Goal: Information Seeking & Learning: Understand process/instructions

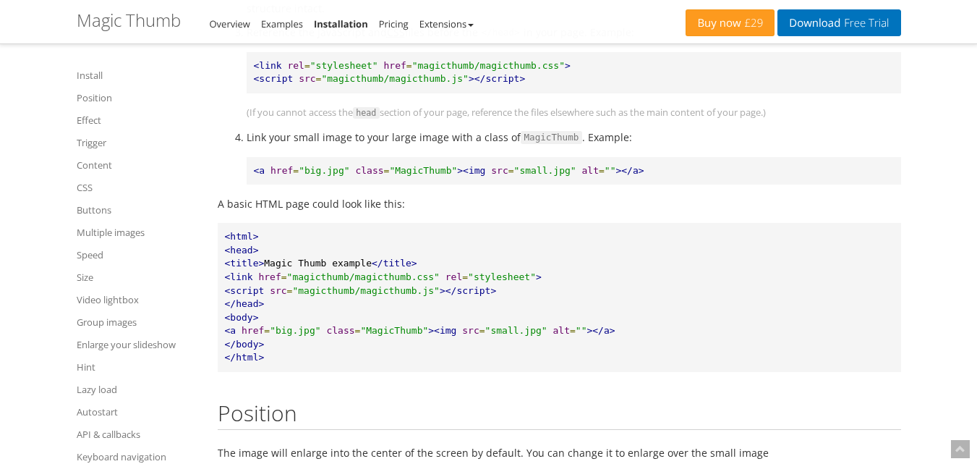
scroll to position [651, 0]
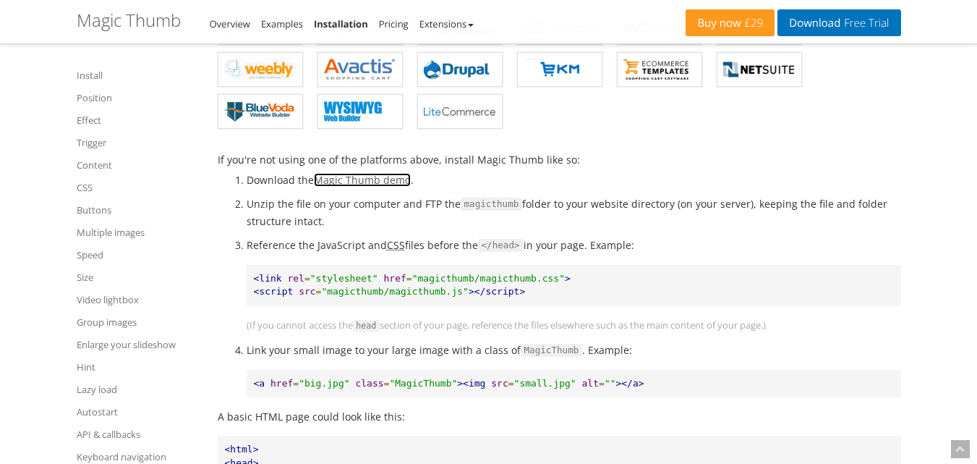
click at [369, 181] on link "Magic Thumb demo" at bounding box center [362, 180] width 97 height 14
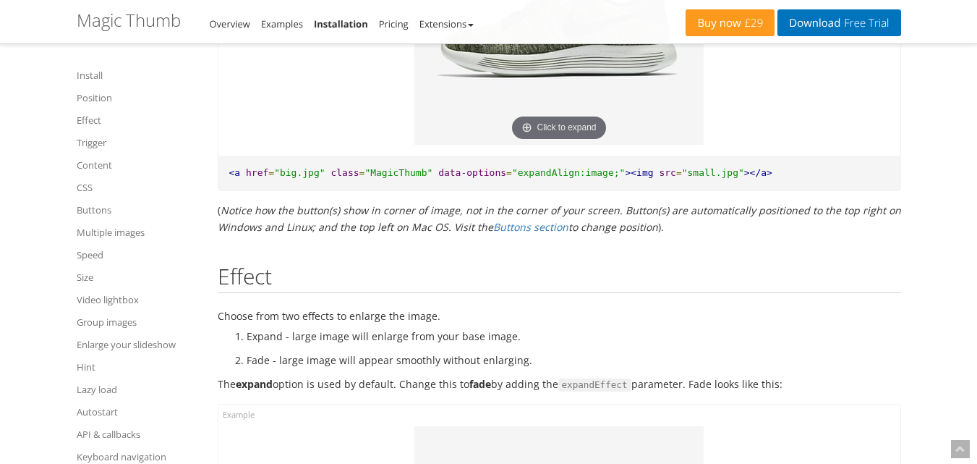
scroll to position [1519, 0]
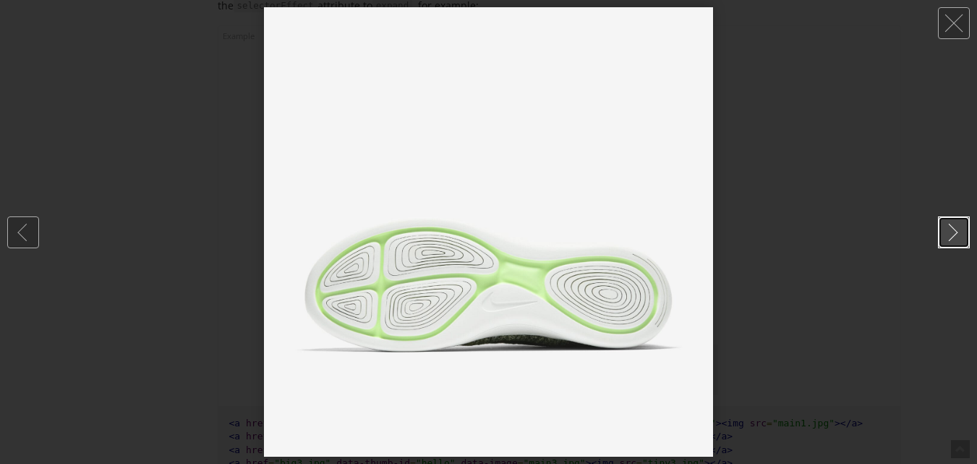
click at [951, 227] on link at bounding box center [954, 232] width 32 height 32
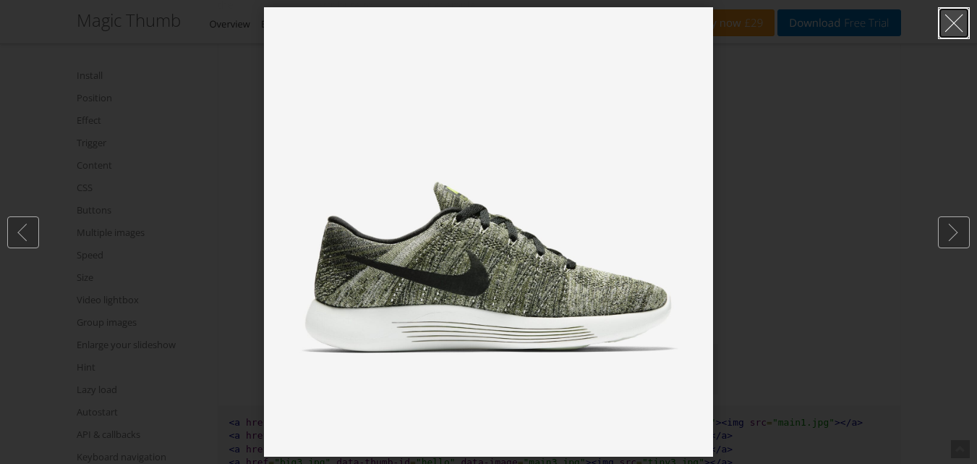
click at [953, 19] on link at bounding box center [954, 23] width 32 height 32
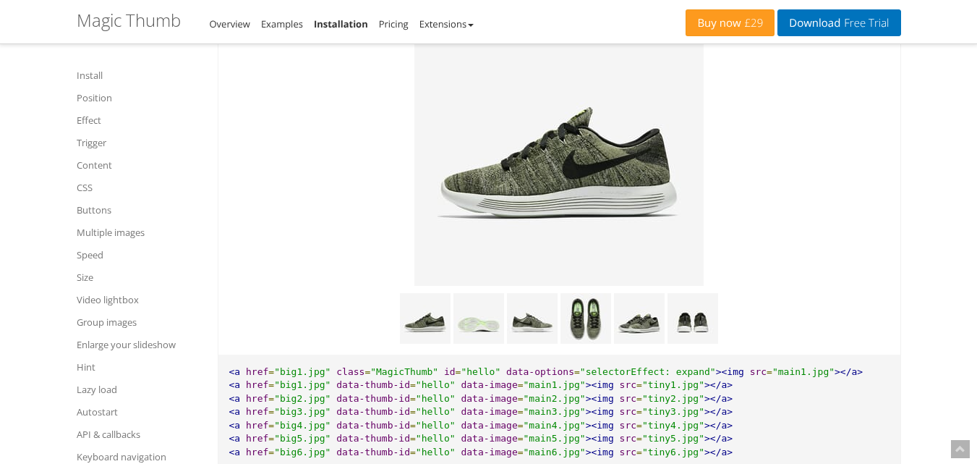
scroll to position [8639, 0]
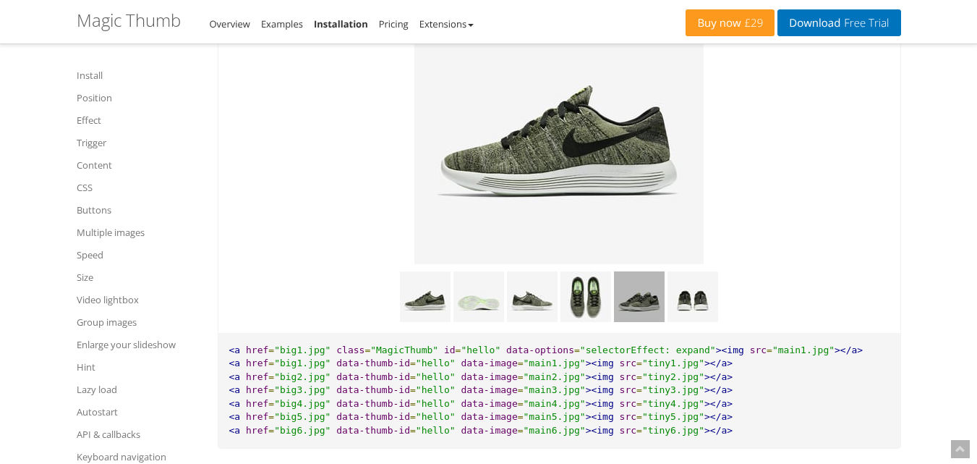
click at [649, 307] on img at bounding box center [639, 296] width 51 height 51
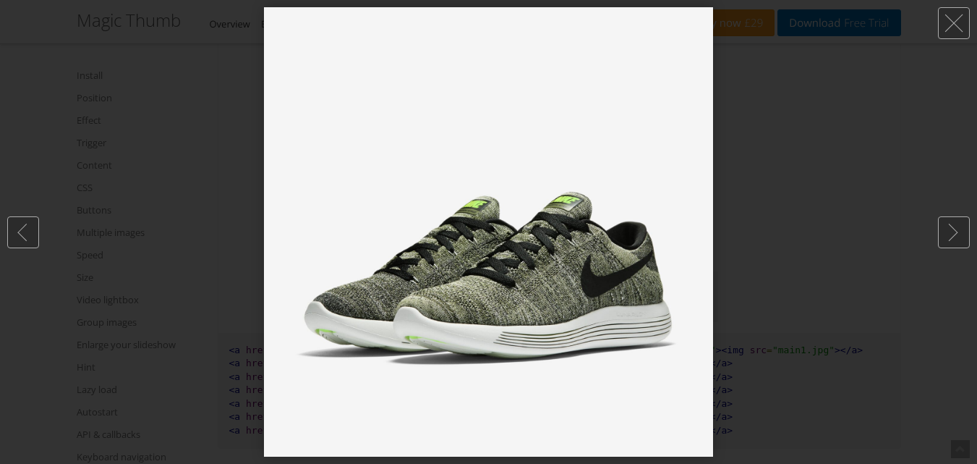
click at [749, 260] on div at bounding box center [488, 232] width 977 height 464
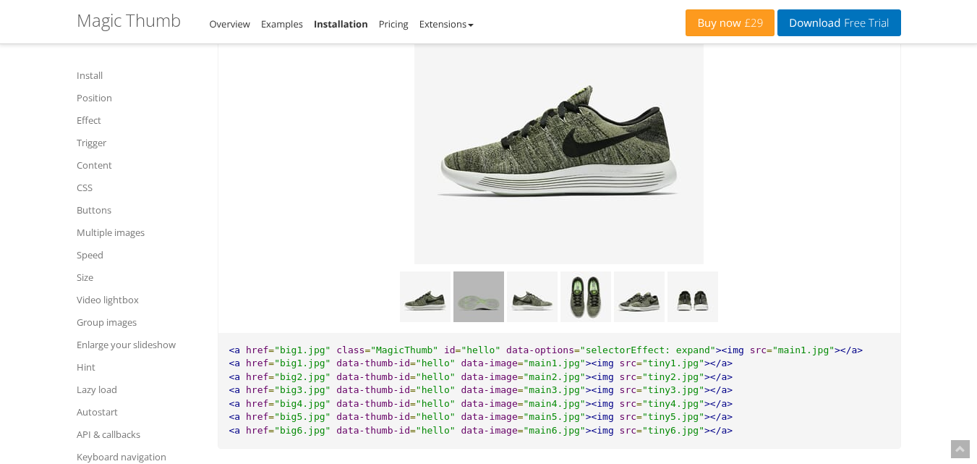
click at [482, 306] on img at bounding box center [479, 296] width 51 height 51
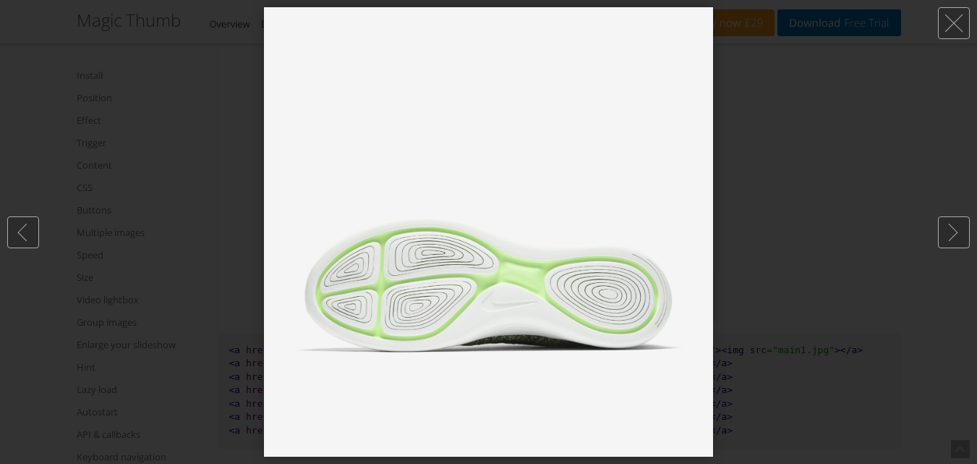
click at [832, 154] on div at bounding box center [488, 232] width 977 height 464
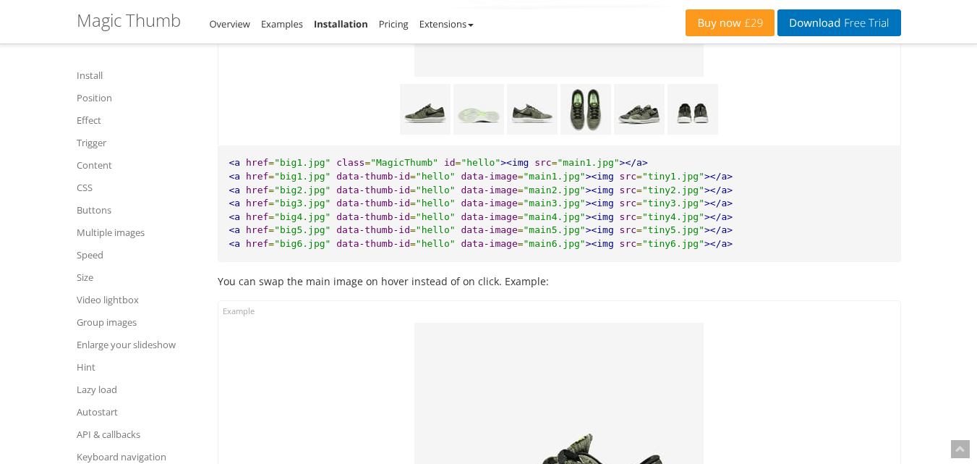
scroll to position [7482, 0]
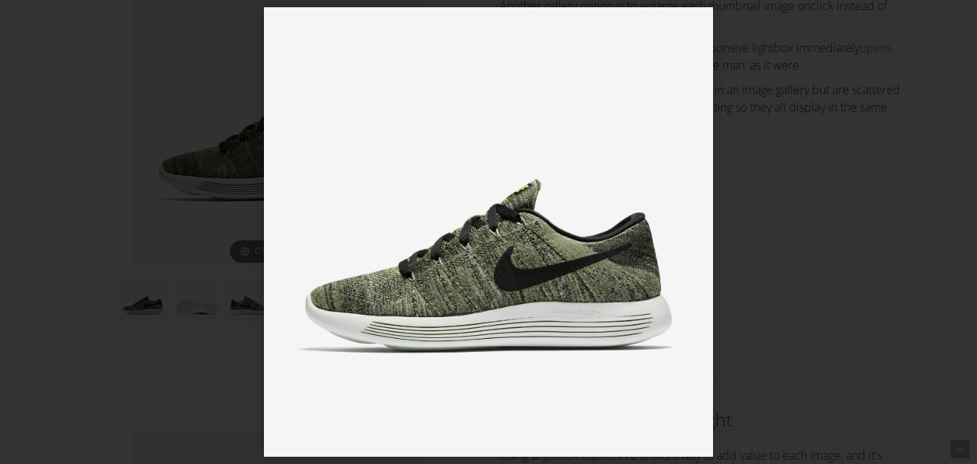
click at [306, 322] on img at bounding box center [488, 231] width 449 height 449
click at [92, 151] on div at bounding box center [488, 232] width 977 height 464
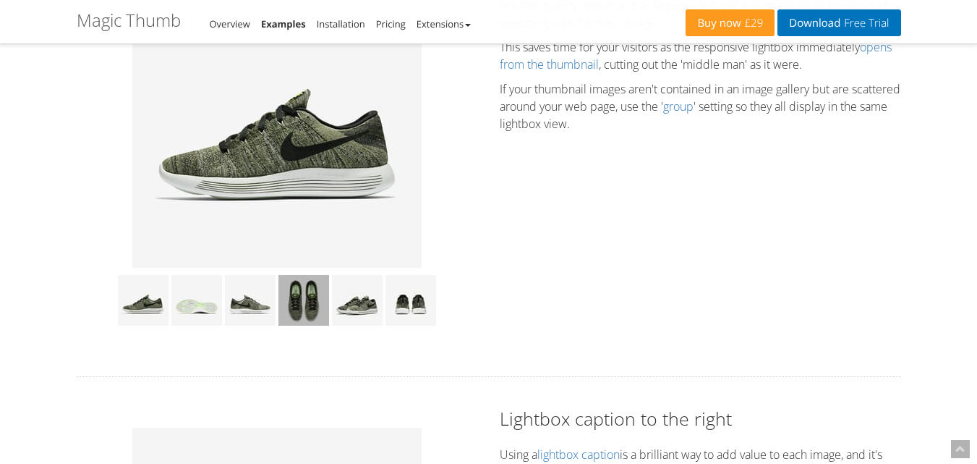
click at [310, 298] on img at bounding box center [304, 300] width 51 height 51
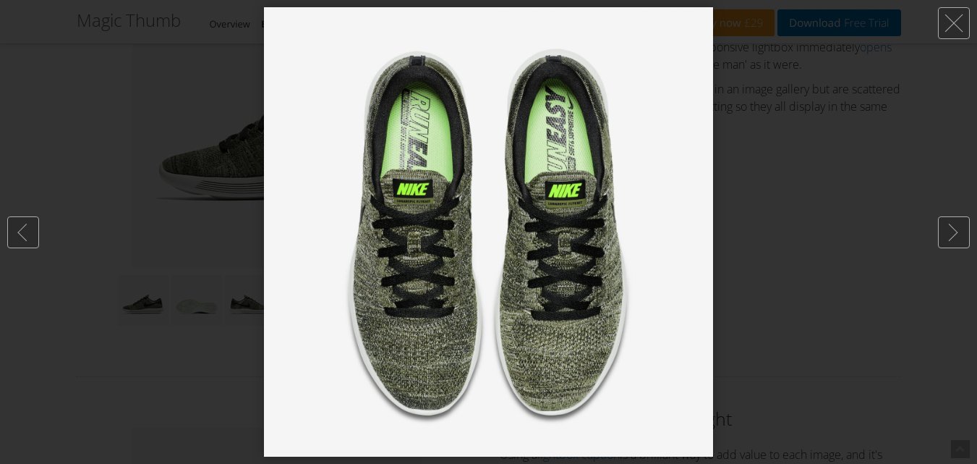
click at [819, 229] on div at bounding box center [488, 232] width 977 height 464
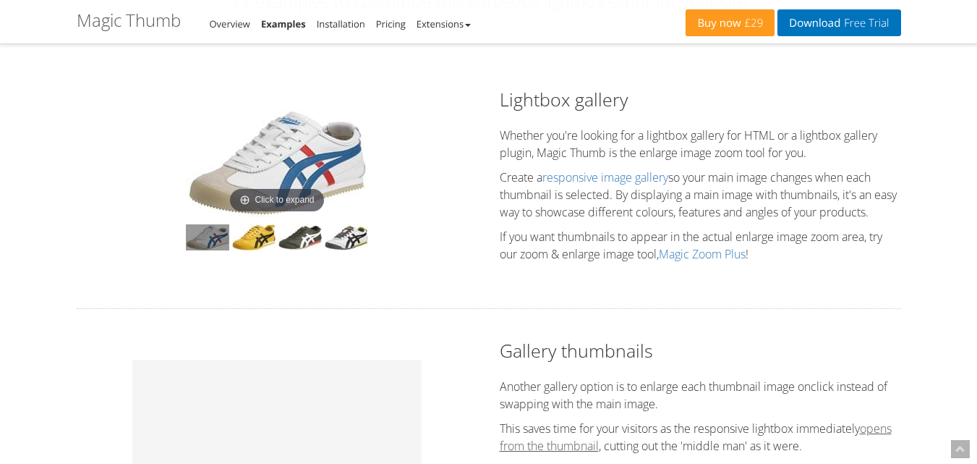
scroll to position [89, 0]
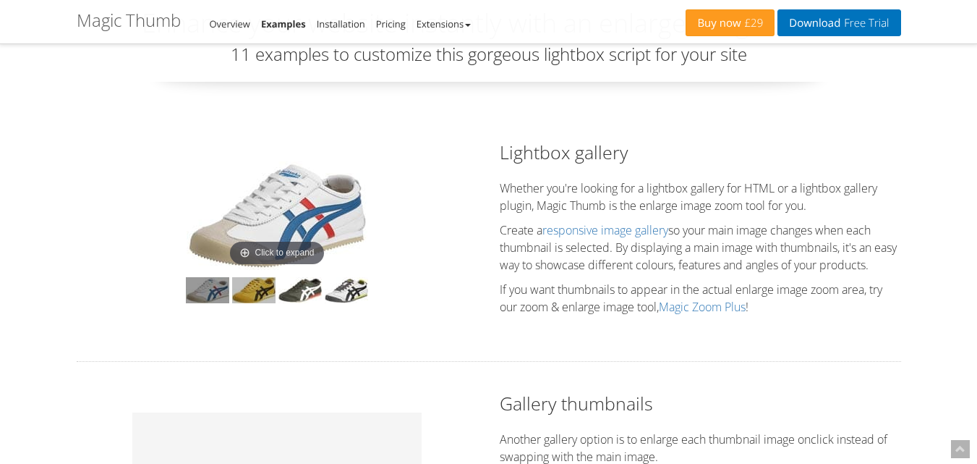
click at [250, 292] on img at bounding box center [253, 290] width 43 height 26
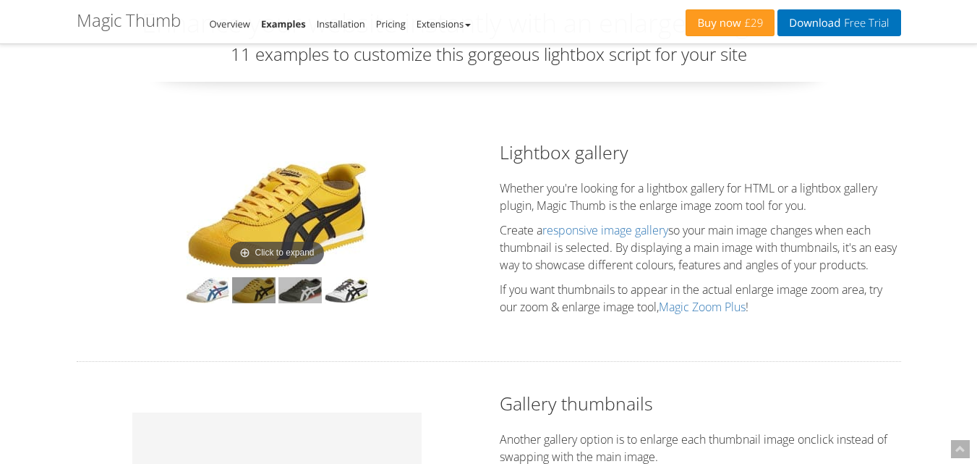
click at [297, 290] on img at bounding box center [300, 290] width 43 height 26
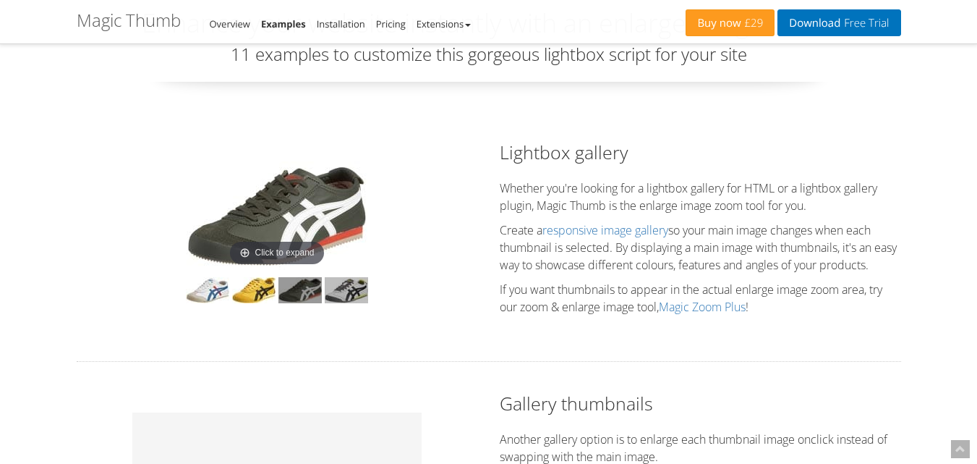
click at [328, 286] on img at bounding box center [346, 290] width 43 height 26
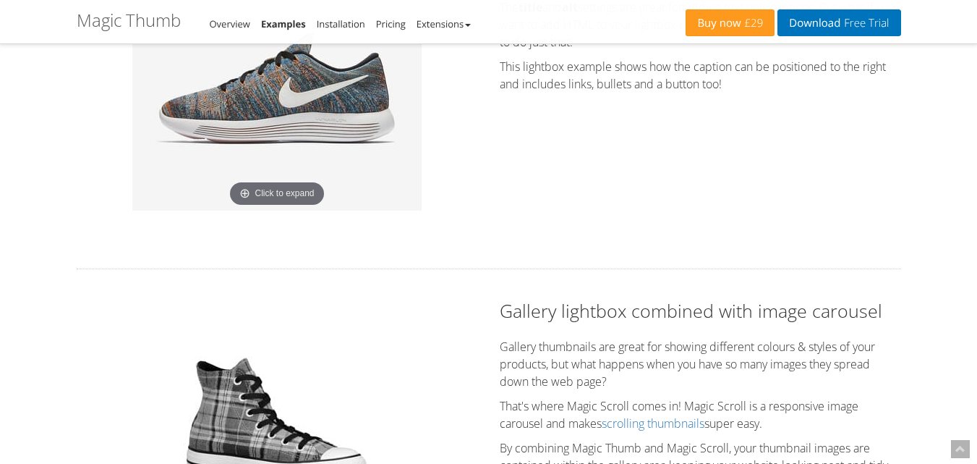
scroll to position [1246, 0]
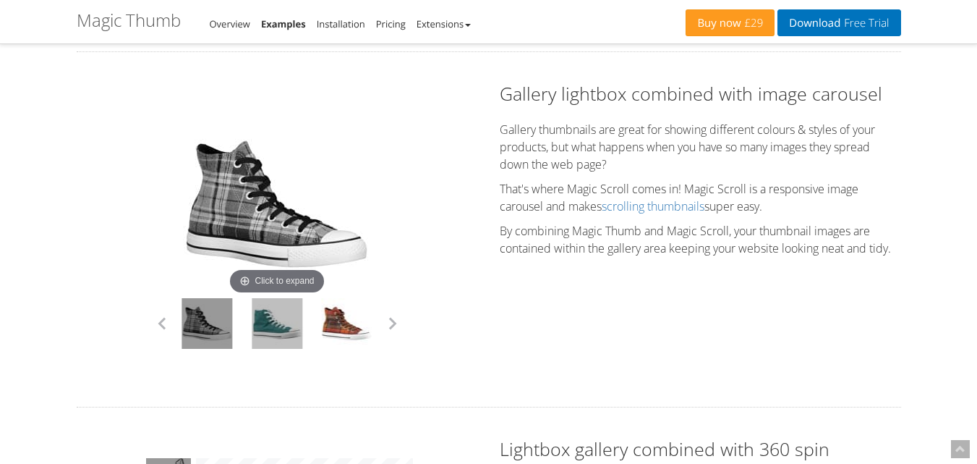
click at [255, 326] on link at bounding box center [277, 323] width 51 height 51
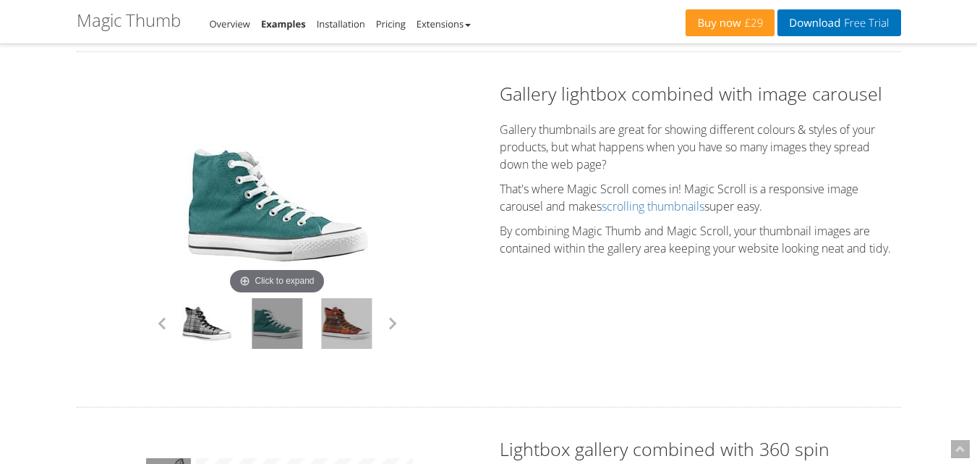
click at [326, 320] on link at bounding box center [347, 323] width 51 height 51
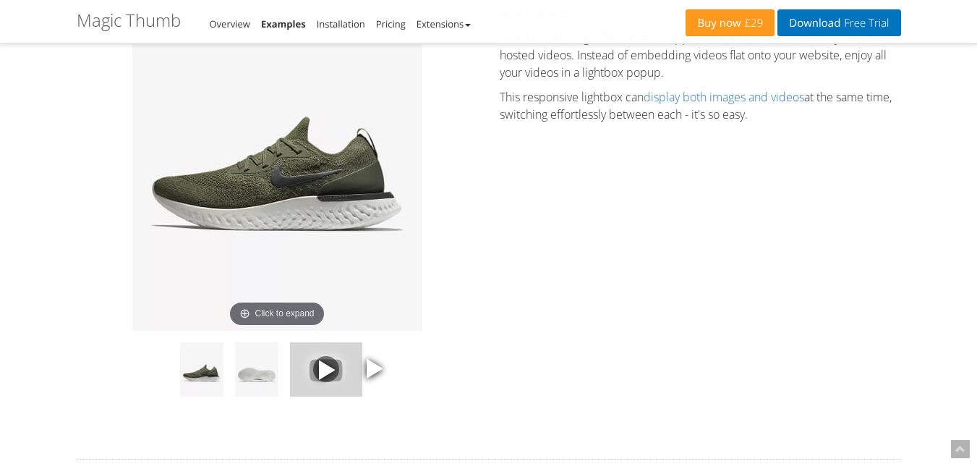
scroll to position [2114, 0]
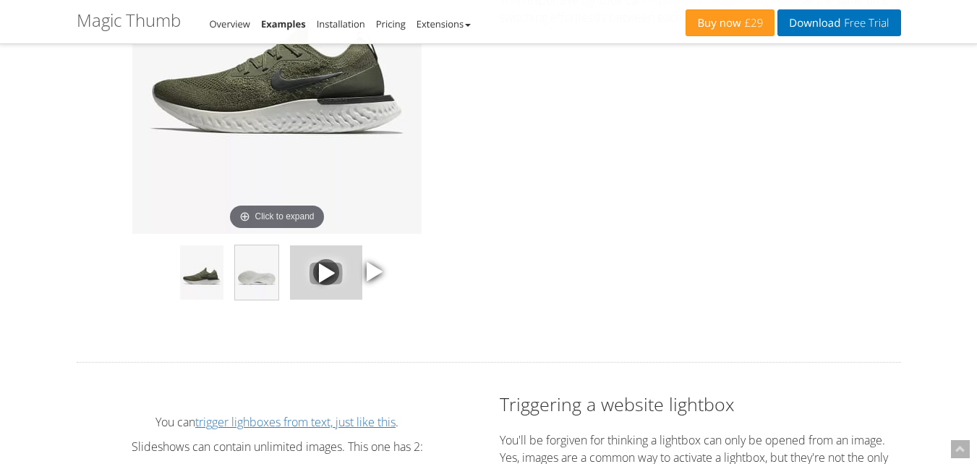
click at [260, 279] on img at bounding box center [256, 272] width 43 height 54
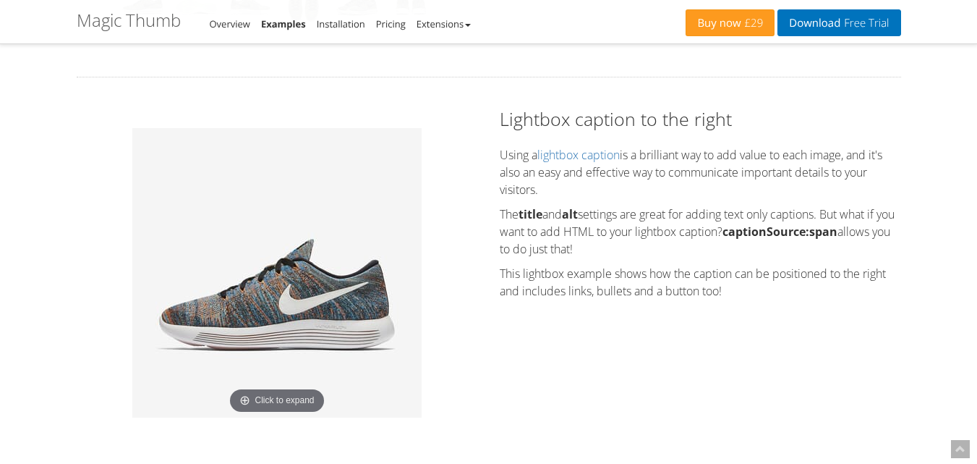
scroll to position [668, 0]
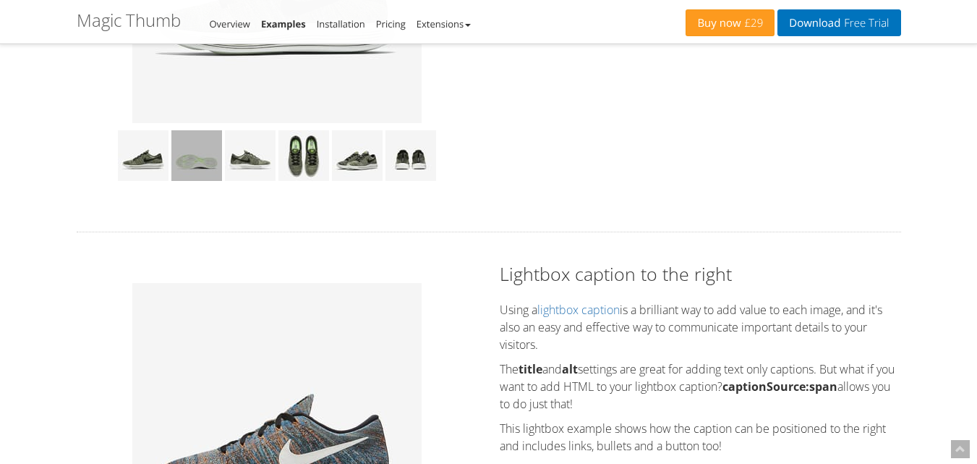
click at [192, 171] on img at bounding box center [196, 155] width 51 height 51
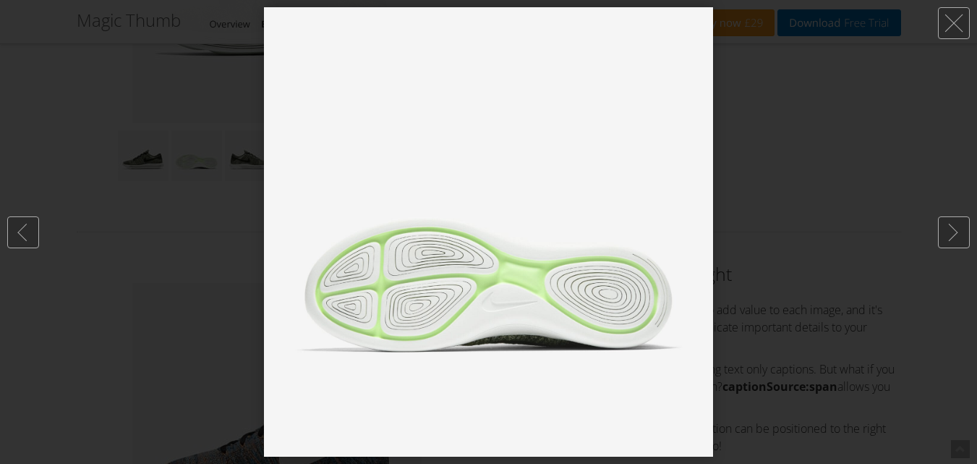
click at [791, 100] on div at bounding box center [488, 232] width 977 height 464
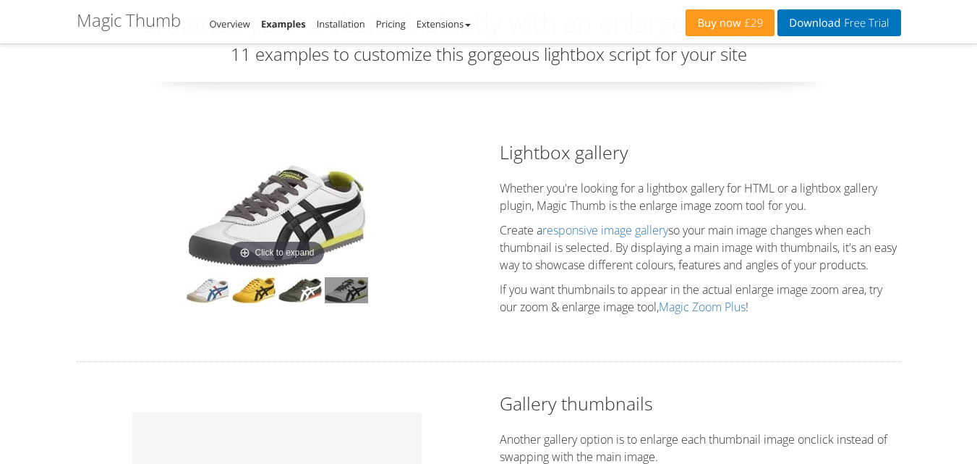
scroll to position [0, 0]
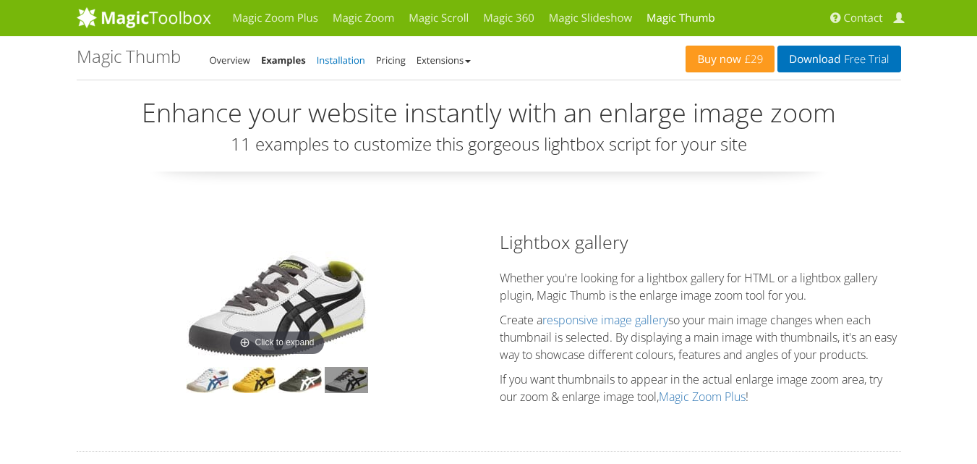
click at [347, 62] on link "Installation" at bounding box center [341, 60] width 48 height 13
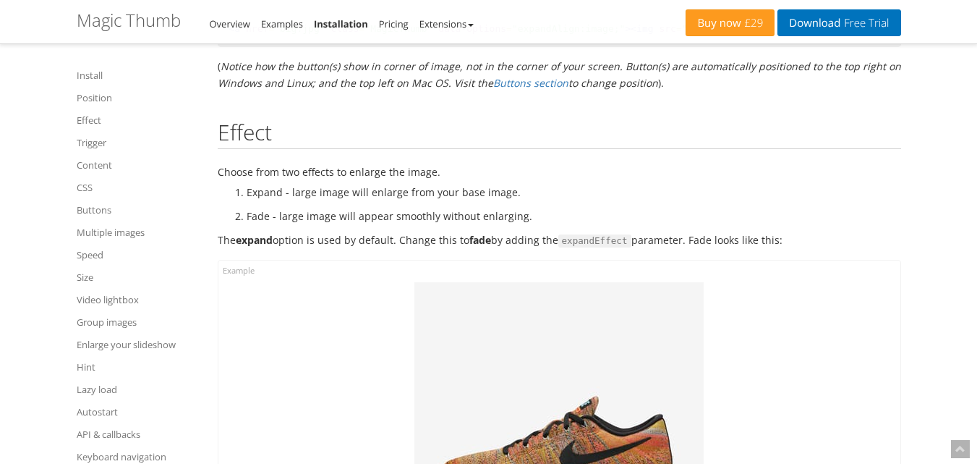
scroll to position [2025, 0]
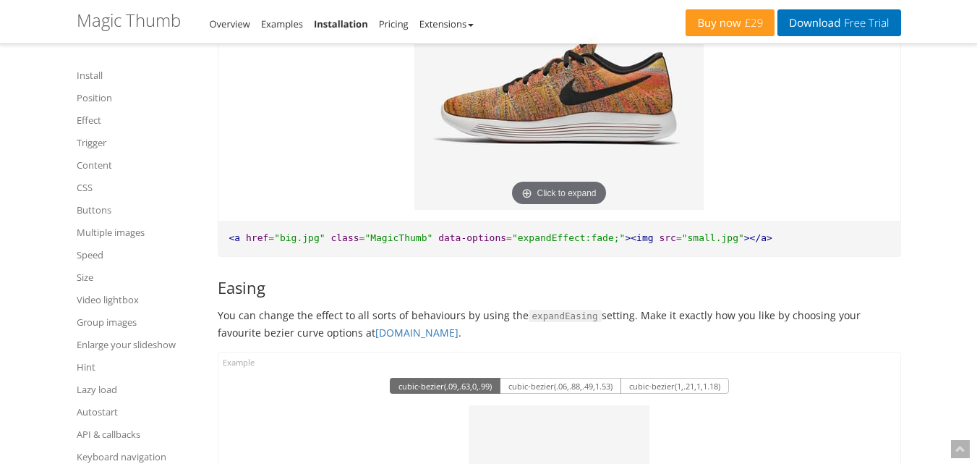
click at [532, 103] on img at bounding box center [559, 64] width 289 height 289
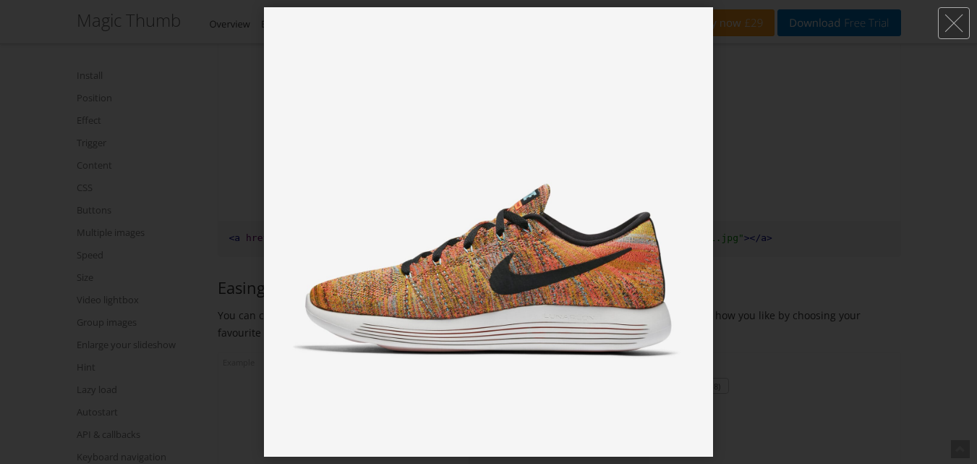
click at [957, 128] on div at bounding box center [488, 232] width 977 height 464
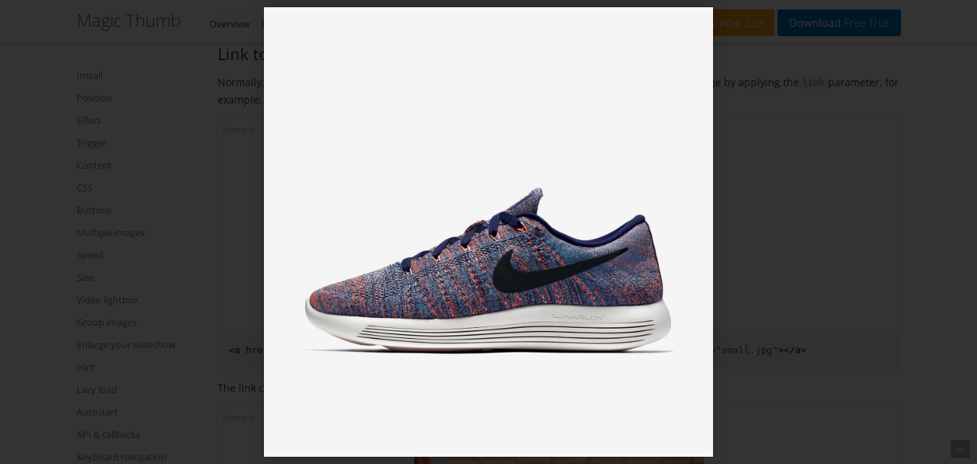
scroll to position [3255, 0]
click at [103, 122] on div at bounding box center [488, 232] width 977 height 464
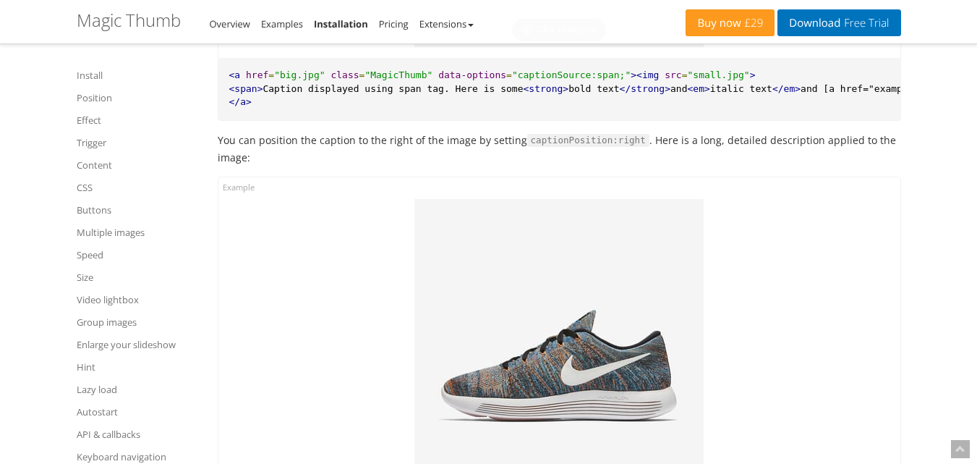
scroll to position [5064, 0]
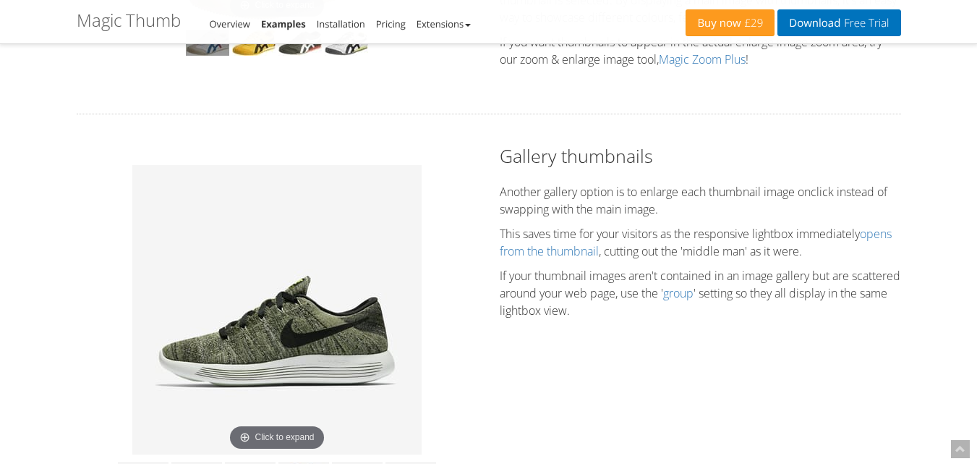
scroll to position [362, 0]
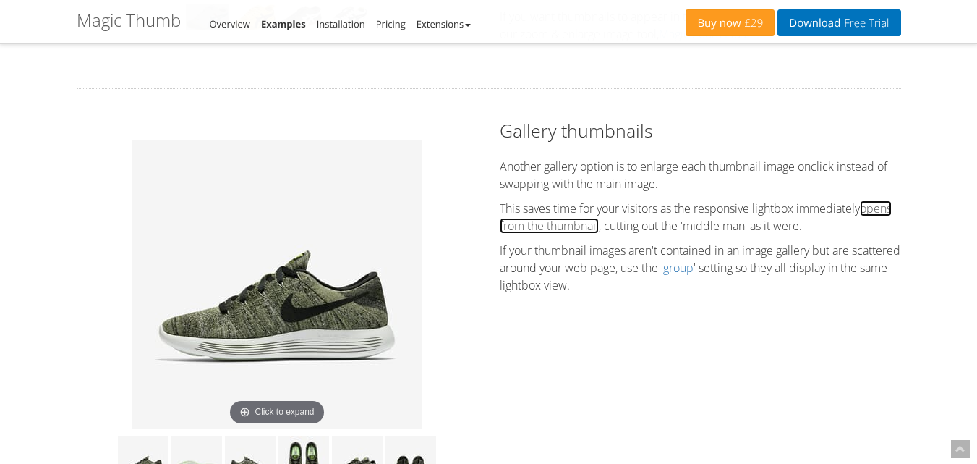
click at [566, 232] on link "opens from the thumbnail" at bounding box center [696, 216] width 392 height 33
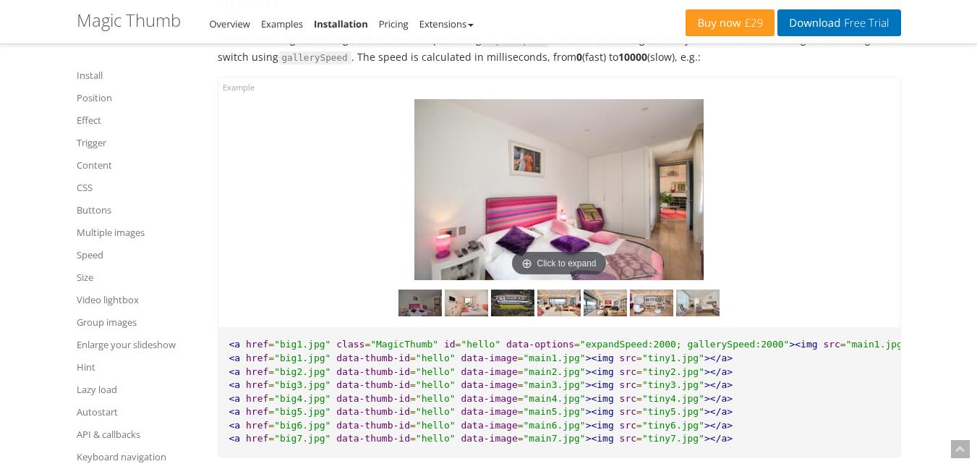
scroll to position [9258, 0]
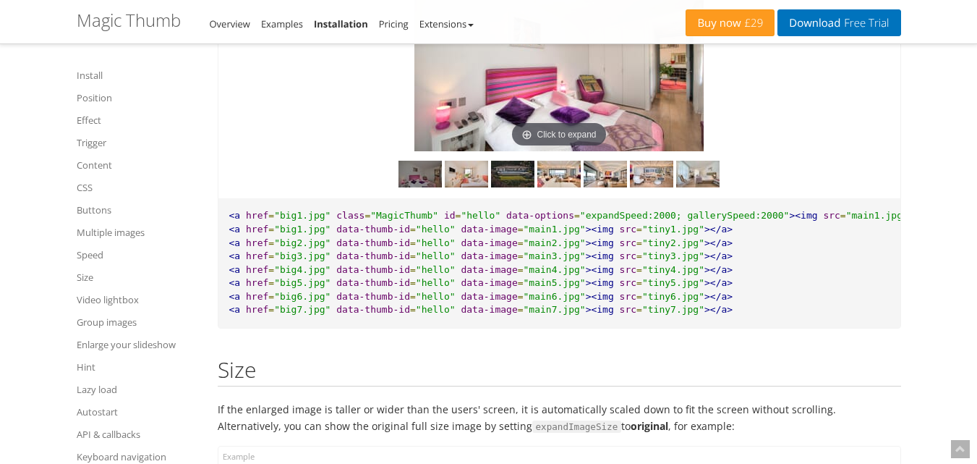
click at [514, 187] on img at bounding box center [512, 174] width 43 height 27
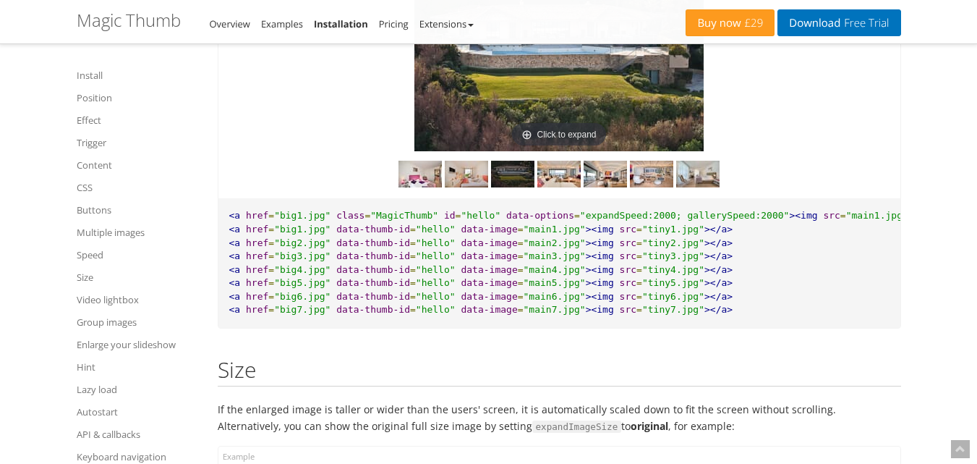
scroll to position [9186, 0]
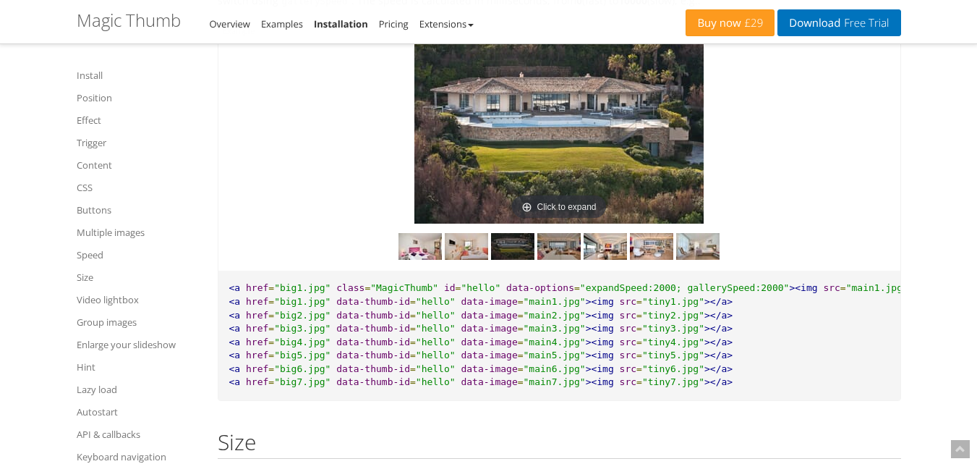
click at [569, 260] on img at bounding box center [558, 246] width 43 height 27
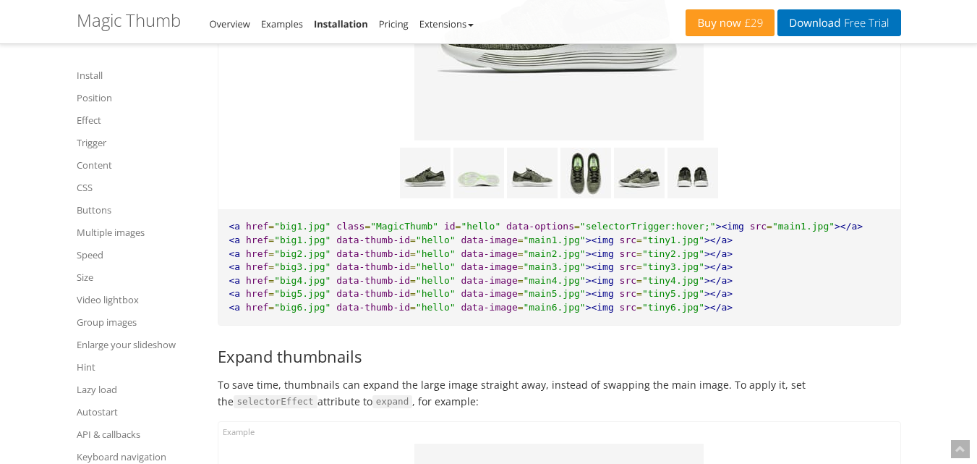
scroll to position [8101, 0]
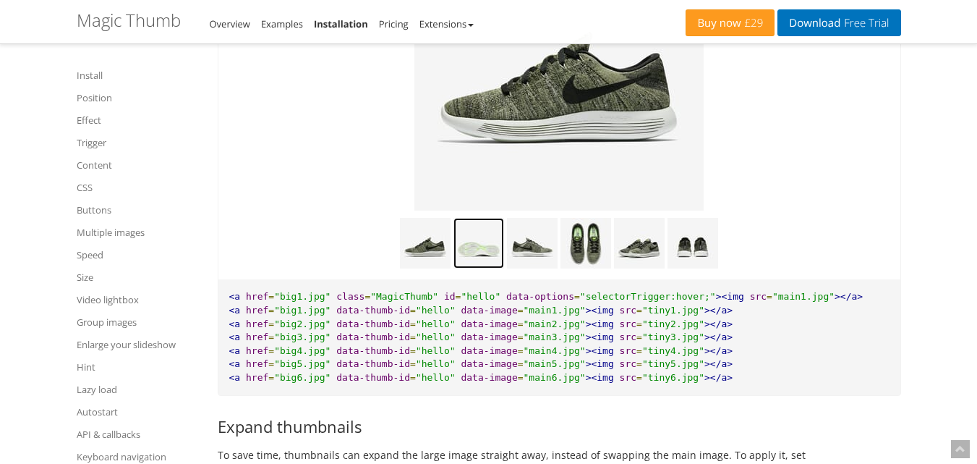
click at [472, 268] on img at bounding box center [479, 243] width 51 height 51
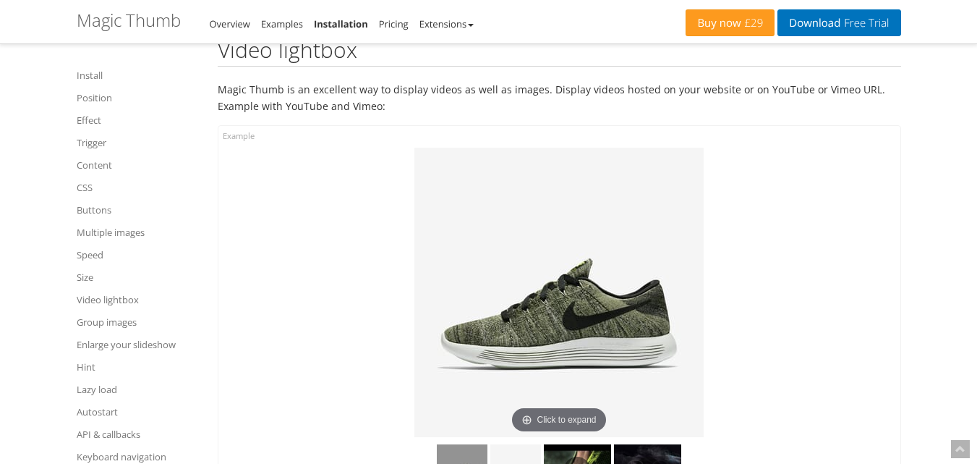
scroll to position [10271, 0]
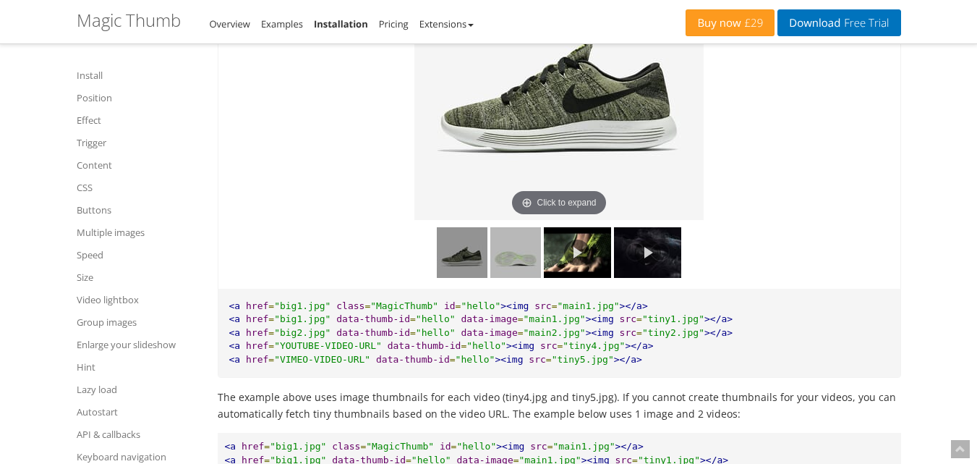
click at [515, 272] on img at bounding box center [515, 252] width 51 height 51
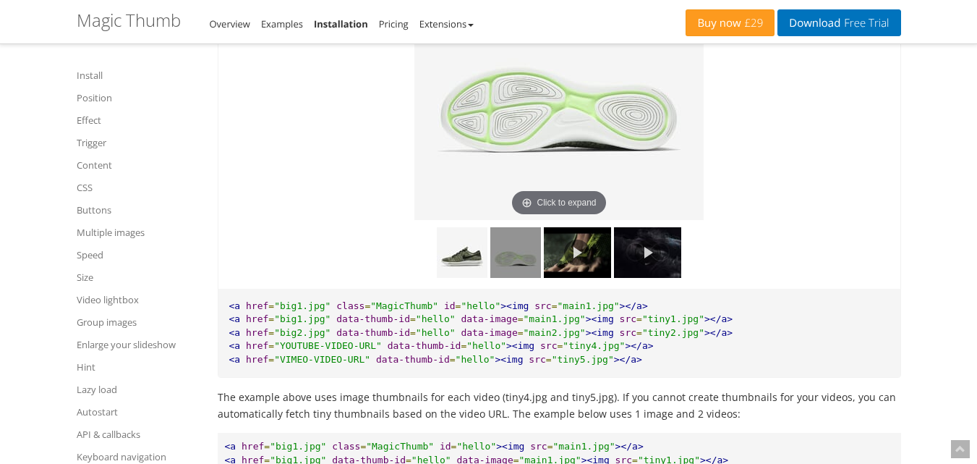
click at [567, 275] on link at bounding box center [577, 252] width 67 height 51
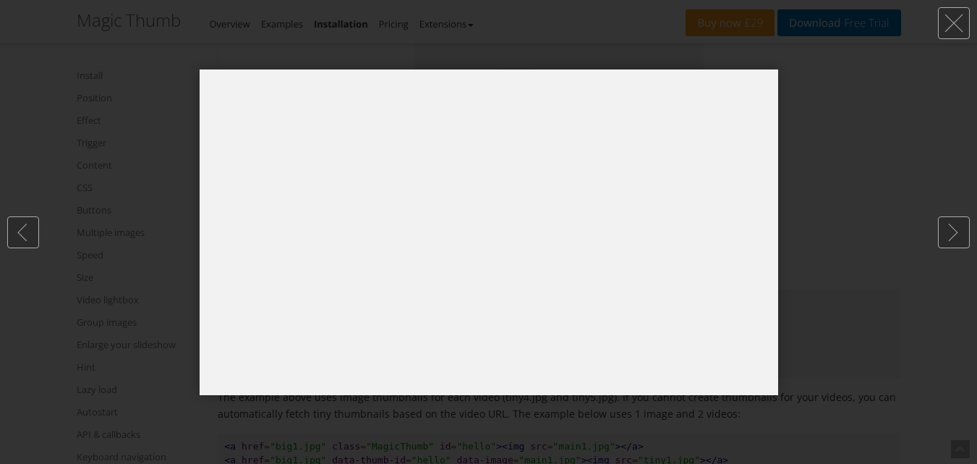
click at [962, 126] on div at bounding box center [488, 232] width 977 height 464
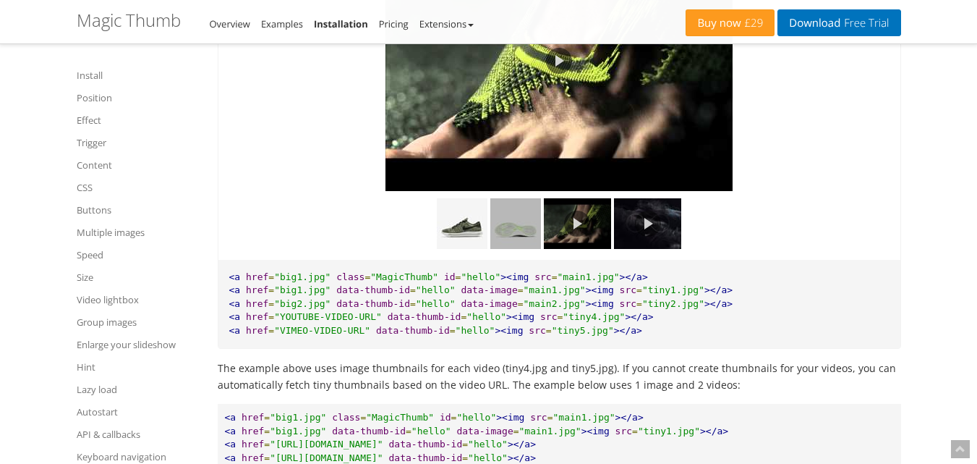
click at [508, 239] on img at bounding box center [515, 223] width 51 height 51
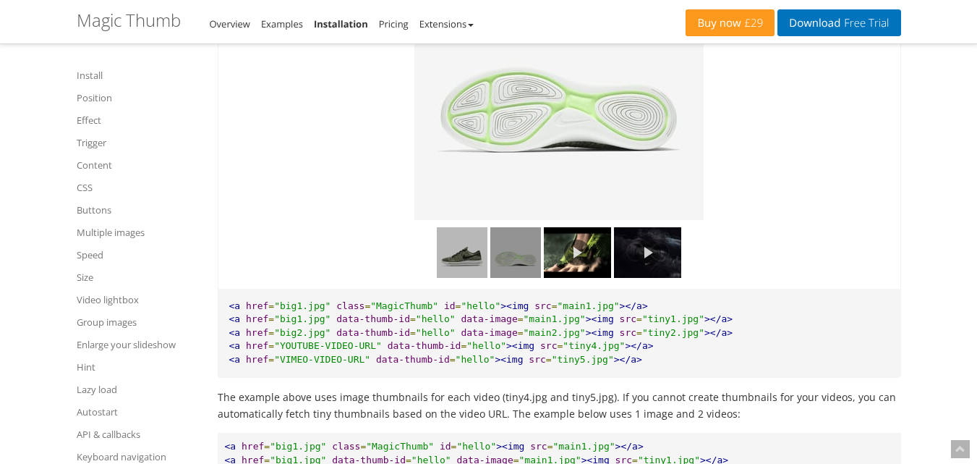
click at [465, 271] on img at bounding box center [462, 252] width 51 height 51
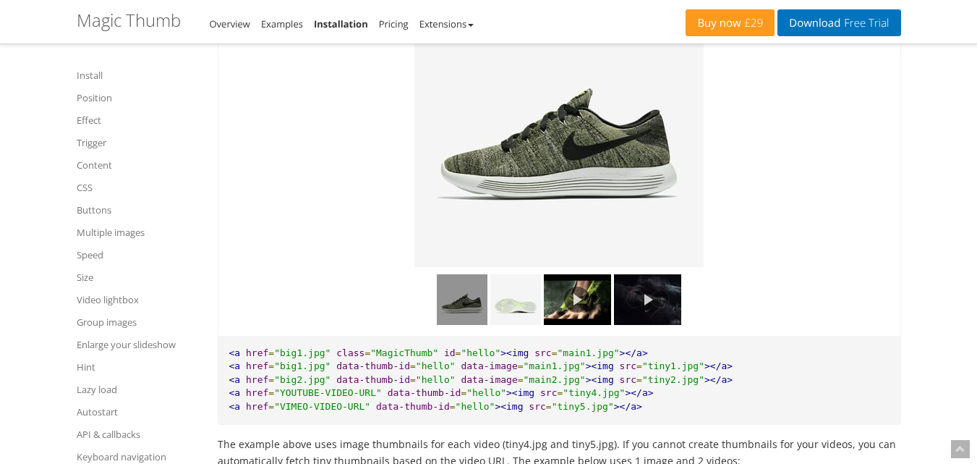
scroll to position [10198, 0]
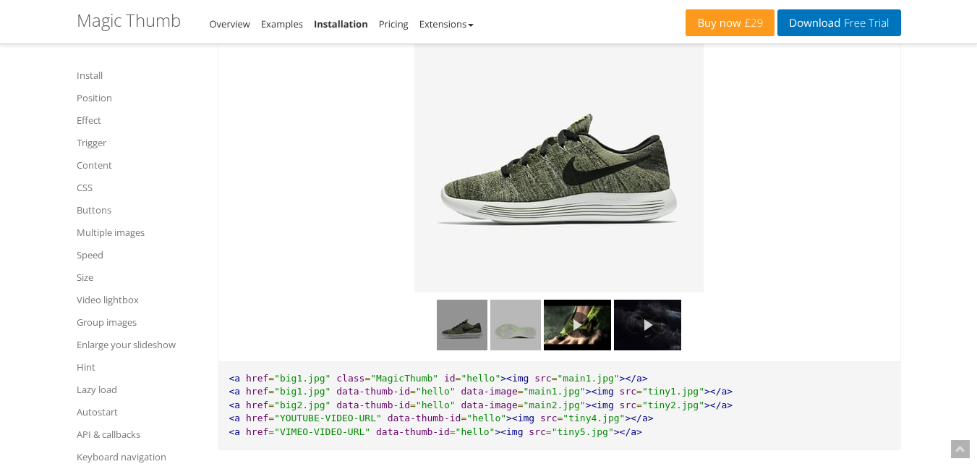
click at [511, 342] on img at bounding box center [515, 324] width 51 height 51
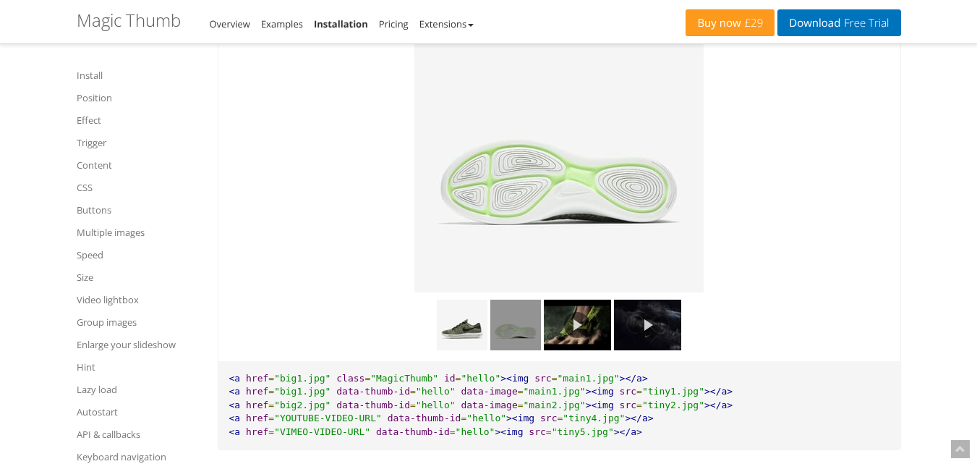
click at [573, 339] on link at bounding box center [577, 324] width 67 height 51
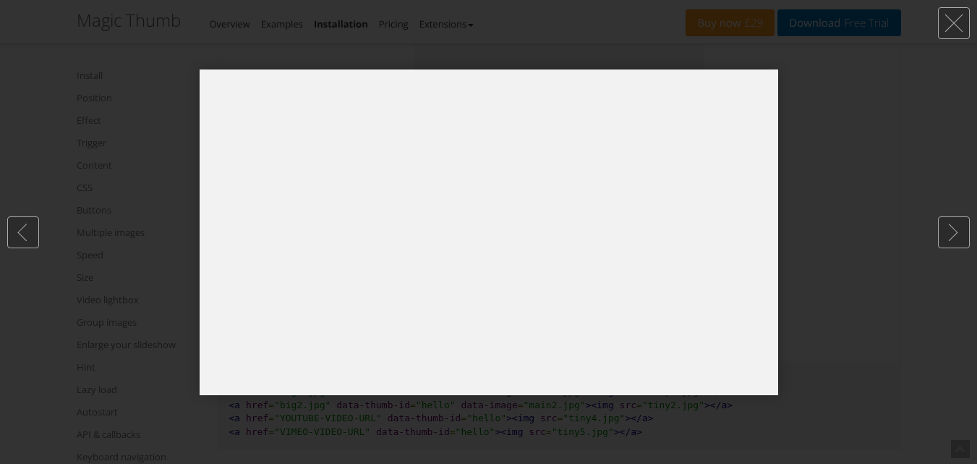
click at [804, 305] on div at bounding box center [488, 232] width 977 height 464
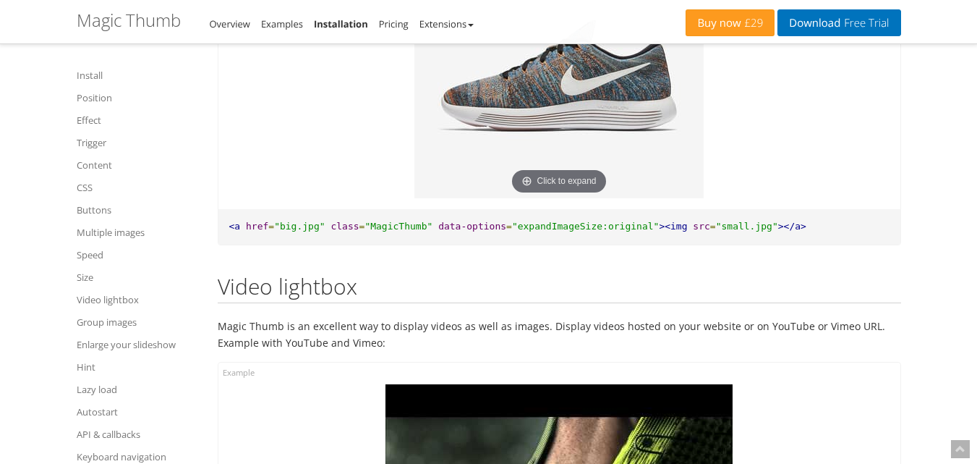
scroll to position [9702, 0]
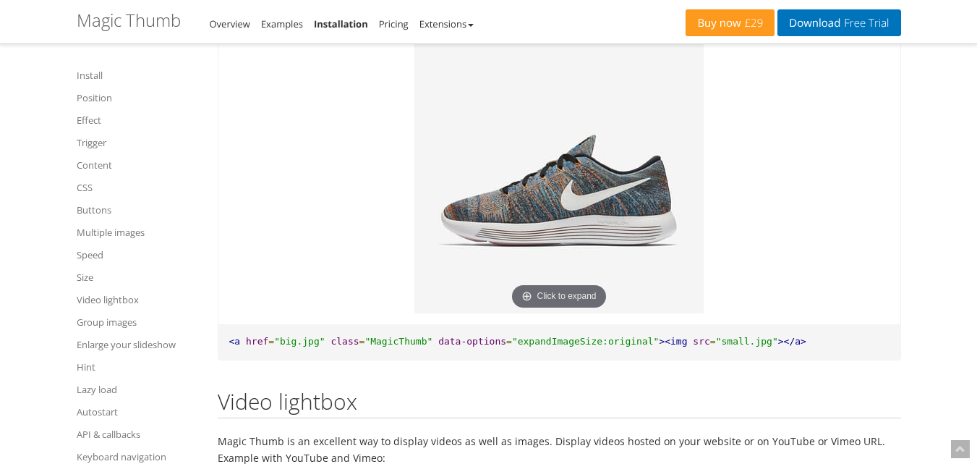
click at [552, 159] on img at bounding box center [559, 168] width 289 height 289
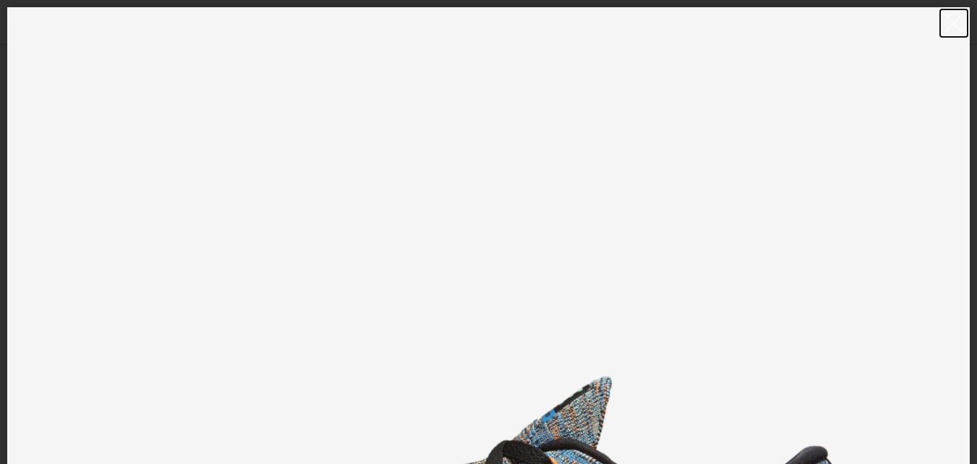
click at [950, 25] on link at bounding box center [954, 23] width 32 height 32
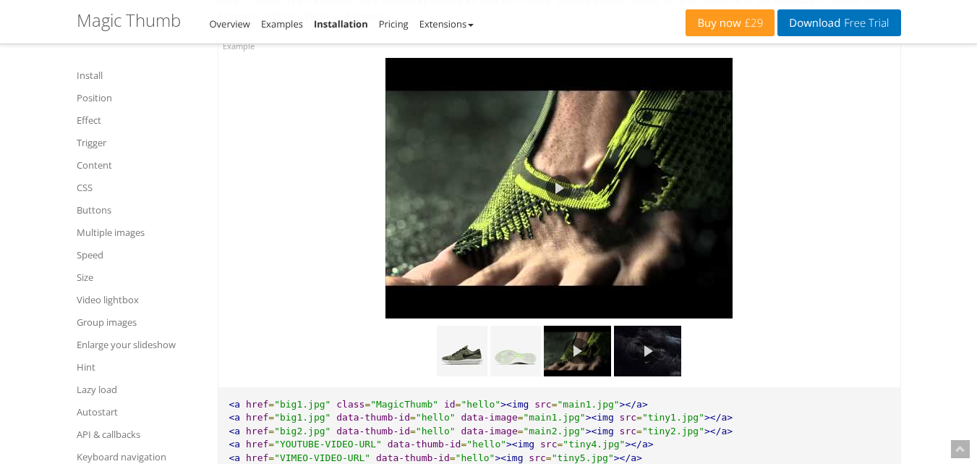
scroll to position [9991, 0]
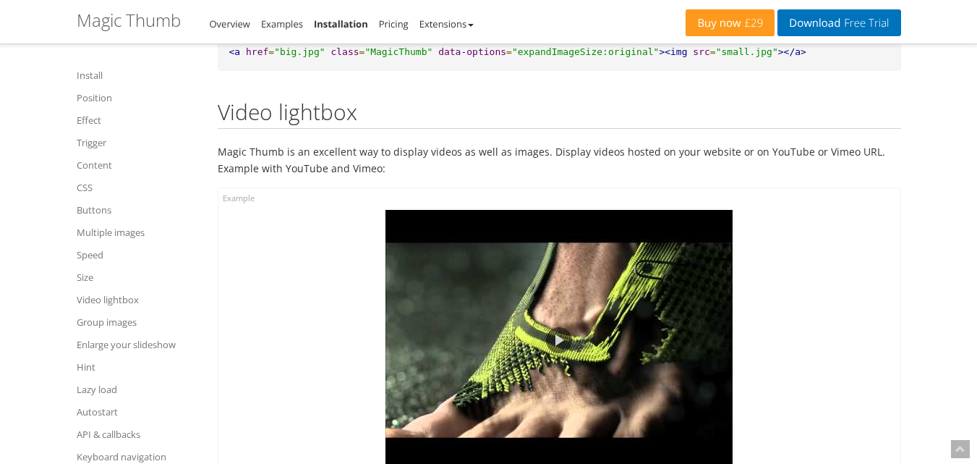
click at [344, 23] on link "Installation" at bounding box center [341, 23] width 54 height 13
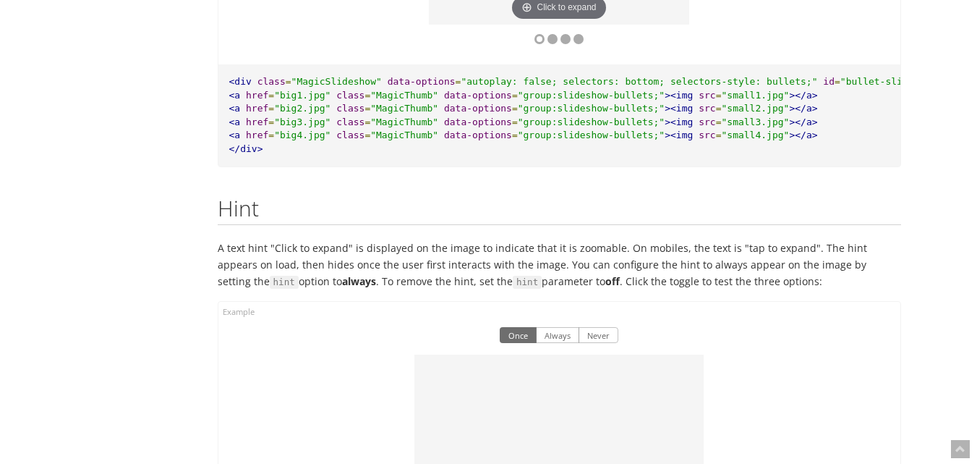
scroll to position [12472, 0]
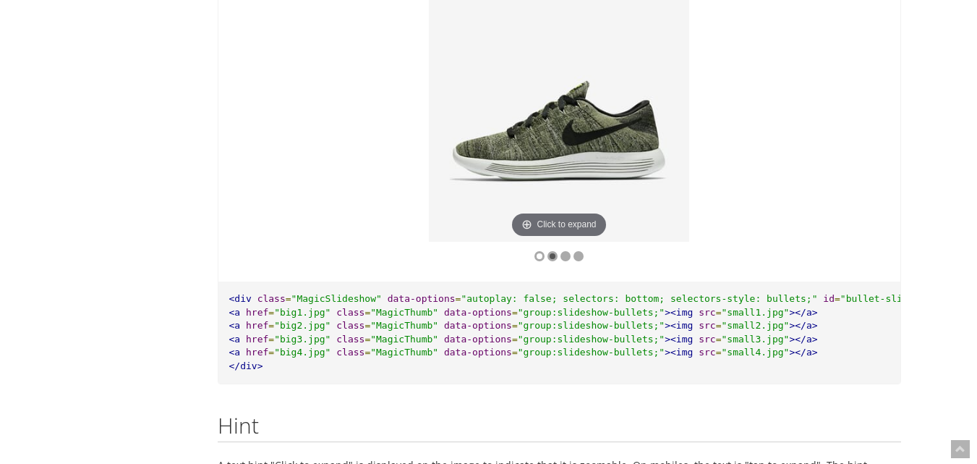
click at [551, 261] on div at bounding box center [553, 256] width 10 height 10
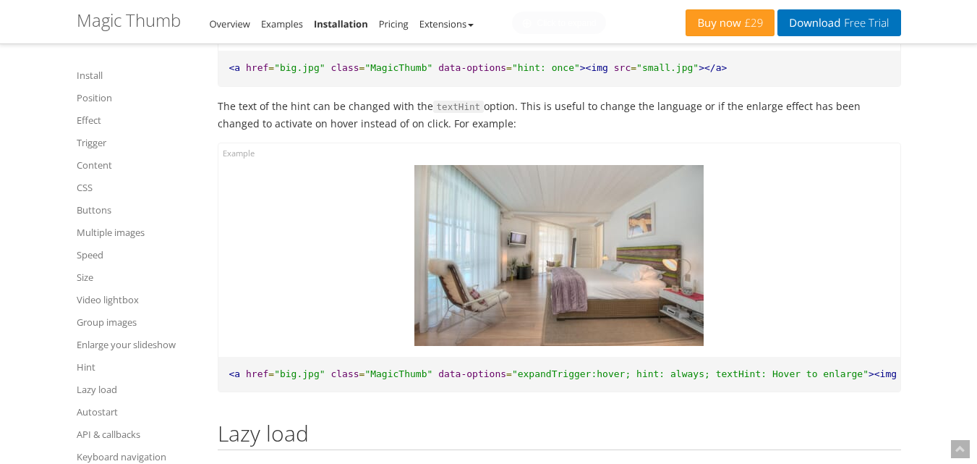
scroll to position [13340, 0]
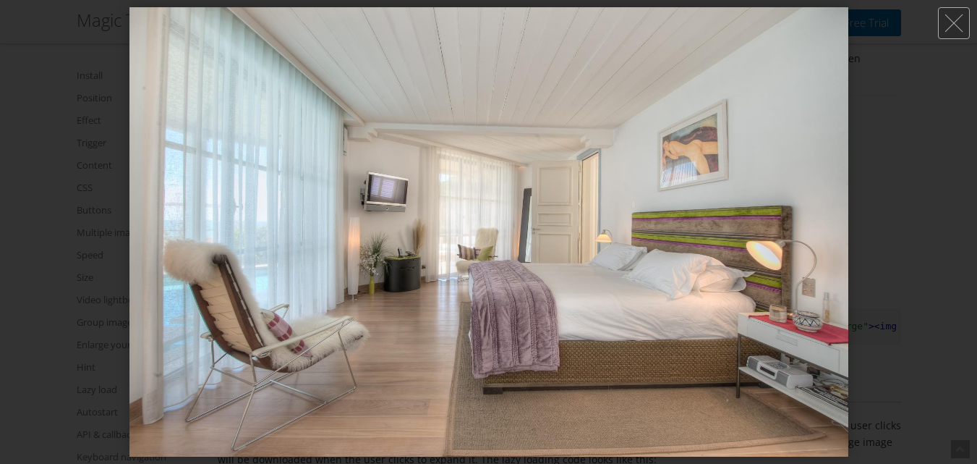
click at [5, 138] on div at bounding box center [488, 232] width 977 height 464
click at [77, 147] on div at bounding box center [488, 232] width 977 height 464
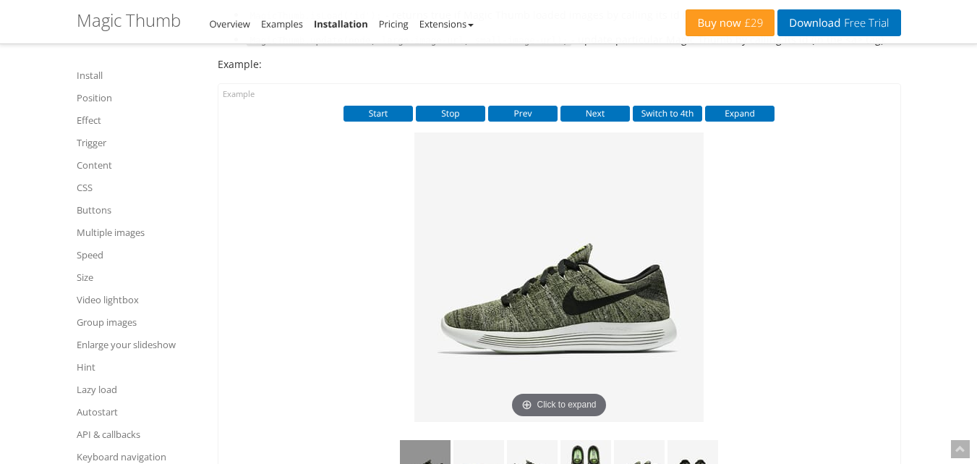
scroll to position [14715, 0]
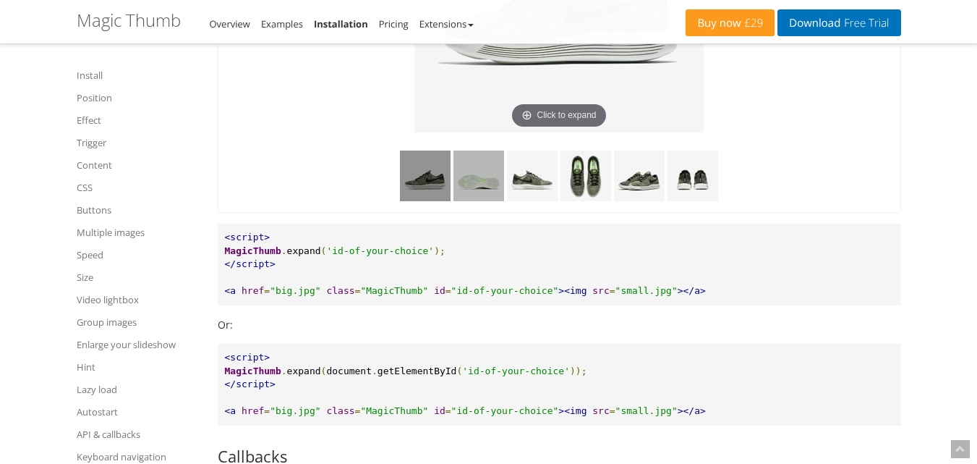
click at [479, 201] on img at bounding box center [479, 175] width 51 height 51
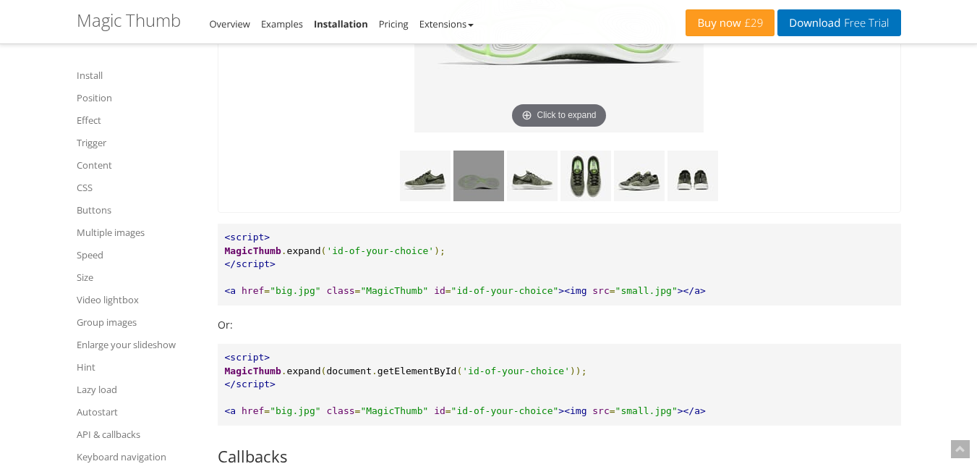
scroll to position [14642, 0]
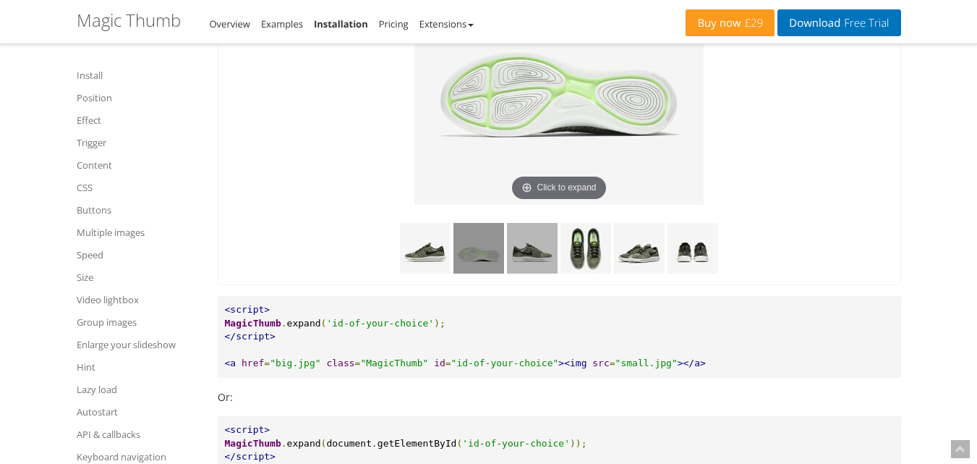
click at [538, 273] on img at bounding box center [532, 248] width 51 height 51
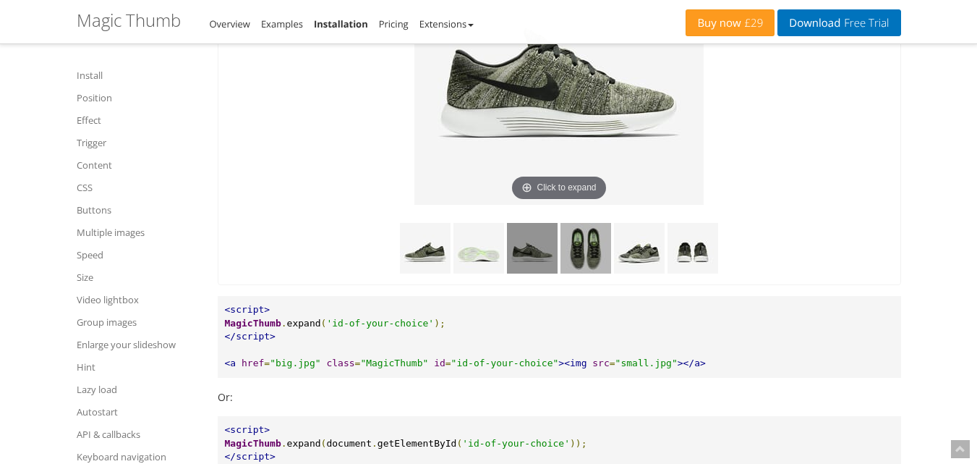
click at [579, 273] on img at bounding box center [586, 248] width 51 height 51
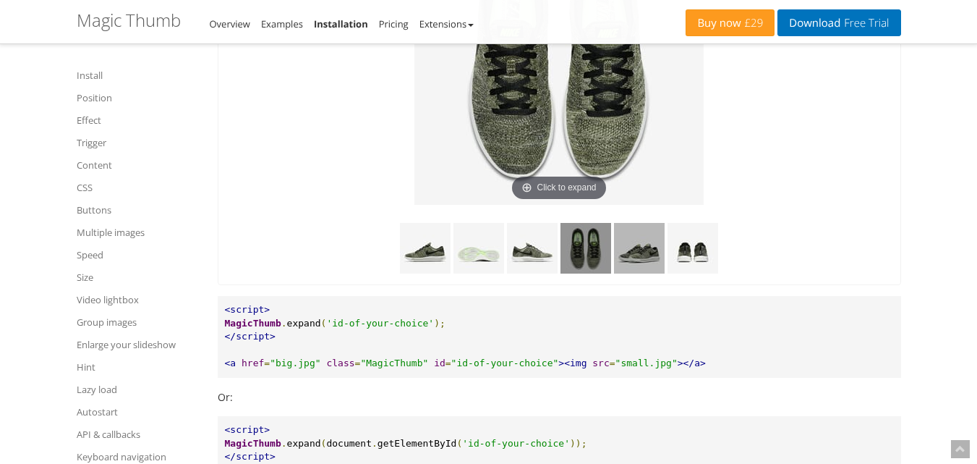
click at [652, 273] on img at bounding box center [639, 248] width 51 height 51
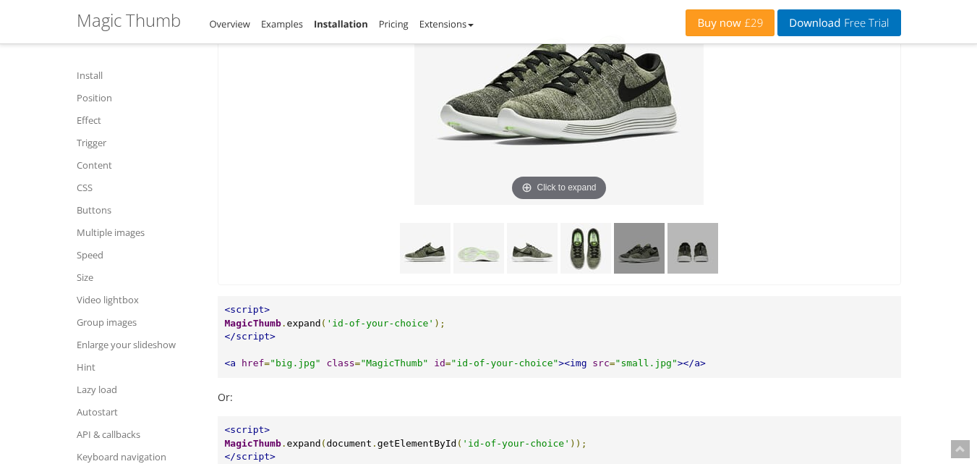
click at [707, 273] on img at bounding box center [693, 248] width 51 height 51
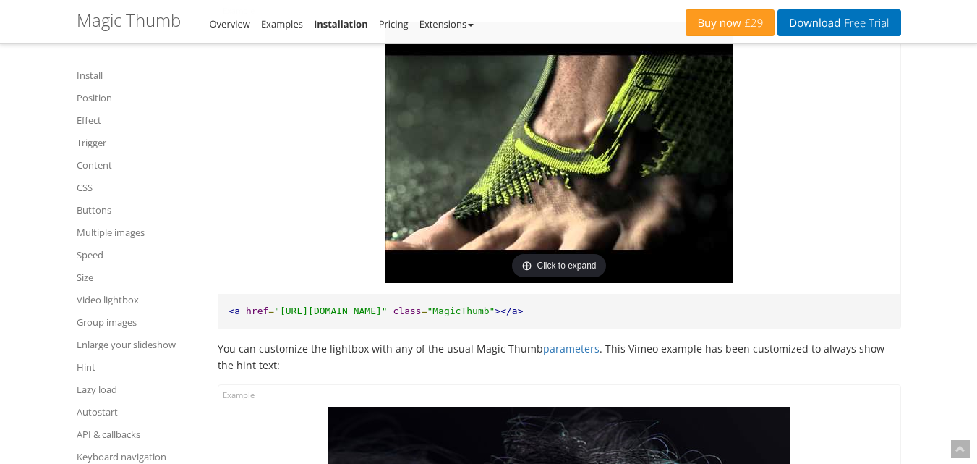
scroll to position [10736, 0]
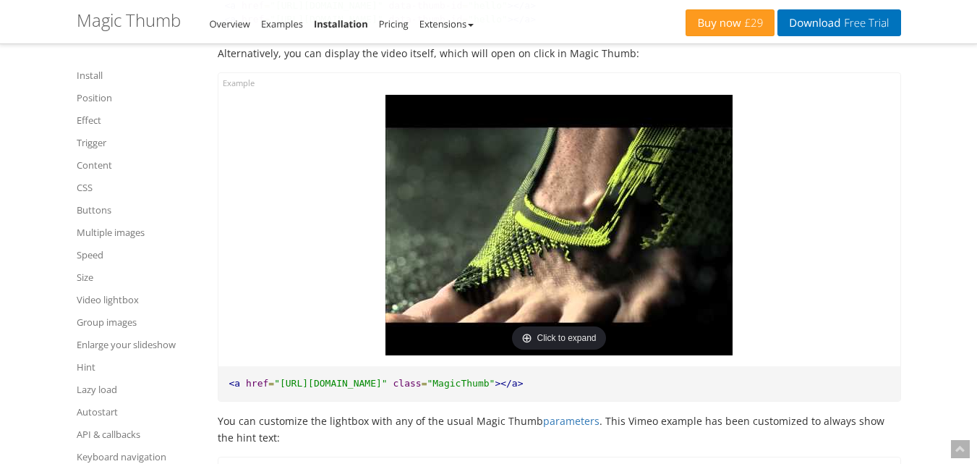
click at [562, 233] on img at bounding box center [559, 225] width 347 height 260
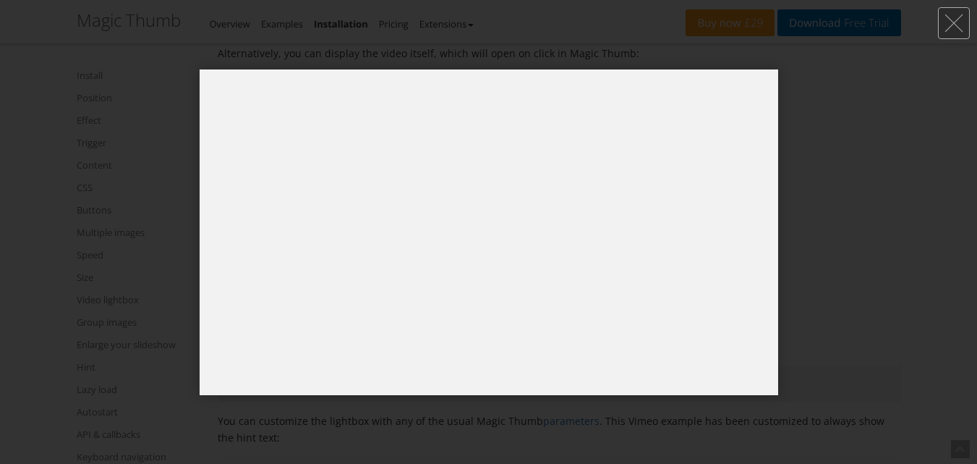
click at [946, 179] on div at bounding box center [488, 232] width 977 height 464
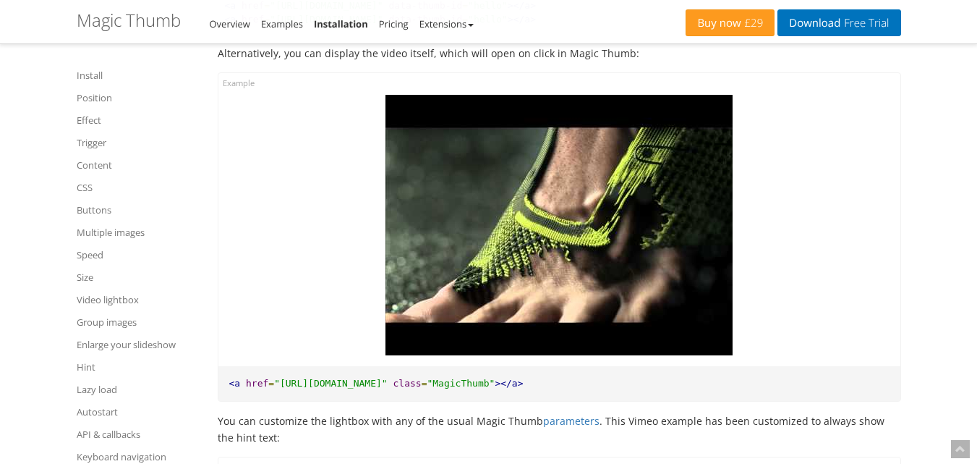
drag, startPoint x: 260, startPoint y: 265, endPoint x: 268, endPoint y: 258, distance: 10.2
click at [260, 265] on div at bounding box center [559, 219] width 682 height 293
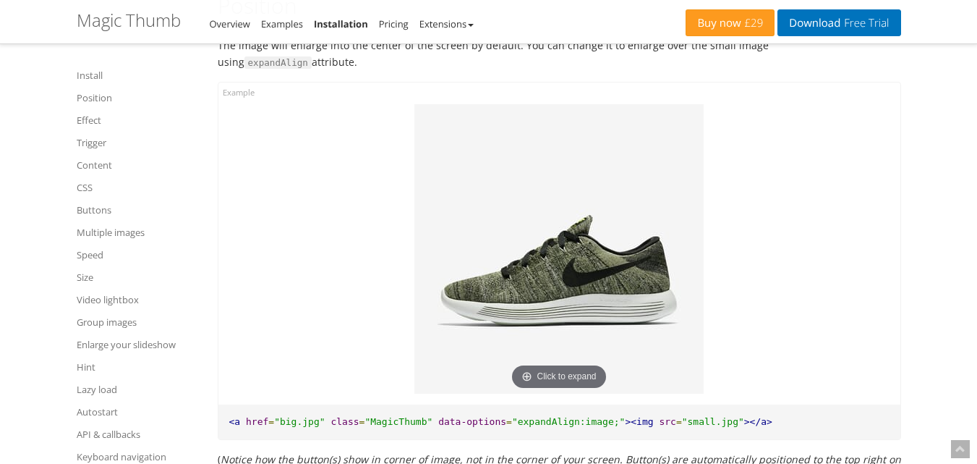
scroll to position [1374, 0]
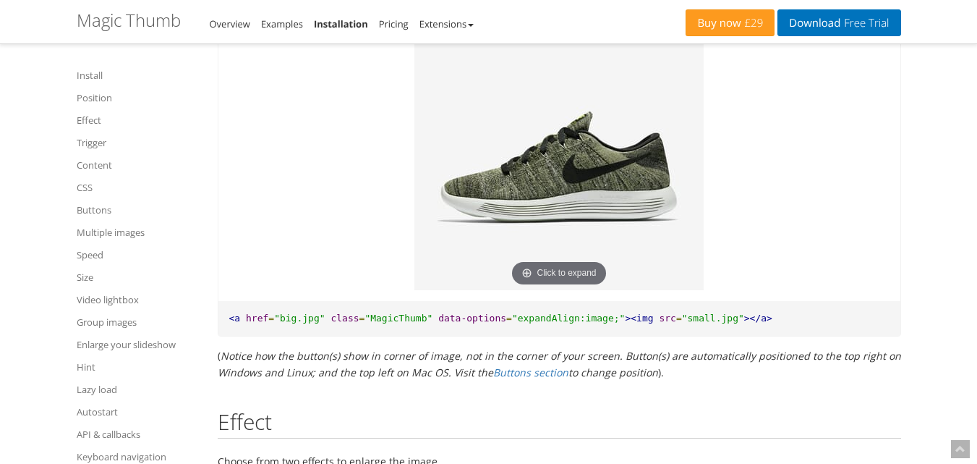
click at [593, 189] on img at bounding box center [559, 145] width 289 height 289
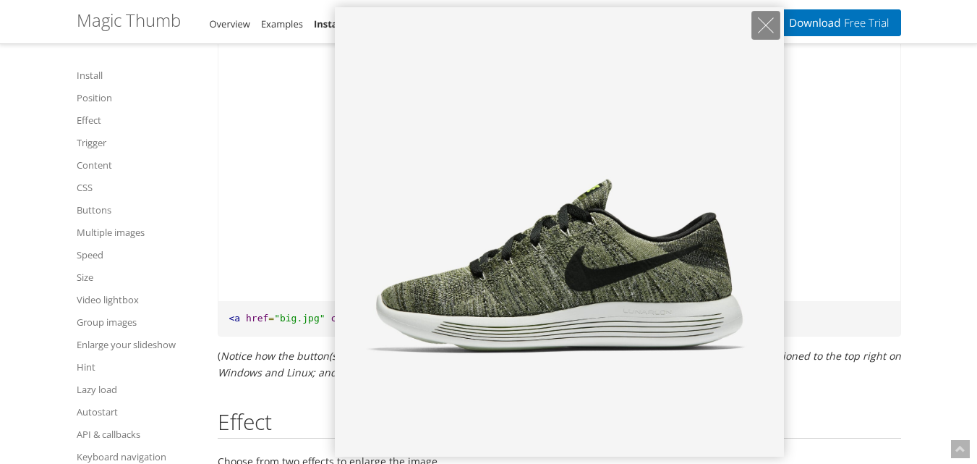
click at [254, 225] on div at bounding box center [488, 232] width 977 height 464
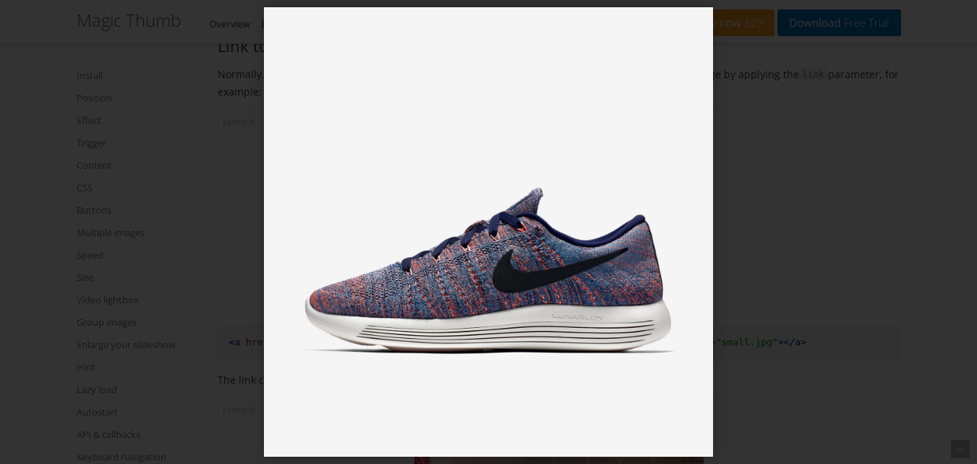
scroll to position [3255, 0]
click at [166, 250] on div at bounding box center [488, 232] width 977 height 464
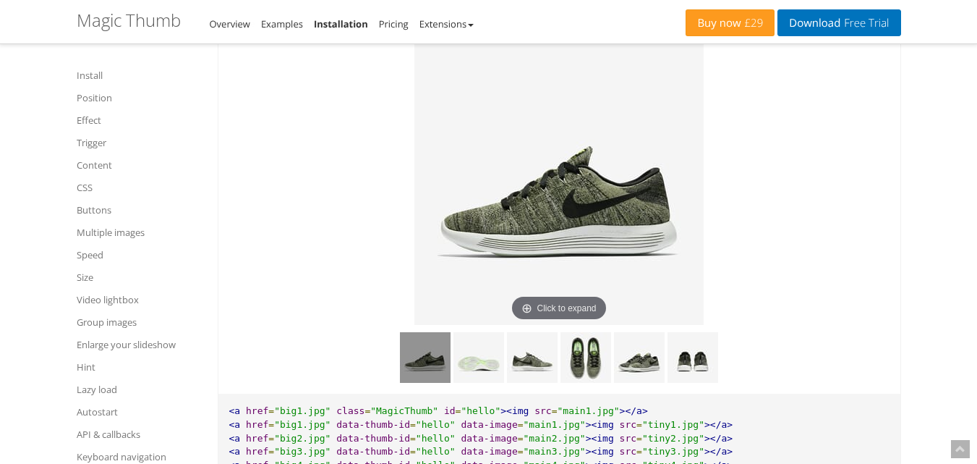
scroll to position [7668, 0]
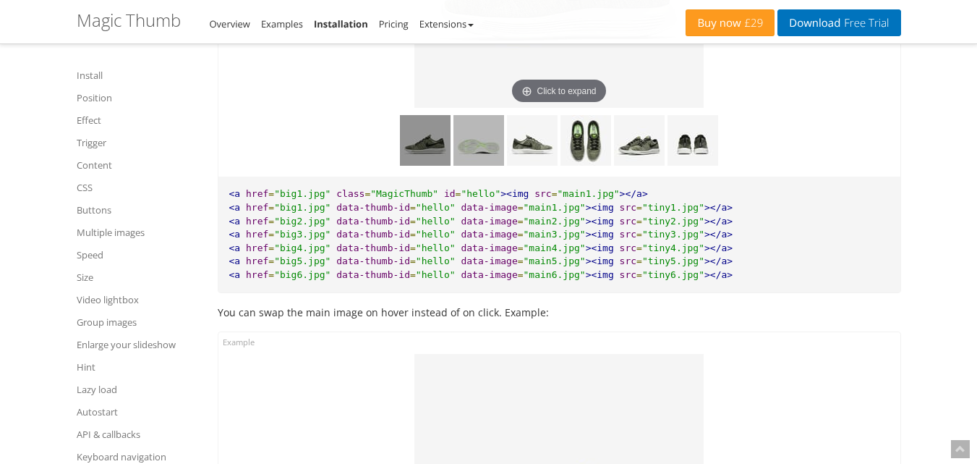
click at [464, 152] on img at bounding box center [479, 140] width 51 height 51
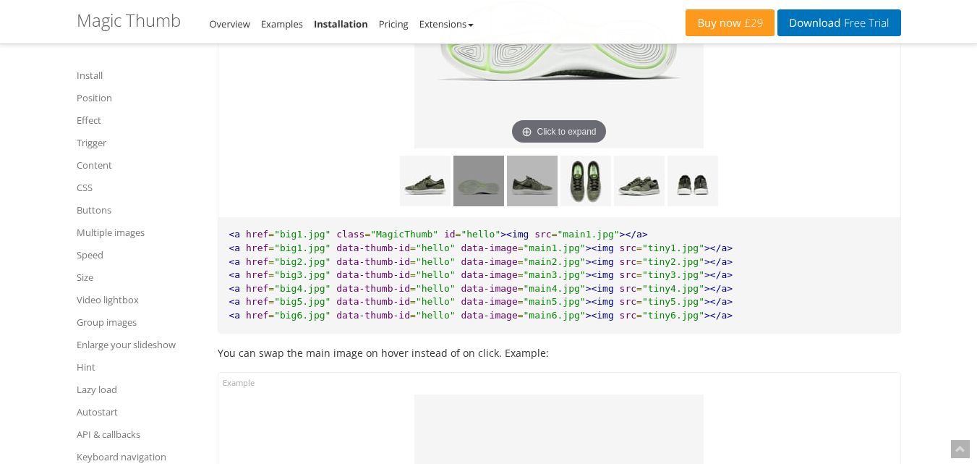
scroll to position [7596, 0]
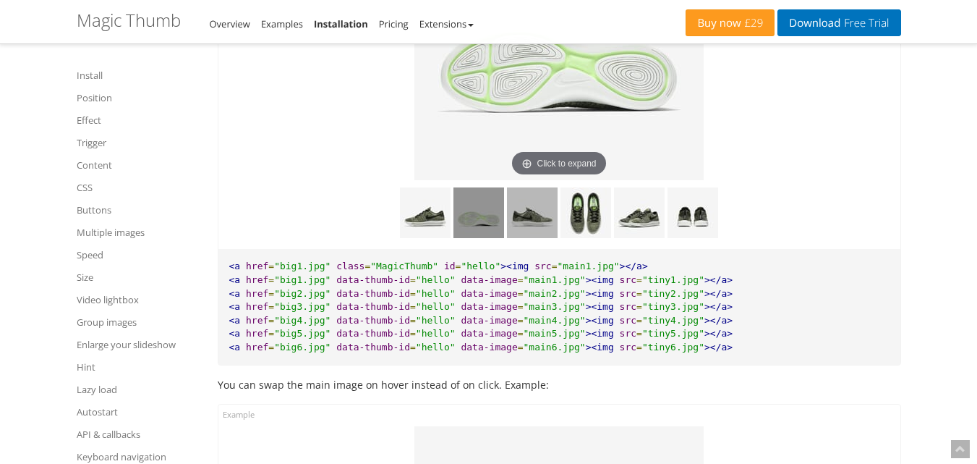
click at [545, 229] on img at bounding box center [532, 212] width 51 height 51
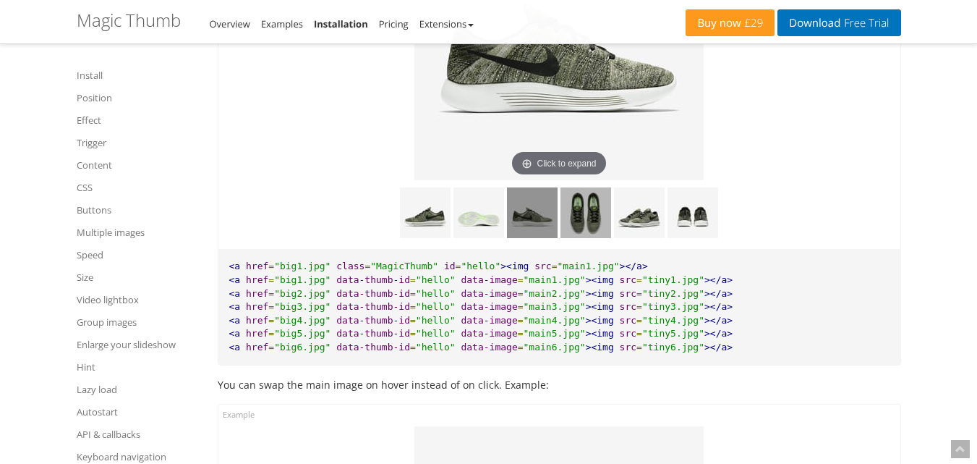
click at [593, 226] on img at bounding box center [586, 212] width 51 height 51
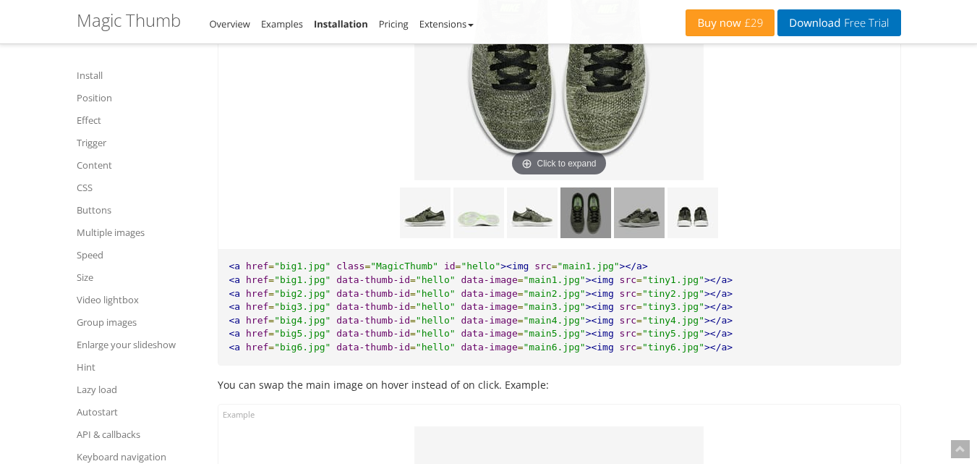
click at [632, 224] on img at bounding box center [639, 212] width 51 height 51
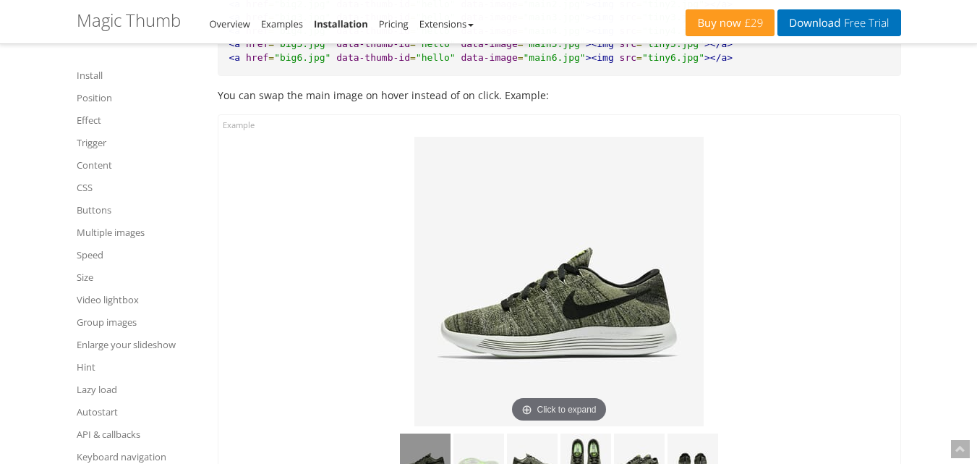
scroll to position [8102, 0]
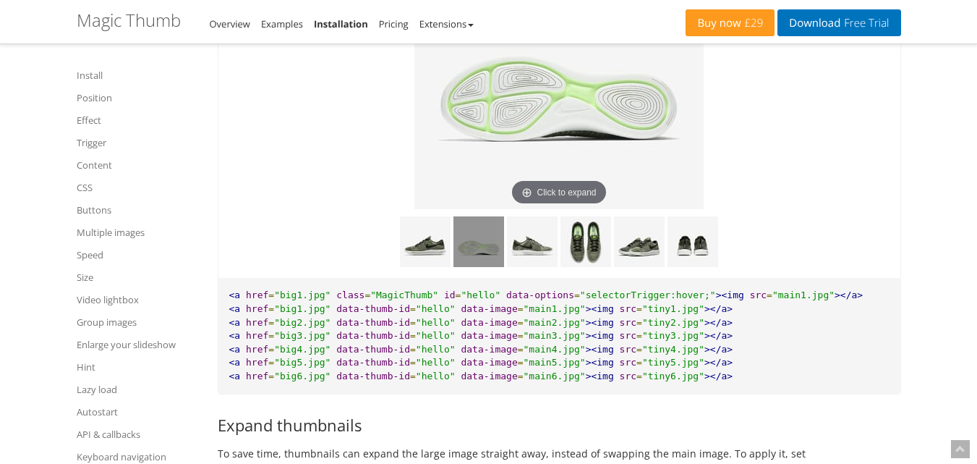
click at [458, 261] on img at bounding box center [479, 241] width 51 height 51
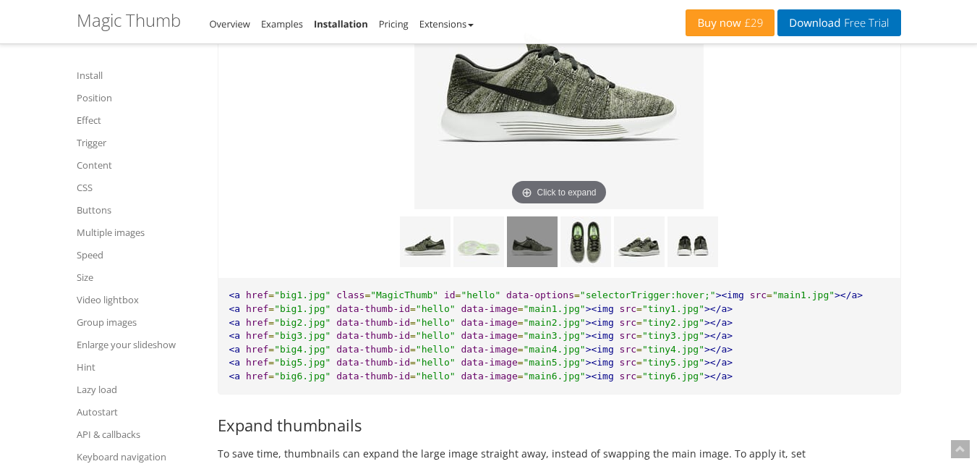
click at [524, 258] on img at bounding box center [532, 241] width 51 height 51
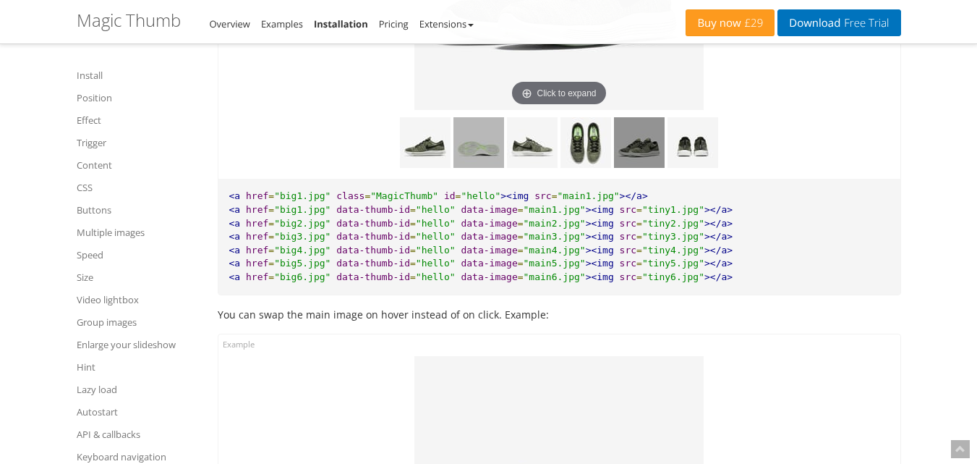
scroll to position [7596, 0]
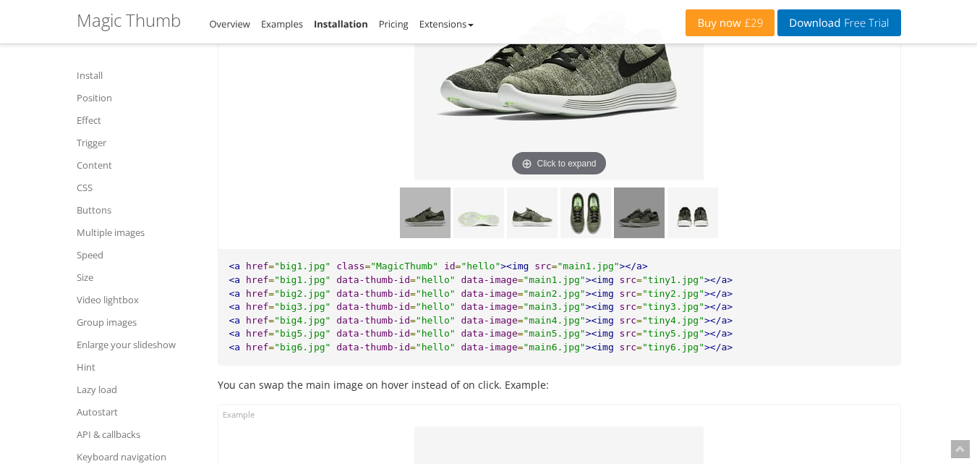
click at [430, 238] on img at bounding box center [425, 212] width 51 height 51
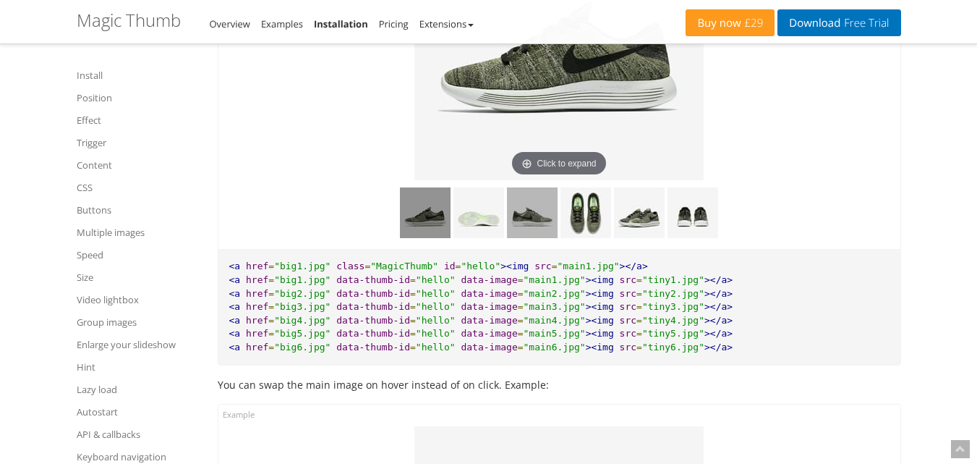
drag, startPoint x: 467, startPoint y: 221, endPoint x: 517, endPoint y: 221, distance: 49.9
click at [468, 221] on img at bounding box center [479, 212] width 51 height 51
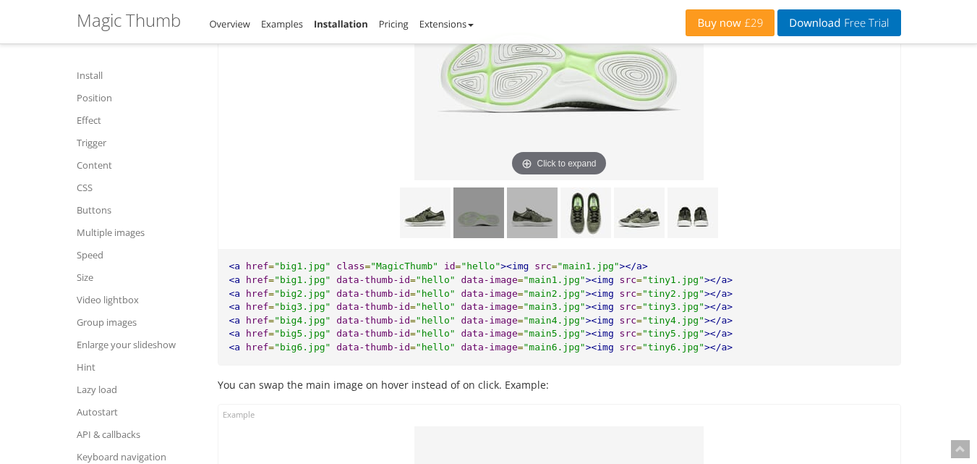
click at [519, 221] on img at bounding box center [532, 212] width 51 height 51
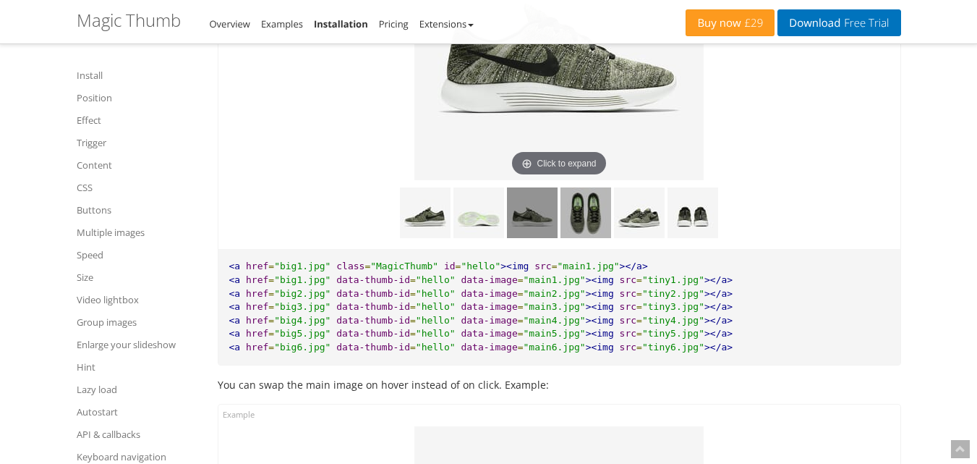
click at [590, 220] on img at bounding box center [586, 212] width 51 height 51
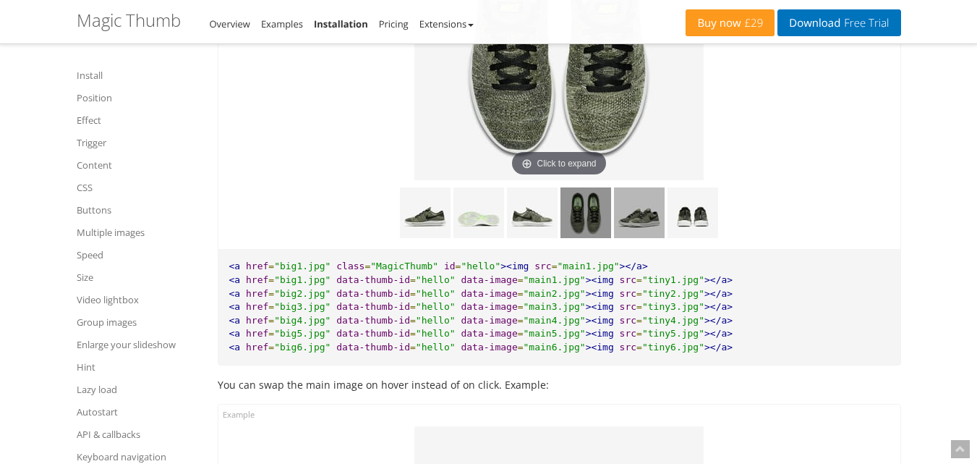
click at [643, 217] on img at bounding box center [639, 212] width 51 height 51
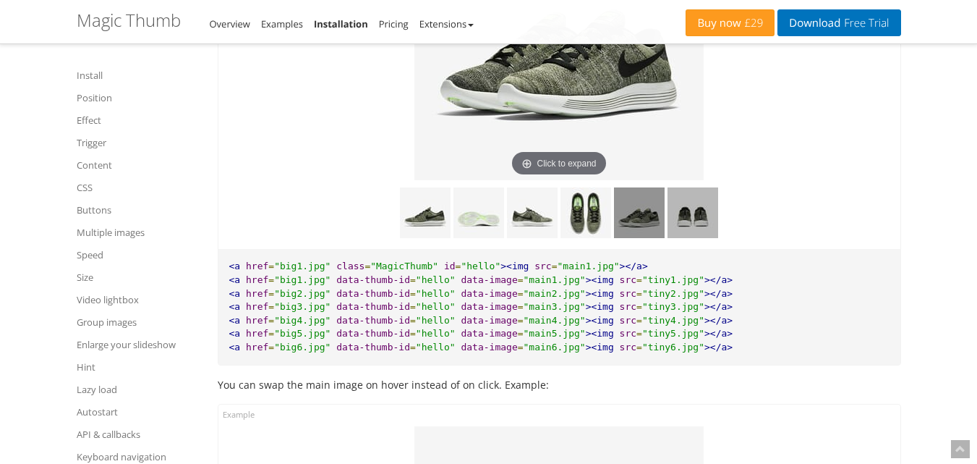
click at [684, 214] on img at bounding box center [693, 212] width 51 height 51
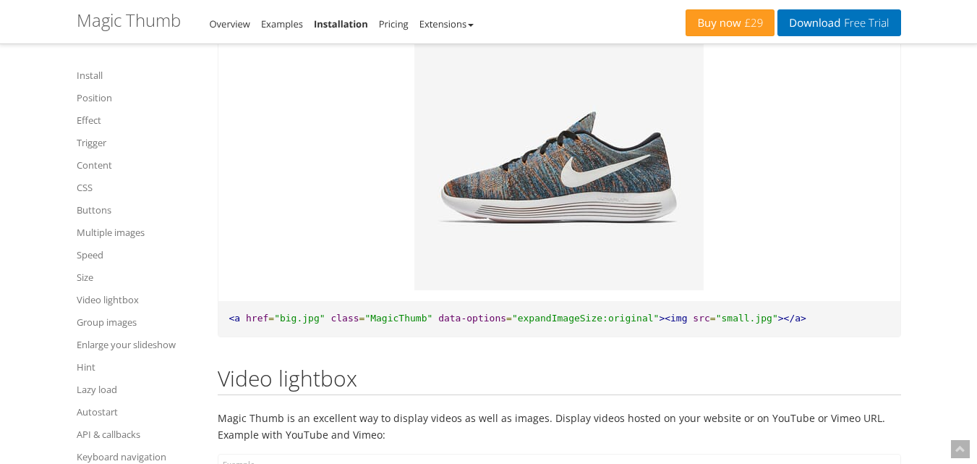
scroll to position [9621, 0]
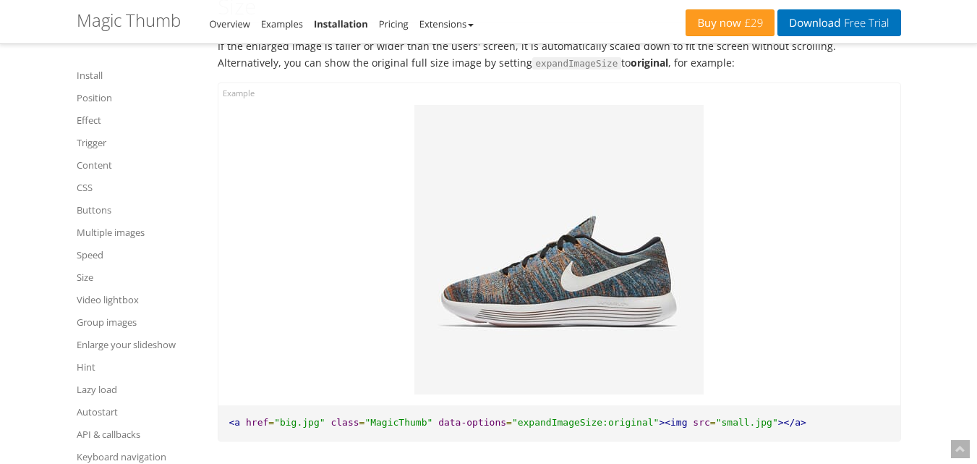
click at [570, 212] on img at bounding box center [559, 249] width 289 height 289
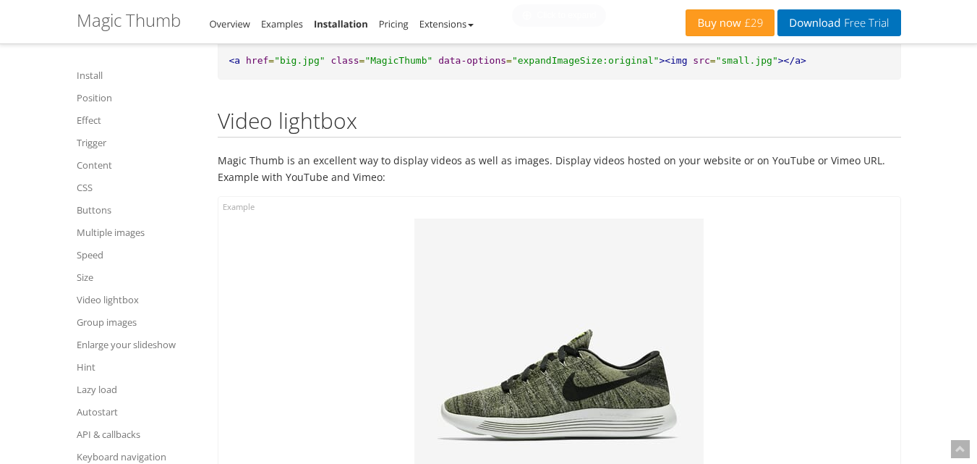
scroll to position [10272, 0]
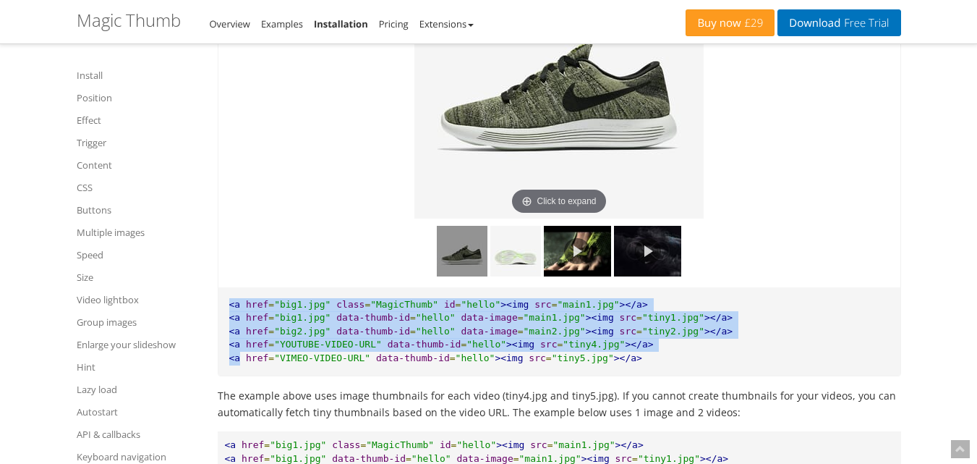
drag, startPoint x: 239, startPoint y: 385, endPoint x: 211, endPoint y: 322, distance: 69.0
copy pre "<a href = "big1.jpg" class = "MagicThumb" id = "hello" ><img src = "main1.jpg" …"
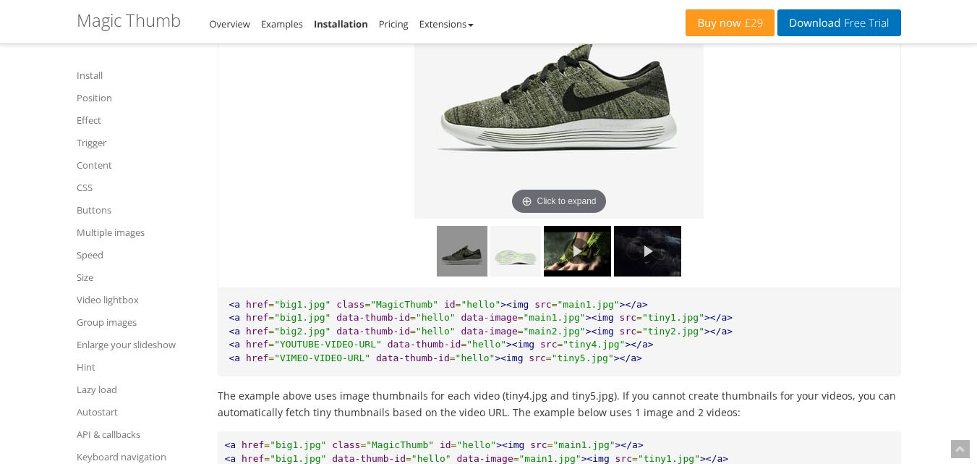
click at [647, 373] on pre "<a href = "big1.jpg" class = "MagicThumb" id = "hello" ><img src = "main1.jpg" …" at bounding box center [559, 331] width 682 height 89
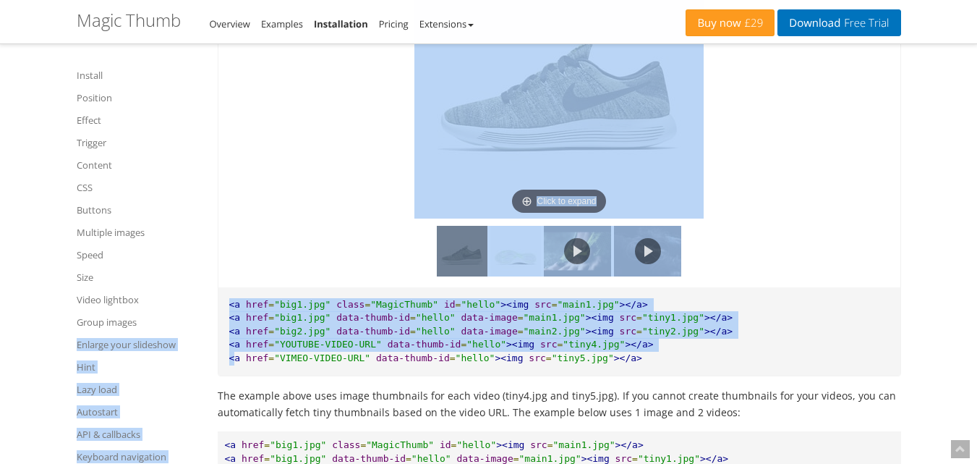
drag, startPoint x: 232, startPoint y: 388, endPoint x: 334, endPoint y: 362, distance: 105.3
click at [218, 332] on pre "<a href = "big1.jpg" class = "MagicThumb" id = "hello" ><img src = "main1.jpg" …" at bounding box center [559, 331] width 682 height 89
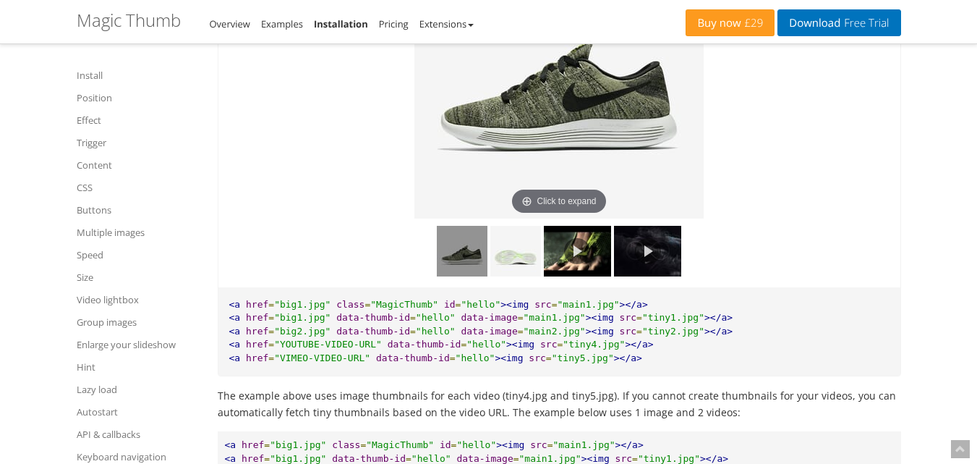
click at [659, 376] on pre "<a href = "big1.jpg" class = "MagicThumb" id = "hello" ><img src = "main1.jpg" …" at bounding box center [559, 331] width 682 height 89
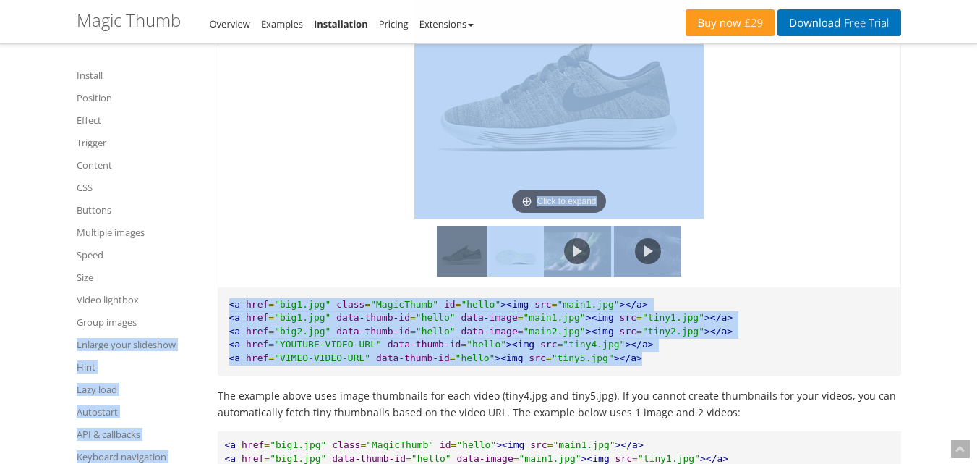
drag, startPoint x: 598, startPoint y: 373, endPoint x: 203, endPoint y: 316, distance: 398.4
click at [203, 316] on div "Install Position Effect Trigger Content CSS Buttons Multiple images Speed Size …" at bounding box center [158, 275] width 163 height 428
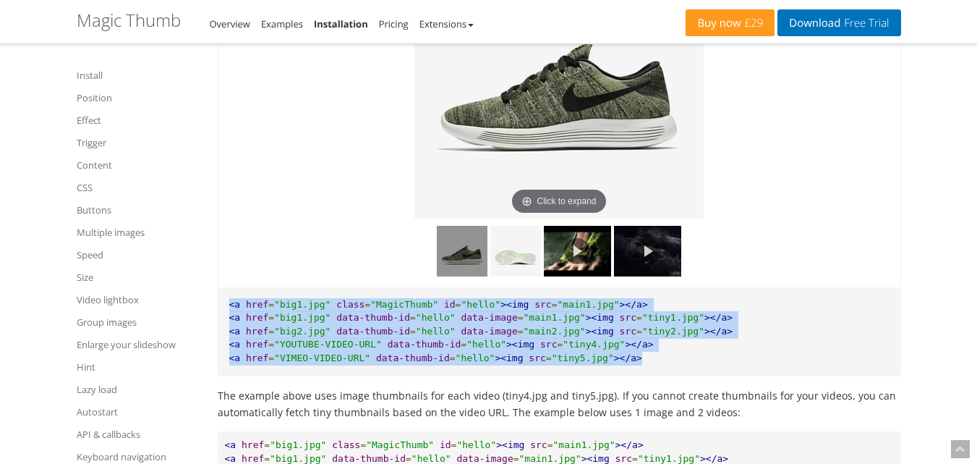
drag, startPoint x: 224, startPoint y: 321, endPoint x: 652, endPoint y: 377, distance: 431.9
click at [652, 376] on pre "<a href = "big1.jpg" class = "MagicThumb" id = "hello" ><img src = "main1.jpg" …" at bounding box center [559, 331] width 682 height 89
copy pre "<a href = "big1.jpg" class = "MagicThumb" id = "hello" ><img src = "main1.jpg" …"
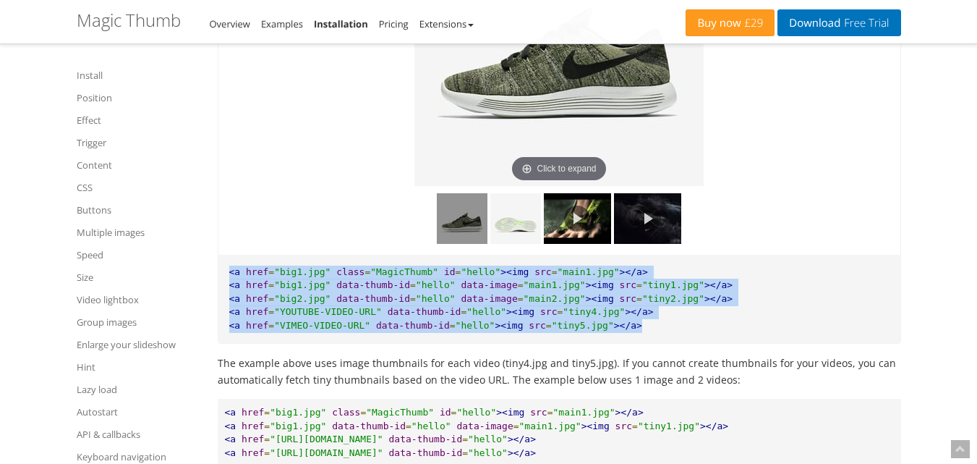
scroll to position [10200, 0]
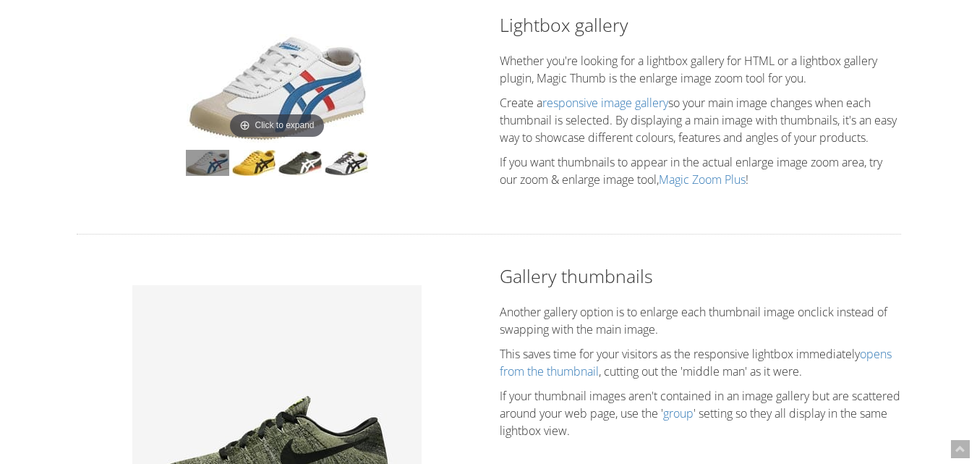
scroll to position [145, 0]
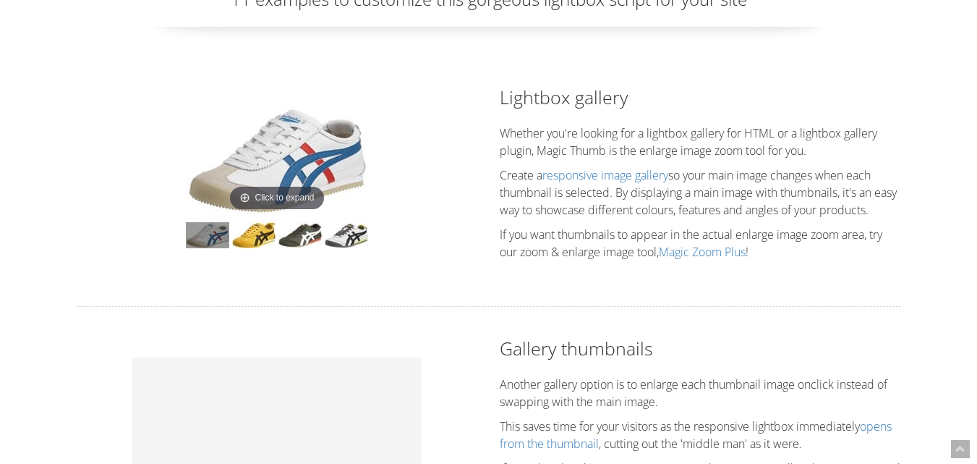
click at [321, 151] on img at bounding box center [277, 160] width 181 height 109
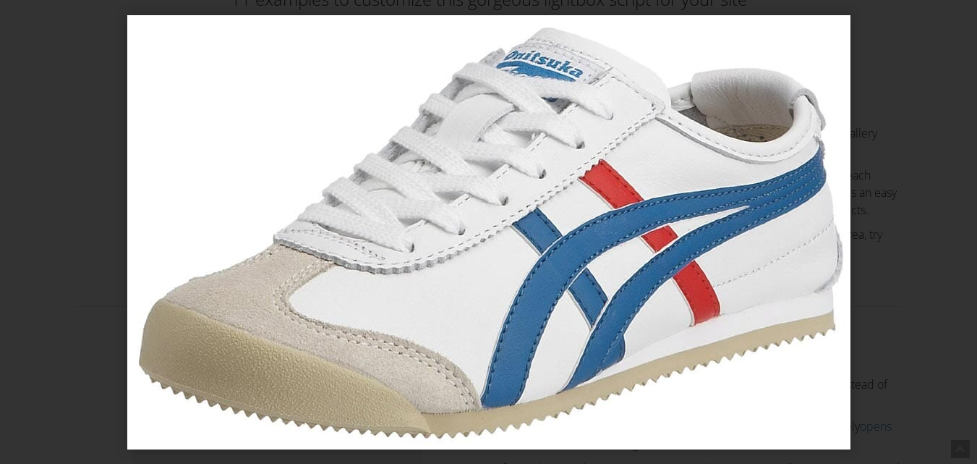
click at [0, 155] on div at bounding box center [488, 232] width 977 height 464
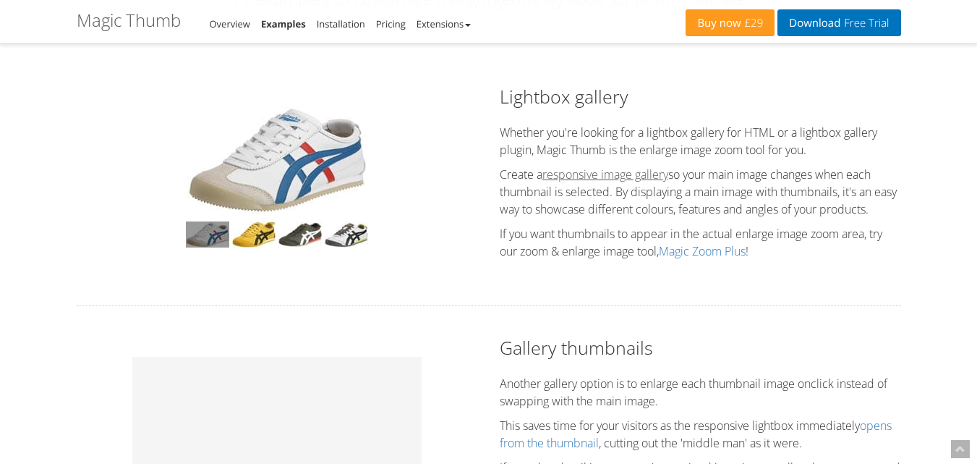
scroll to position [217, 0]
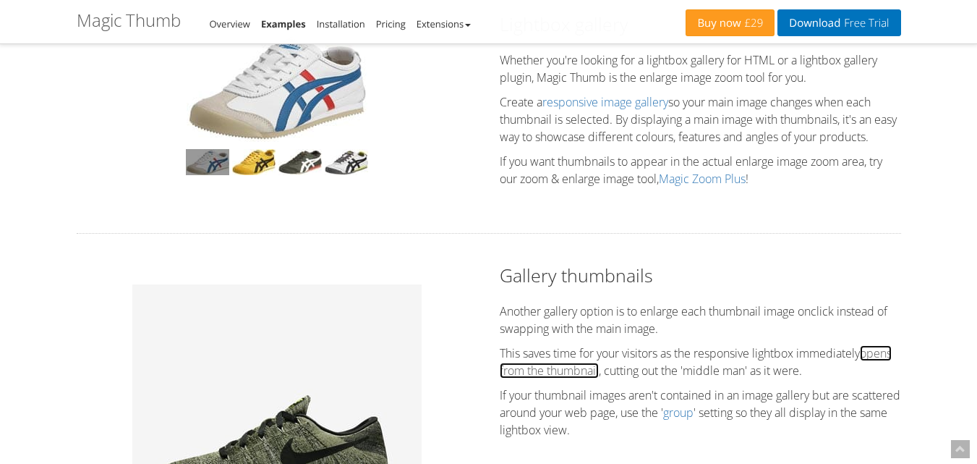
click at [566, 377] on link "opens from the thumbnail" at bounding box center [696, 361] width 392 height 33
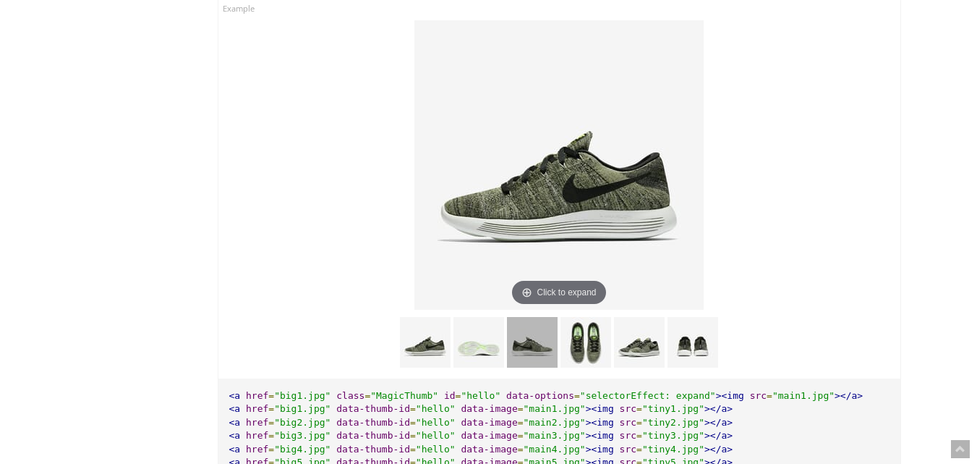
click at [537, 348] on img at bounding box center [532, 342] width 51 height 51
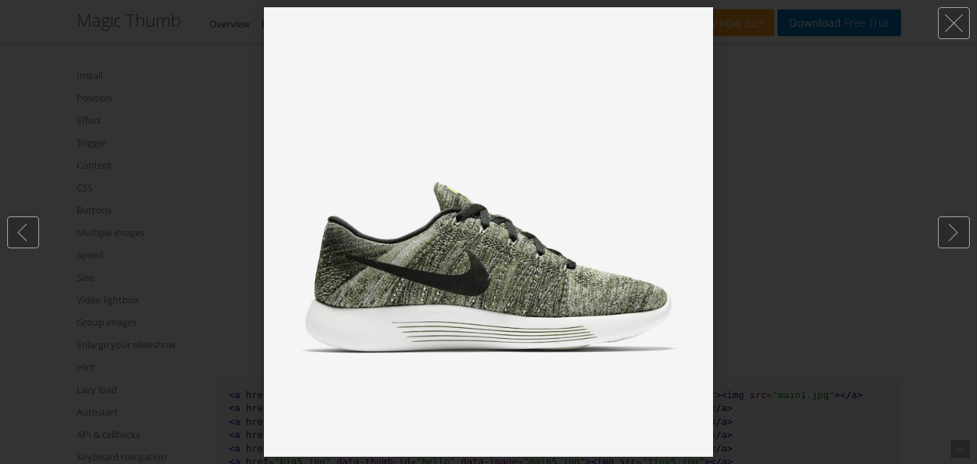
click at [794, 228] on div at bounding box center [488, 232] width 977 height 464
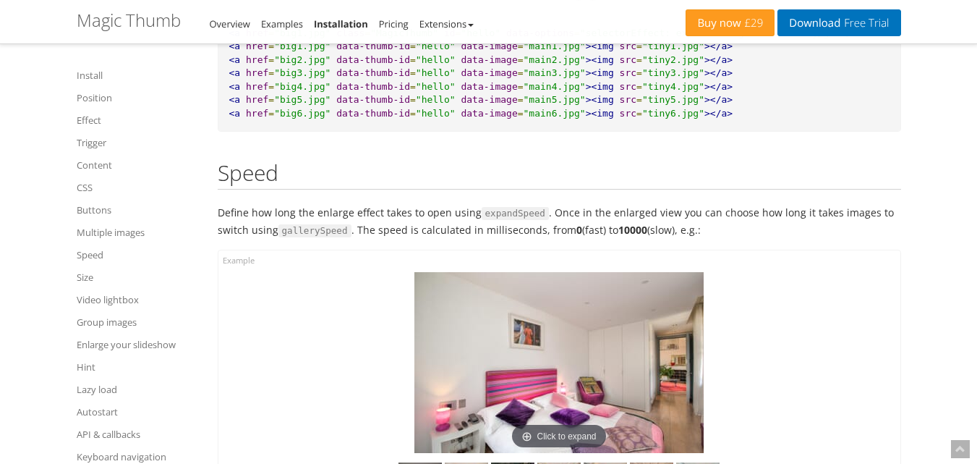
scroll to position [9246, 0]
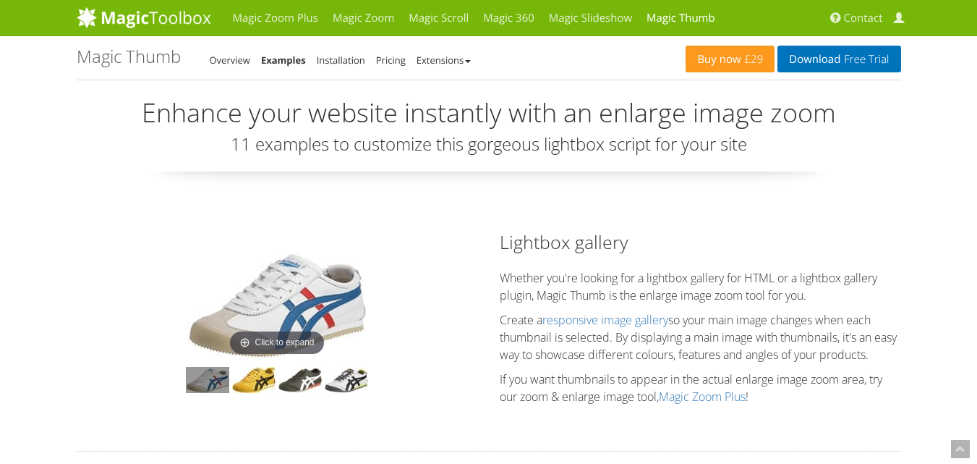
scroll to position [435, 0]
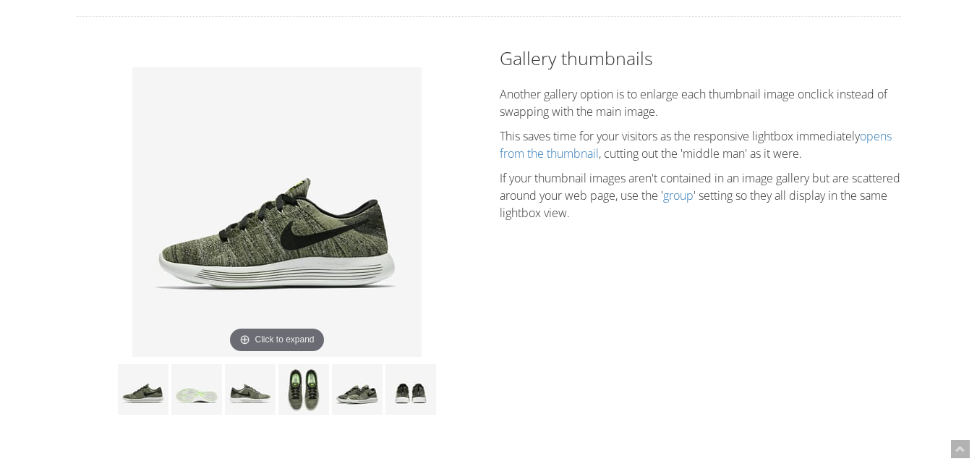
click at [300, 353] on img at bounding box center [276, 211] width 289 height 289
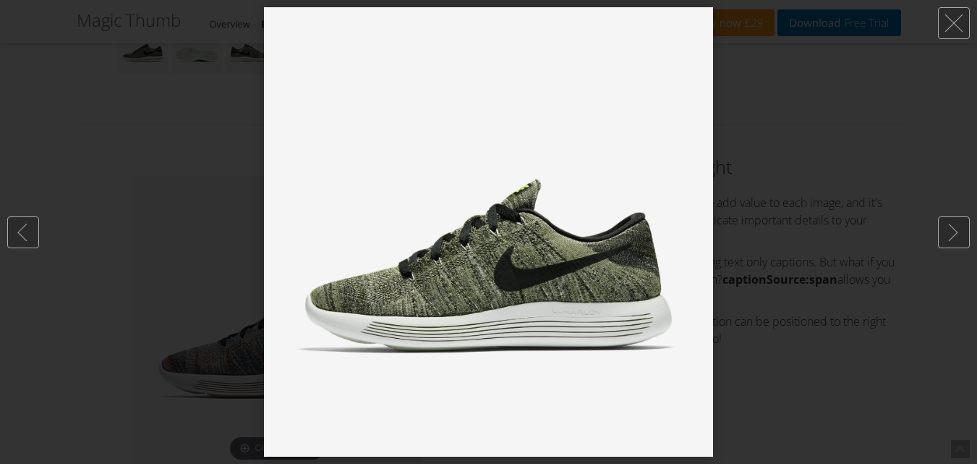
scroll to position [796, 0]
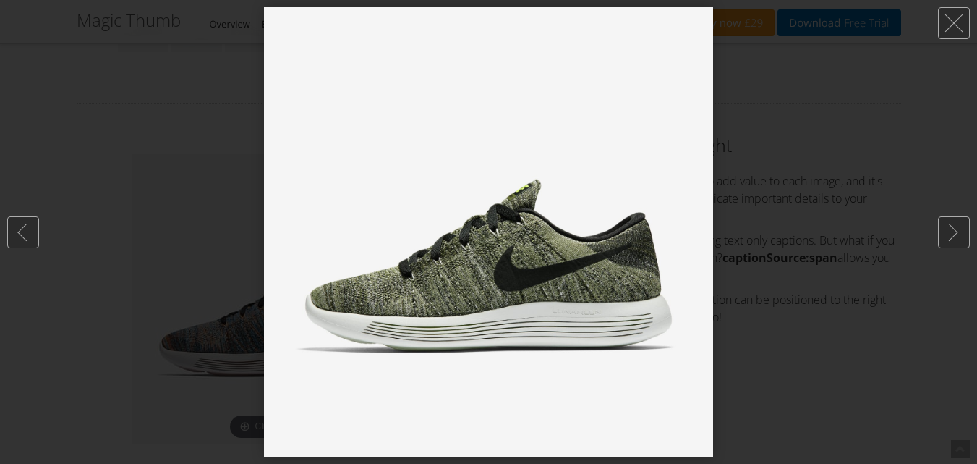
click at [161, 193] on div at bounding box center [488, 232] width 977 height 464
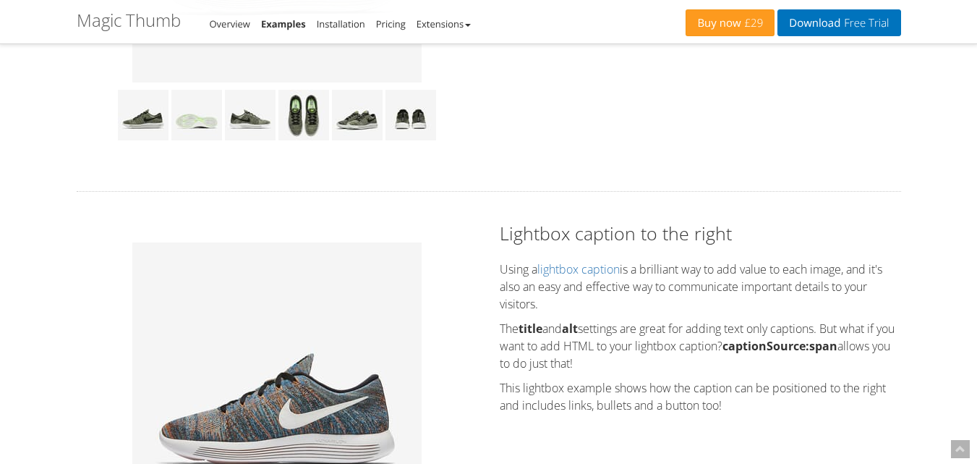
scroll to position [579, 0]
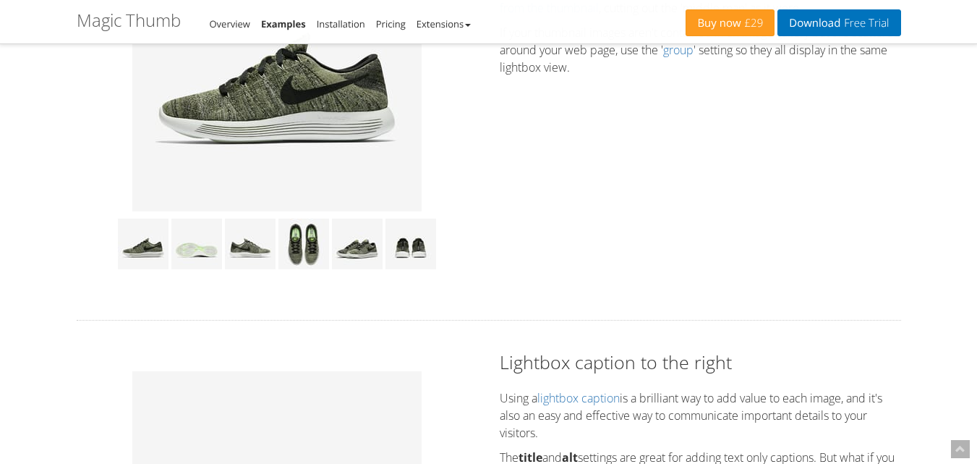
click at [294, 127] on img at bounding box center [276, 66] width 289 height 289
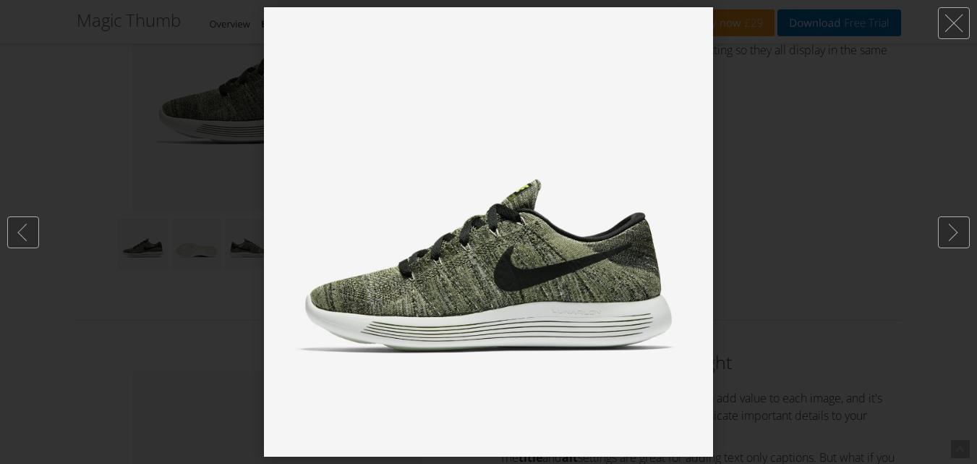
click at [0, 168] on div at bounding box center [488, 232] width 977 height 464
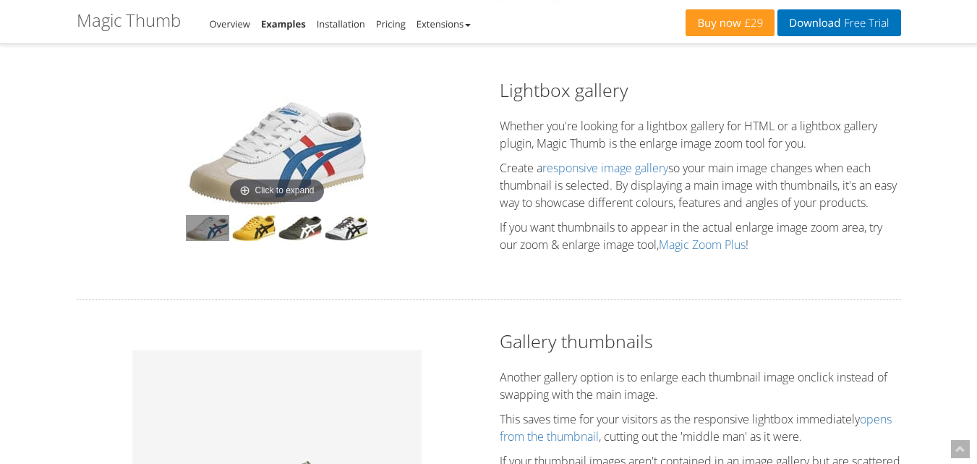
scroll to position [145, 0]
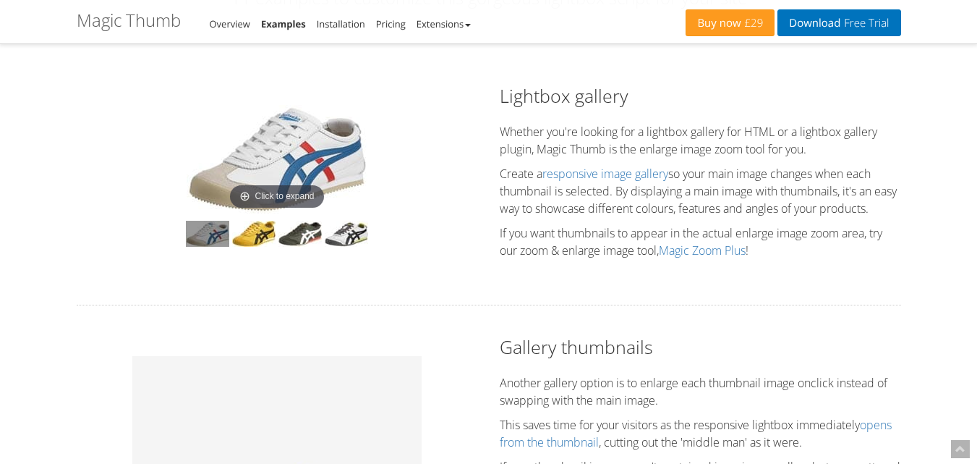
click at [286, 165] on img at bounding box center [277, 159] width 181 height 109
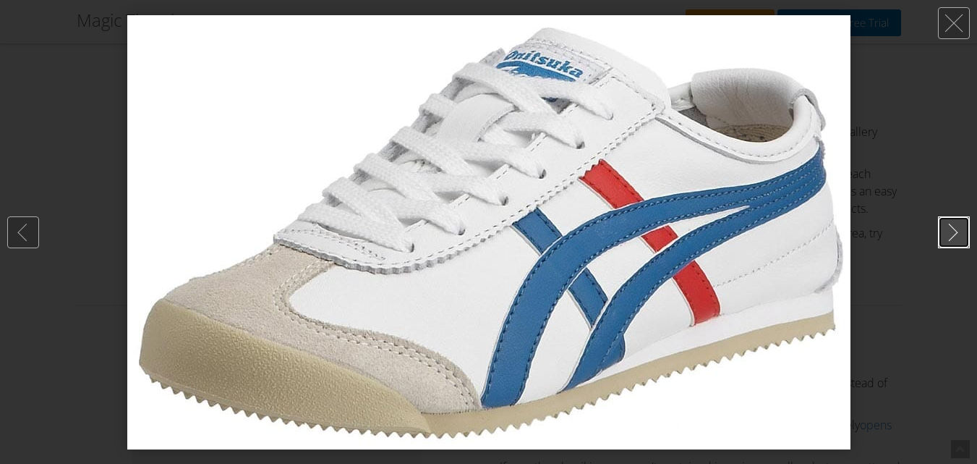
click at [958, 229] on link at bounding box center [954, 232] width 32 height 32
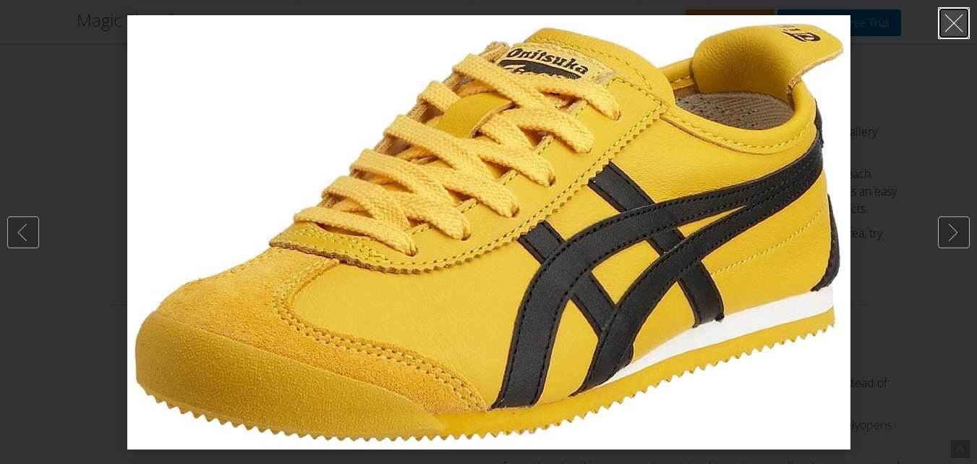
click at [952, 36] on link at bounding box center [954, 23] width 32 height 32
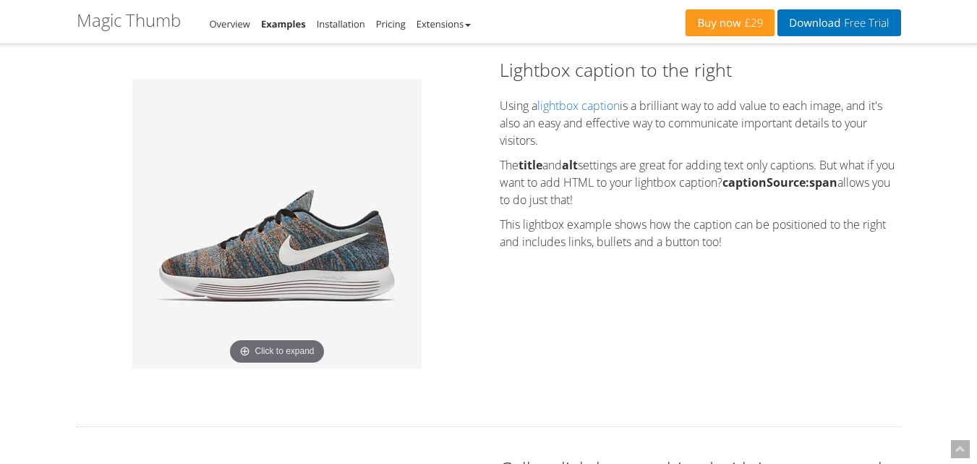
scroll to position [652, 0]
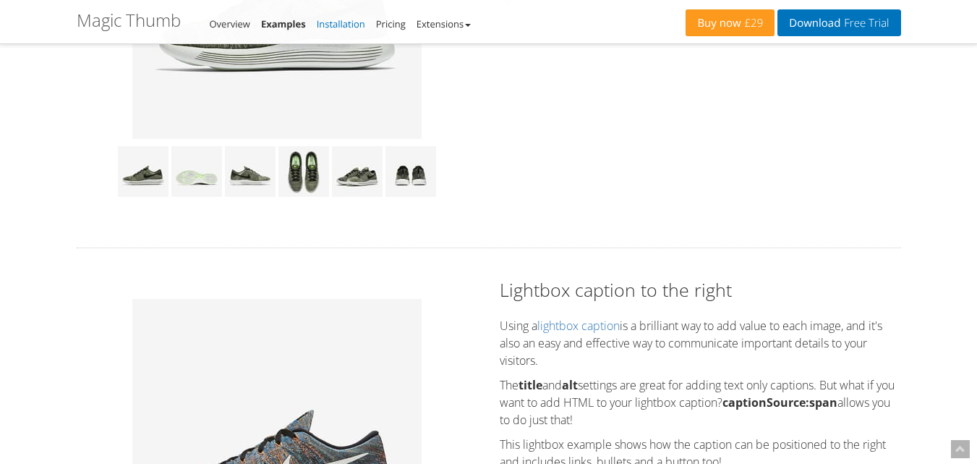
click at [347, 26] on link "Installation" at bounding box center [341, 23] width 48 height 13
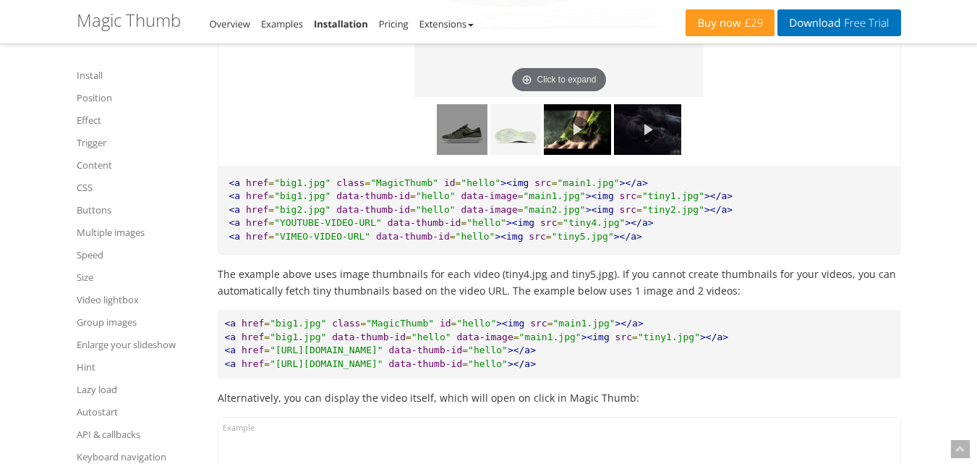
scroll to position [10392, 0]
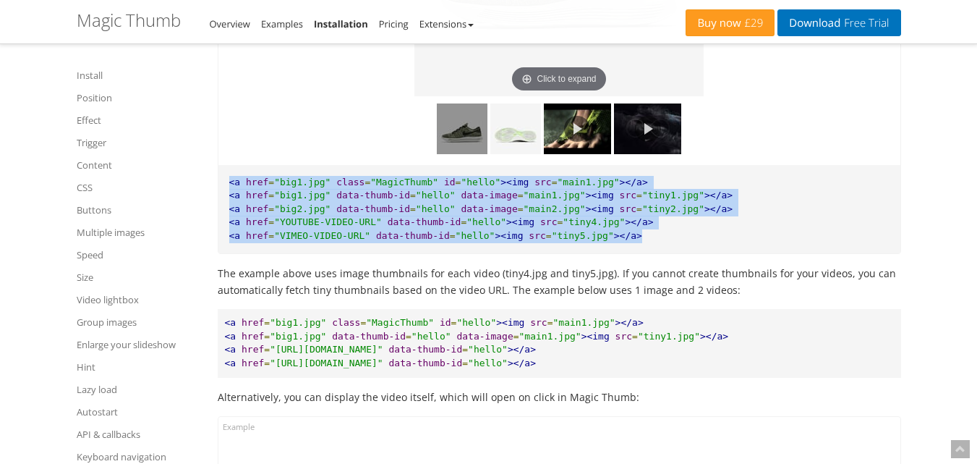
drag, startPoint x: 228, startPoint y: 201, endPoint x: 675, endPoint y: 254, distance: 450.2
click at [675, 254] on pre "<a href = "big1.jpg" class = "MagicThumb" id = "hello" ><img src = "main1.jpg" …" at bounding box center [559, 209] width 682 height 89
copy pre "<a href = "big1.jpg" class = "MagicThumb" id = "hello" ><img src = "main1.jpg" …"
click at [694, 250] on pre "<a href = "big1.jpg" class = "MagicThumb" id = "hello" ><img src = "main1.jpg" …" at bounding box center [559, 209] width 682 height 89
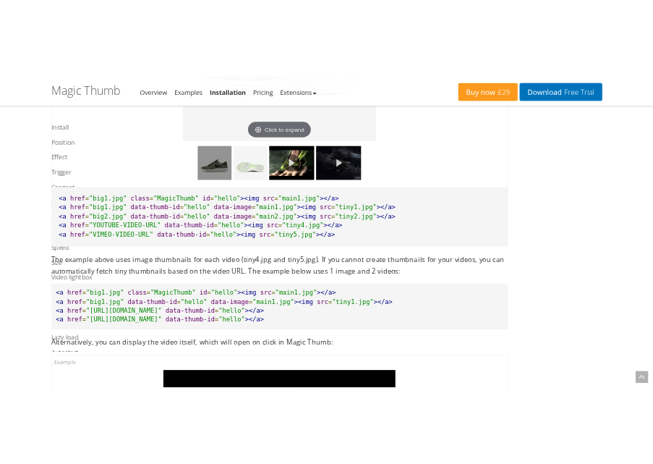
scroll to position [10856, 0]
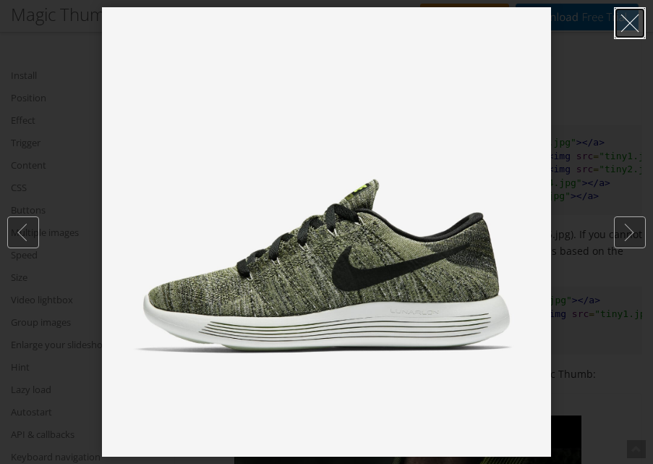
click at [623, 21] on link at bounding box center [630, 23] width 32 height 32
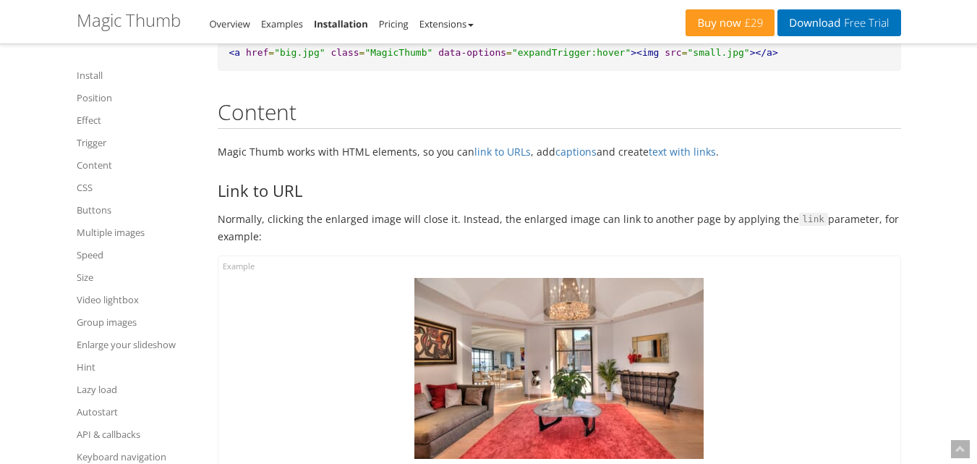
scroll to position [3043, 0]
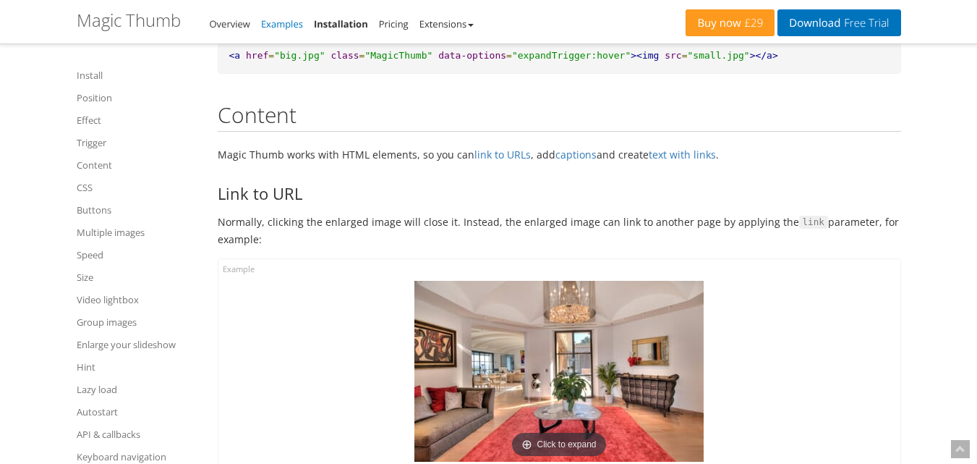
click at [289, 26] on link "Examples" at bounding box center [282, 23] width 42 height 13
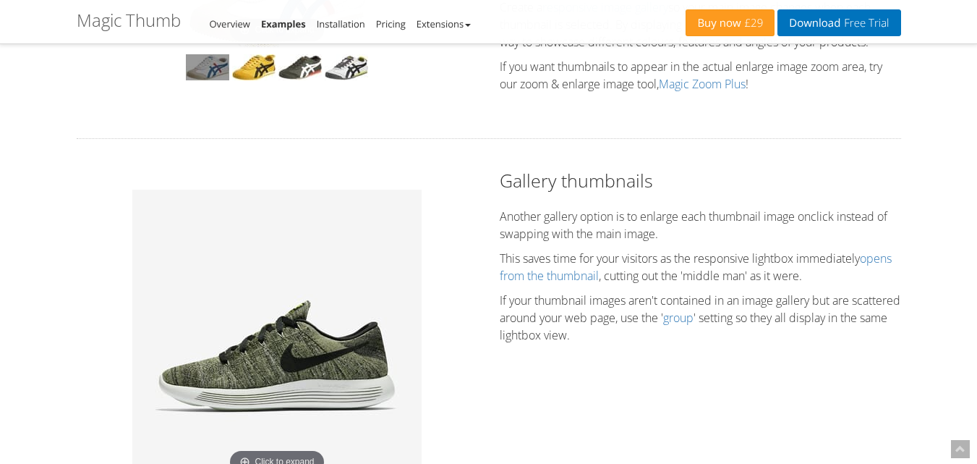
scroll to position [289, 0]
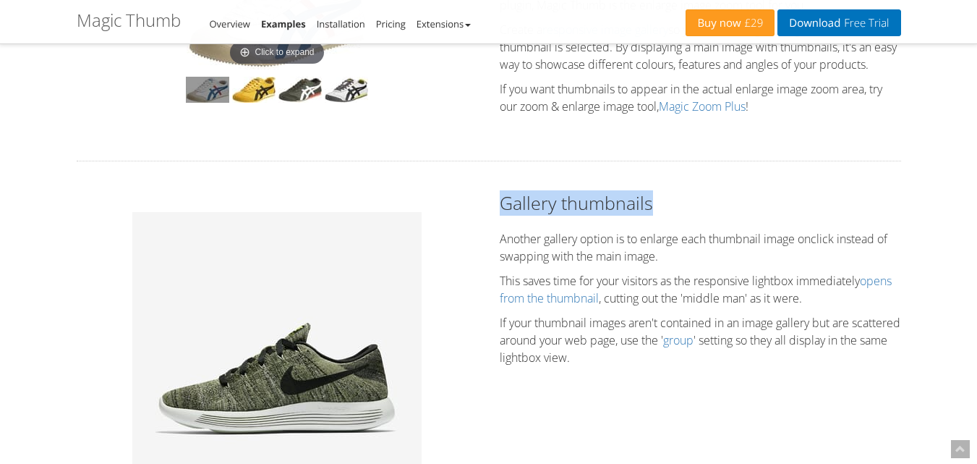
drag, startPoint x: 501, startPoint y: 208, endPoint x: 680, endPoint y: 208, distance: 179.4
click at [680, 208] on h2 "Gallery thumbnails" at bounding box center [700, 202] width 401 height 25
click at [699, 202] on h2 "Gallery thumbnails" at bounding box center [700, 202] width 401 height 25
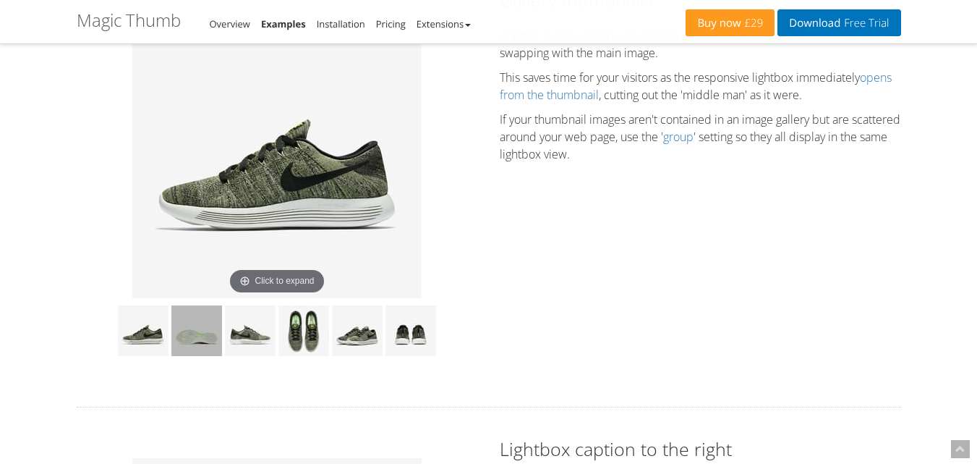
scroll to position [506, 0]
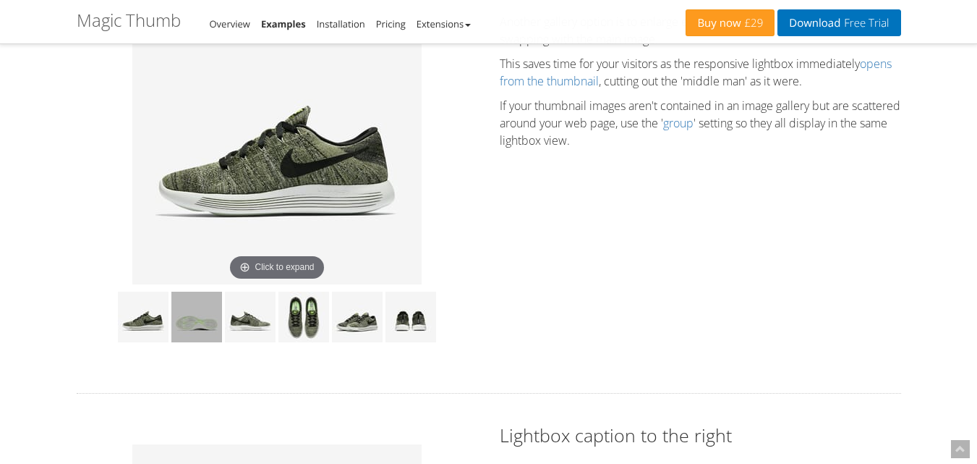
click at [204, 321] on img at bounding box center [196, 317] width 51 height 51
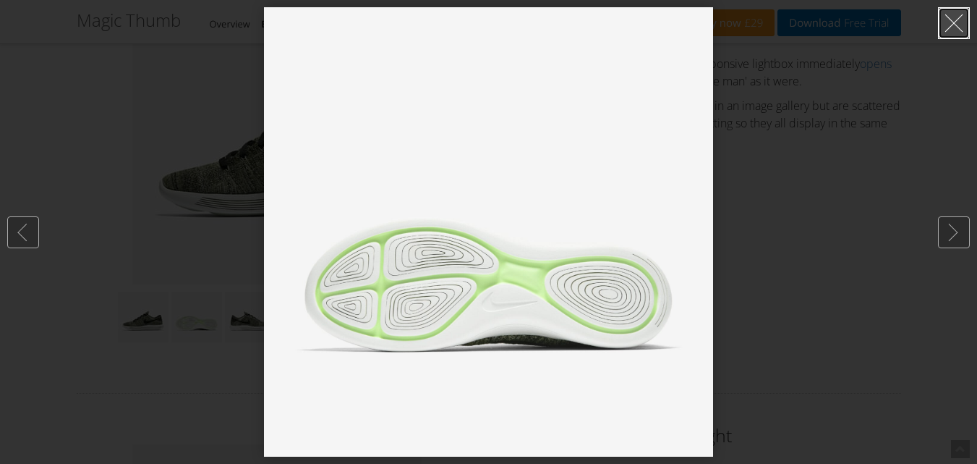
click at [959, 28] on link at bounding box center [954, 23] width 32 height 32
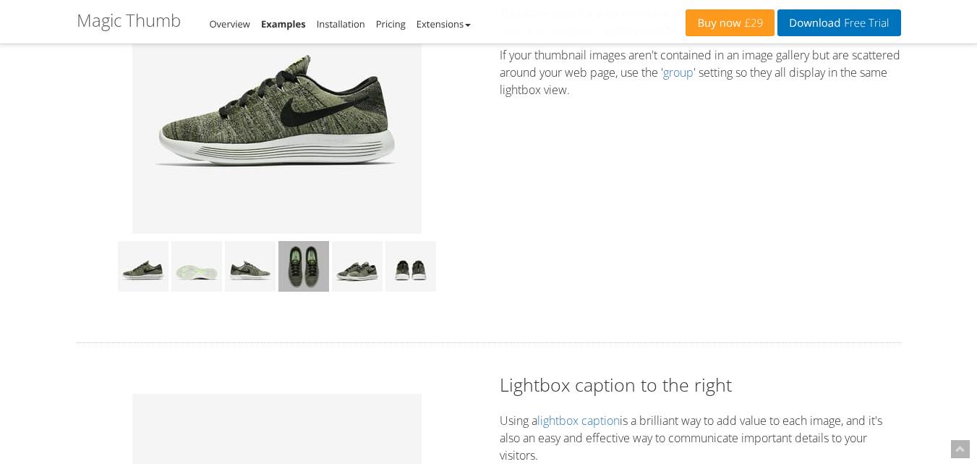
scroll to position [579, 0]
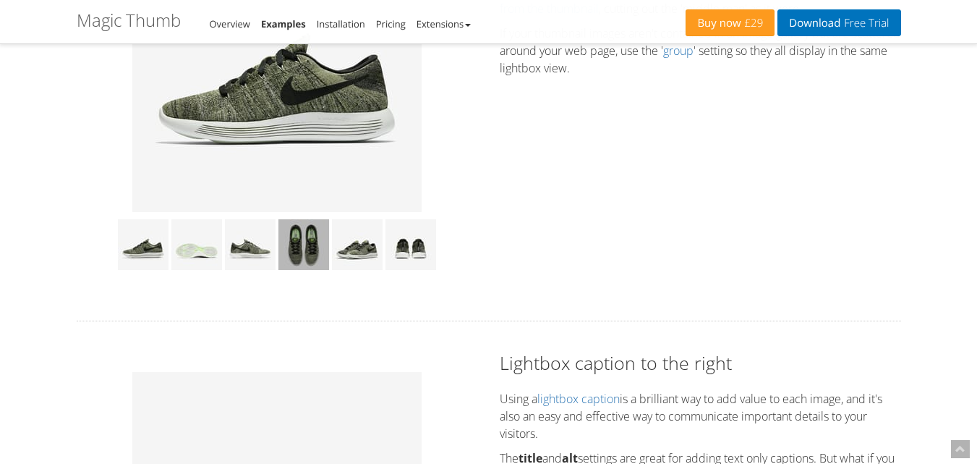
click at [302, 262] on img at bounding box center [304, 244] width 51 height 51
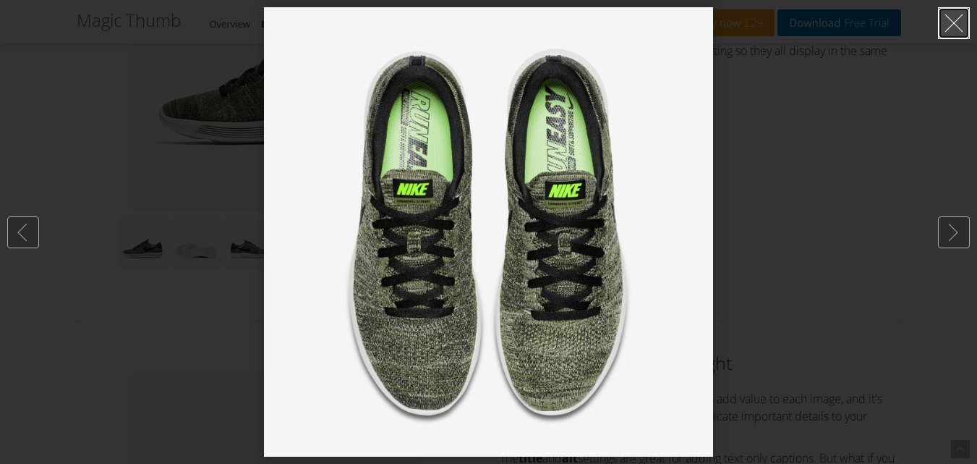
click at [958, 12] on link at bounding box center [954, 23] width 32 height 32
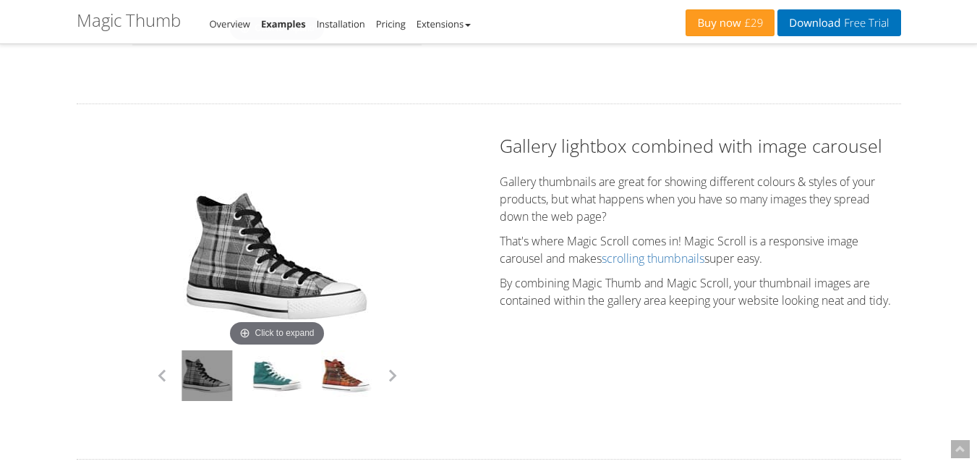
scroll to position [1230, 0]
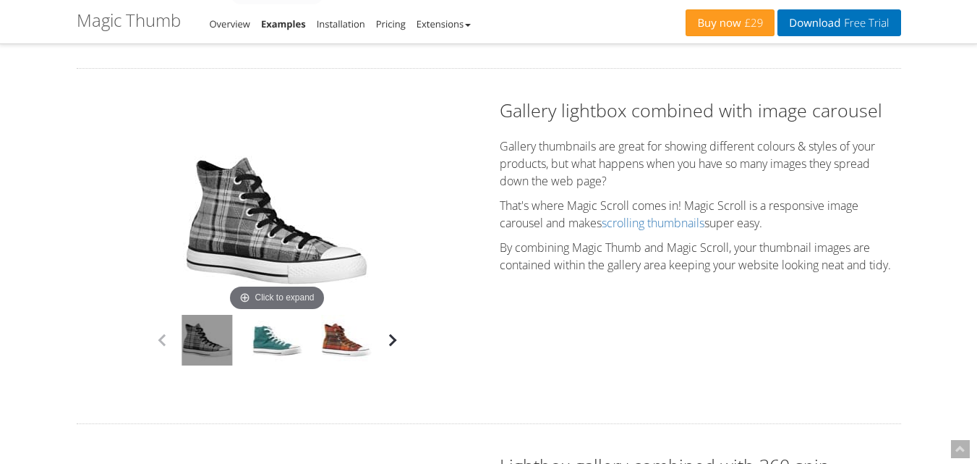
click at [384, 341] on button "button" at bounding box center [393, 340] width 22 height 22
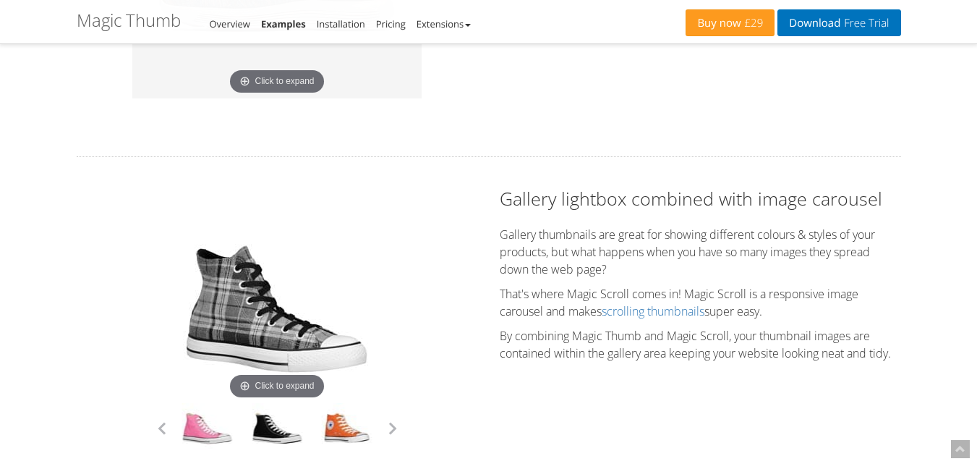
scroll to position [1359, 0]
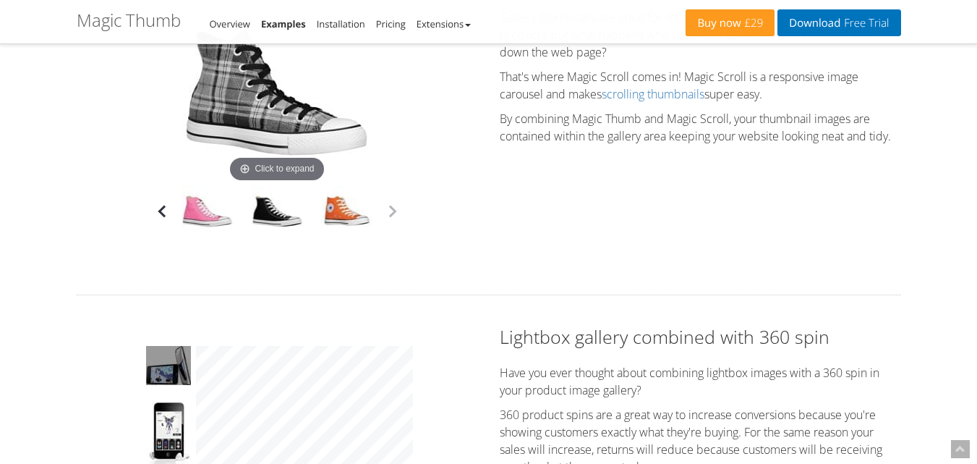
click at [164, 221] on button "button" at bounding box center [161, 211] width 22 height 22
click at [162, 222] on button "button" at bounding box center [161, 211] width 22 height 22
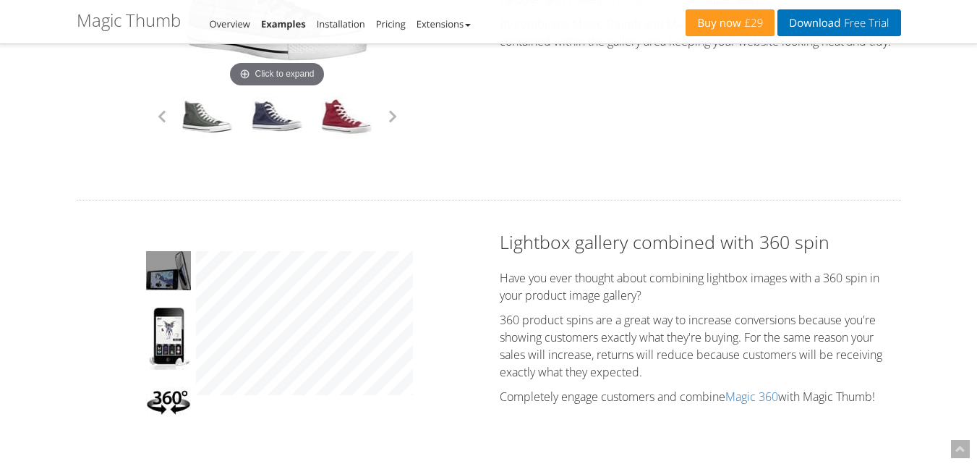
scroll to position [1447, 0]
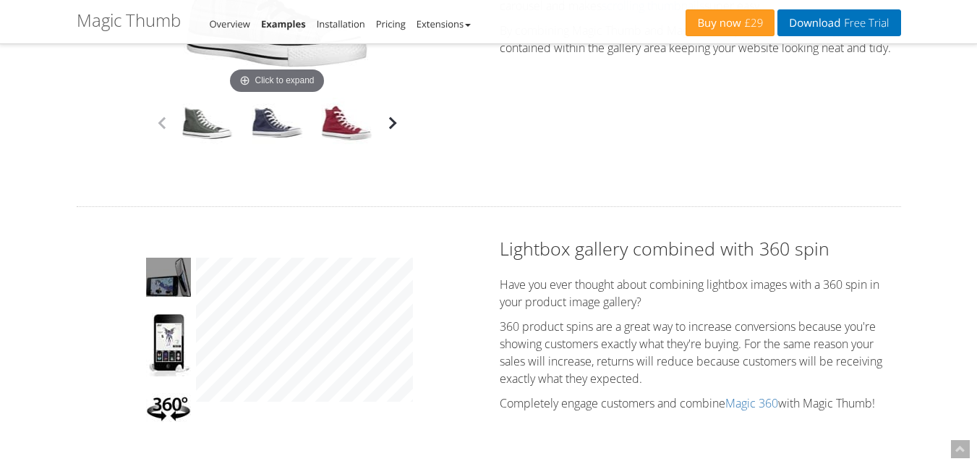
click at [396, 130] on button "button" at bounding box center [393, 123] width 22 height 22
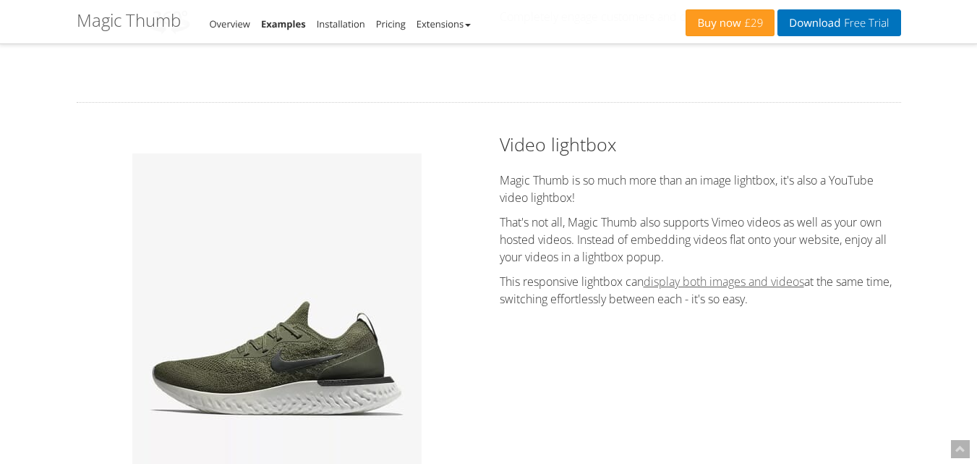
scroll to position [1808, 0]
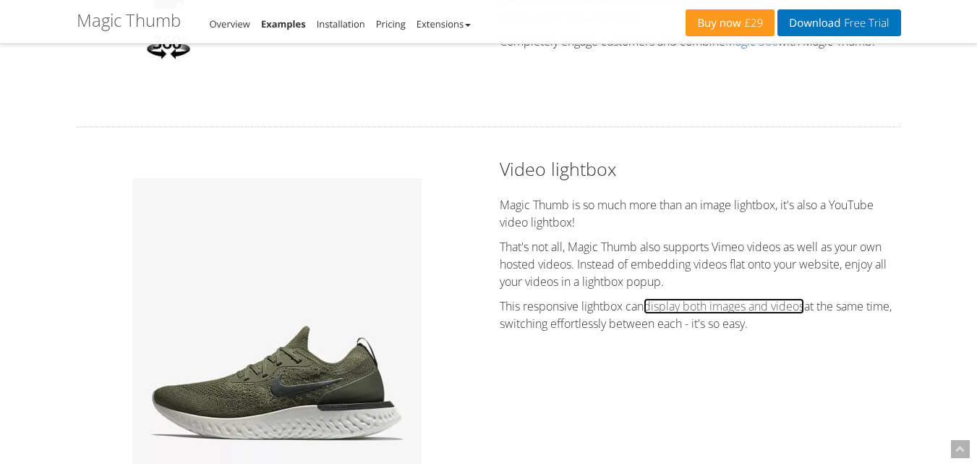
click at [748, 307] on link "display both images and videos" at bounding box center [724, 306] width 161 height 16
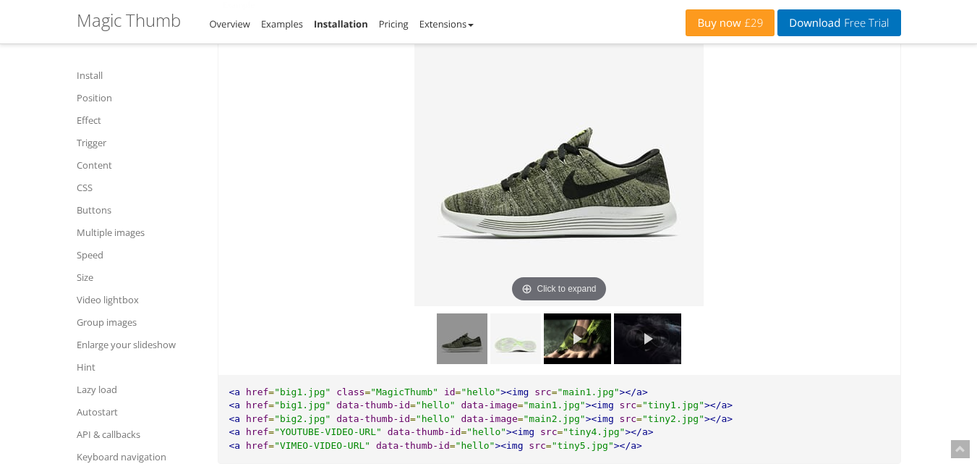
scroll to position [10261, 0]
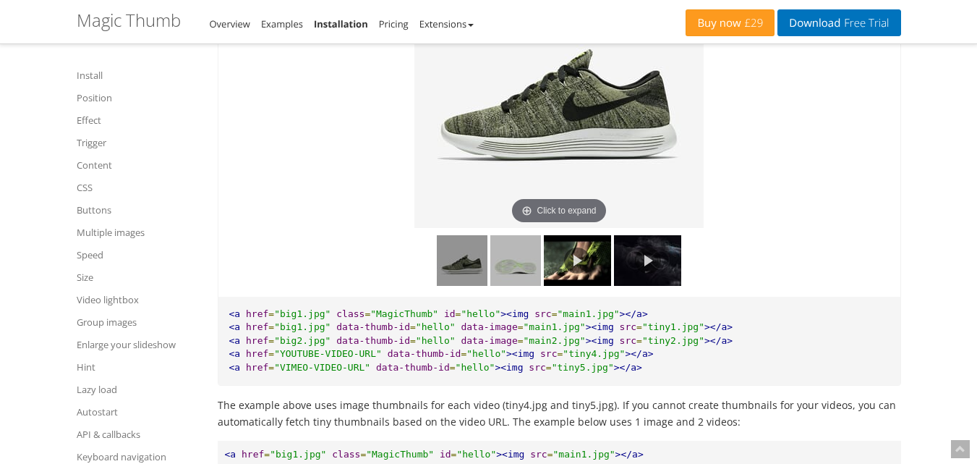
click at [527, 277] on img at bounding box center [515, 260] width 51 height 51
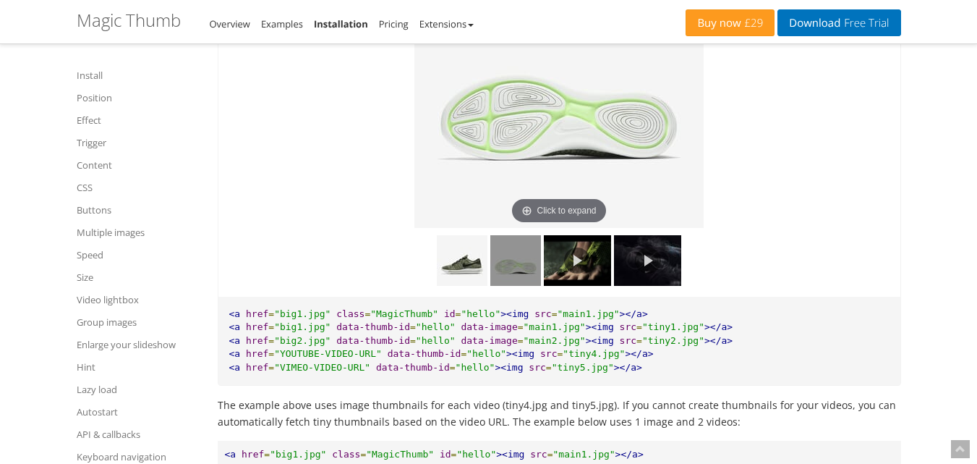
click at [580, 278] on link at bounding box center [577, 260] width 67 height 51
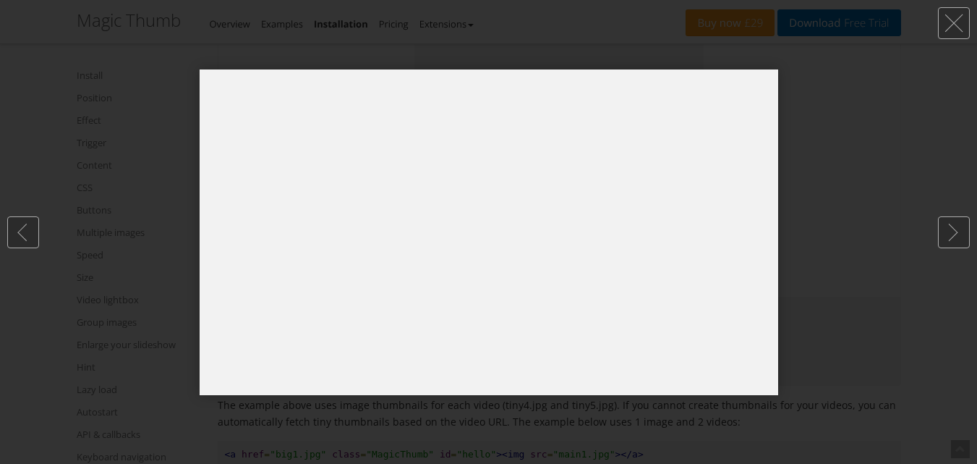
click at [876, 91] on div at bounding box center [488, 232] width 977 height 464
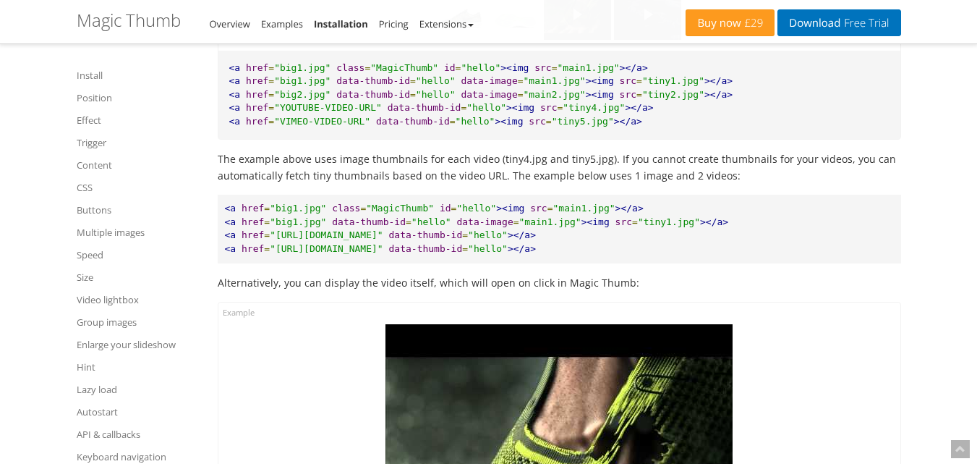
scroll to position [10405, 0]
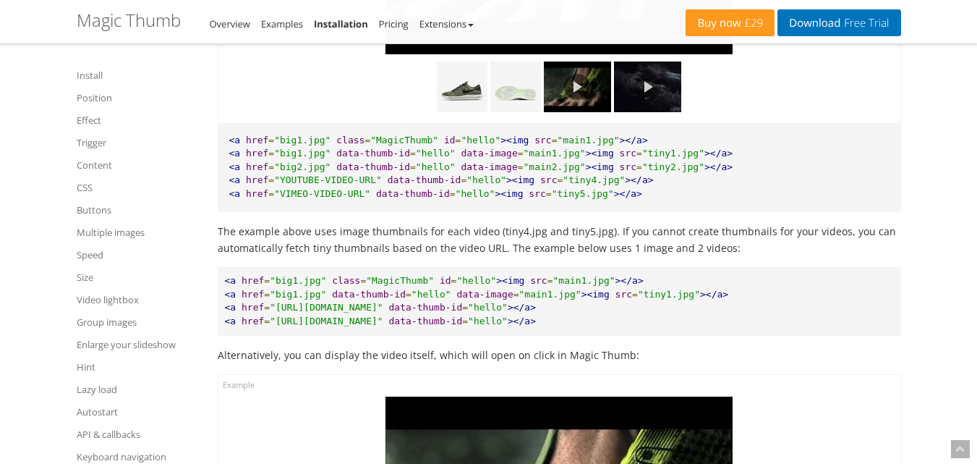
click at [354, 24] on link "Installation" at bounding box center [341, 23] width 54 height 13
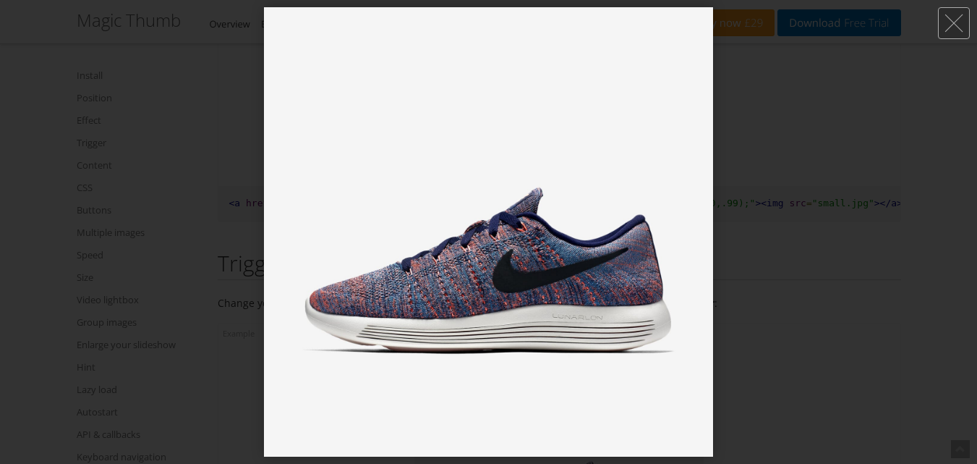
scroll to position [2387, 0]
click at [957, 23] on link at bounding box center [954, 23] width 32 height 32
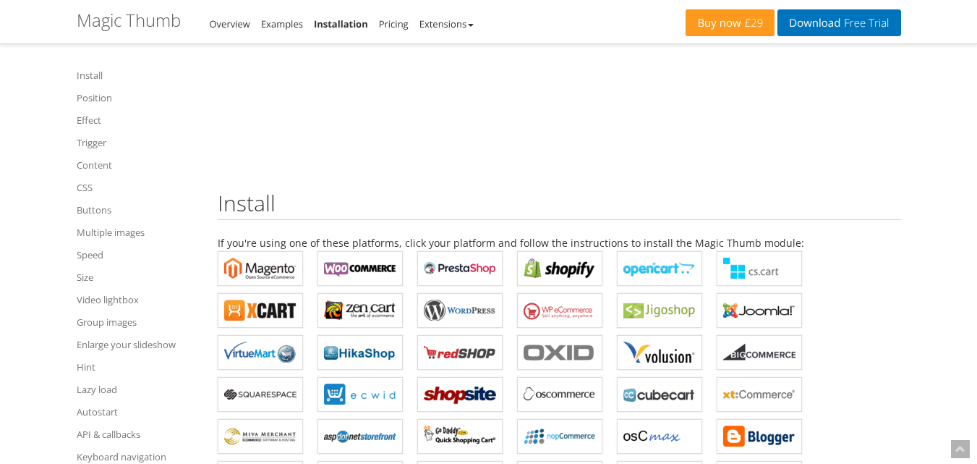
scroll to position [0, 0]
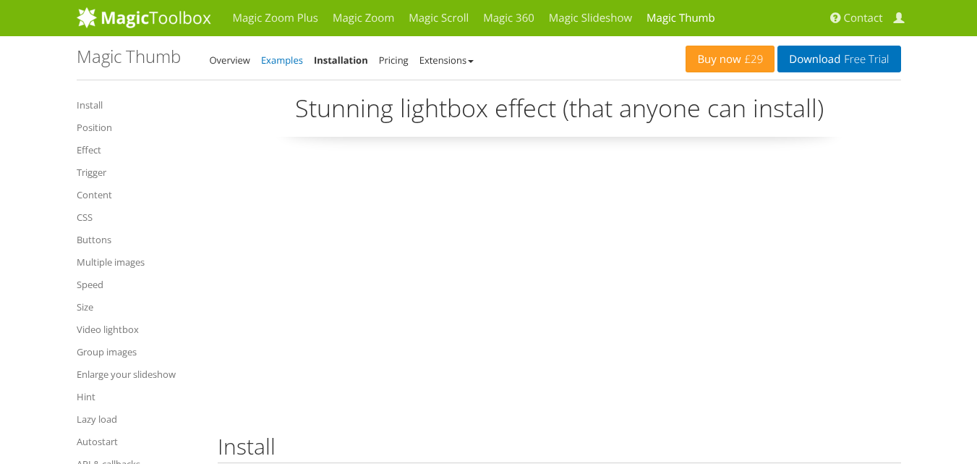
click at [281, 60] on link "Examples" at bounding box center [282, 60] width 42 height 13
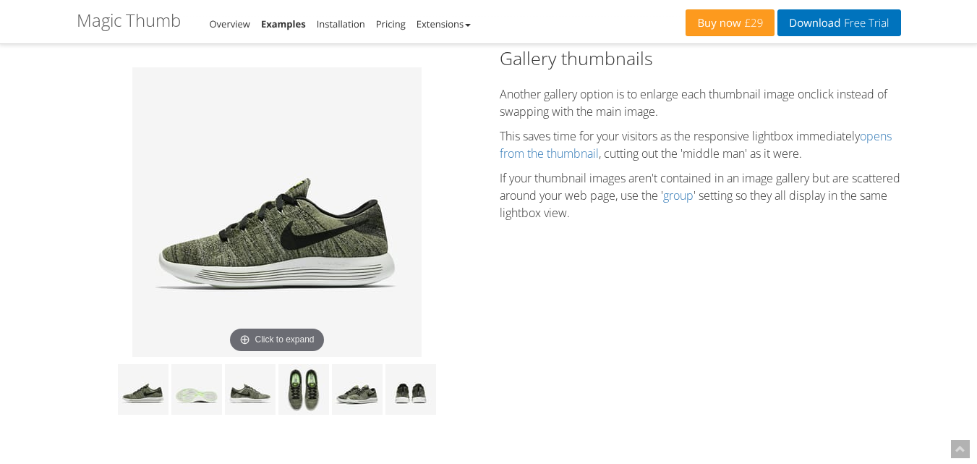
scroll to position [506, 0]
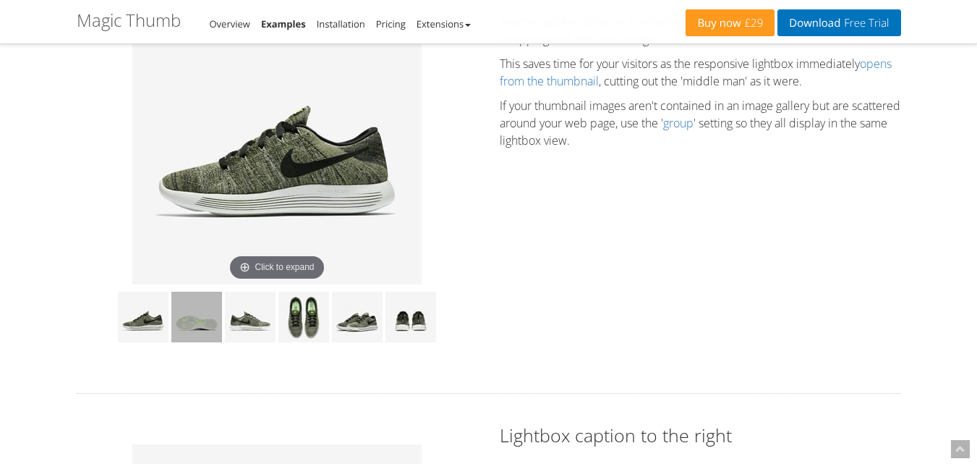
click at [199, 333] on img at bounding box center [196, 317] width 51 height 51
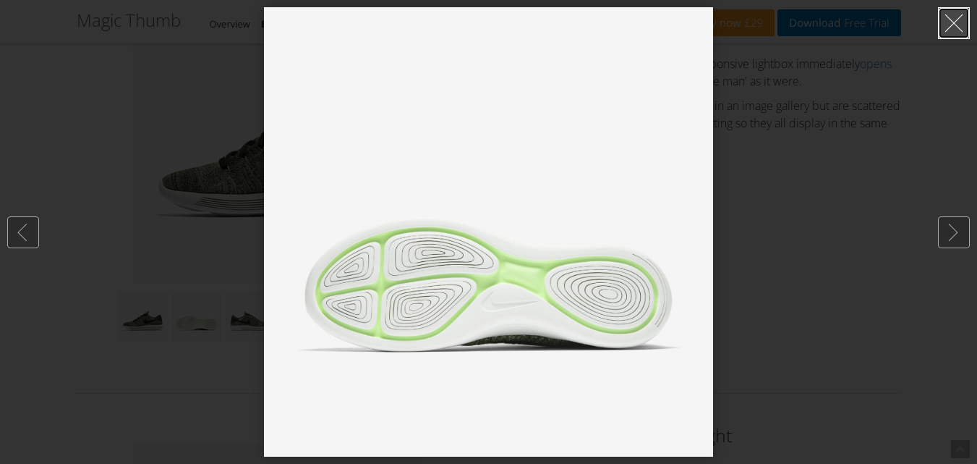
click at [961, 18] on link at bounding box center [954, 23] width 32 height 32
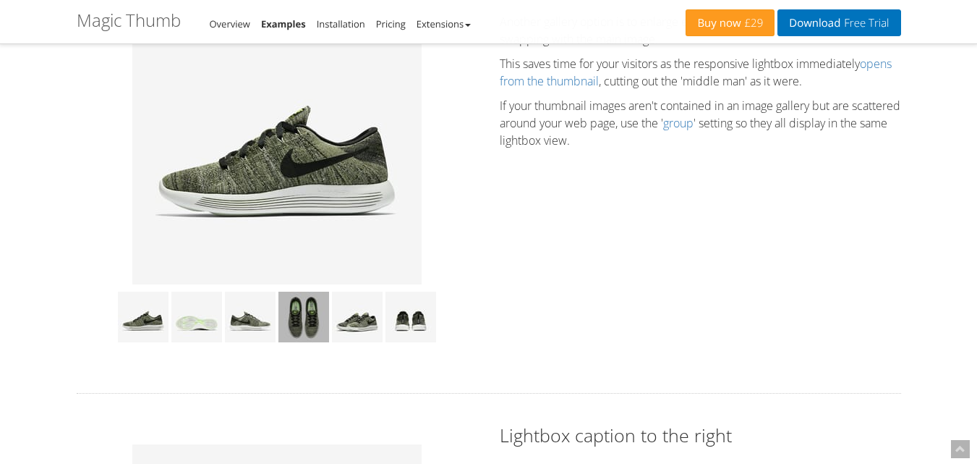
click at [299, 325] on img at bounding box center [304, 317] width 51 height 51
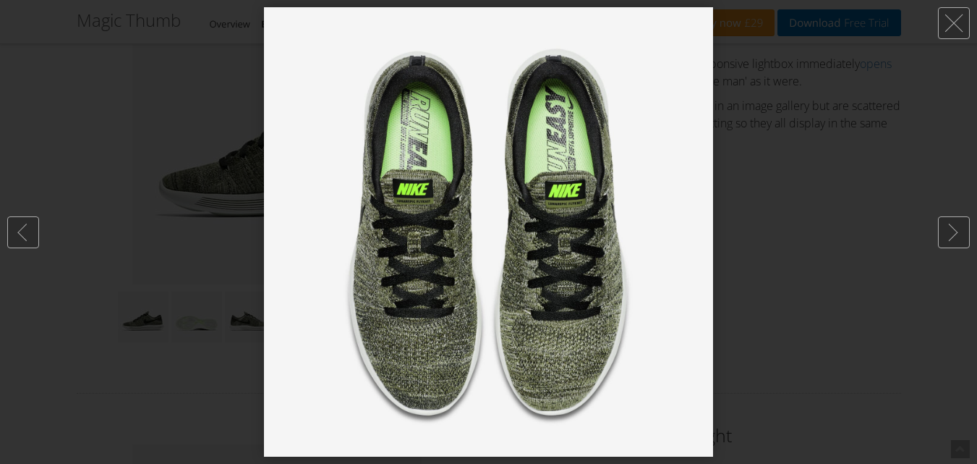
scroll to position [796, 0]
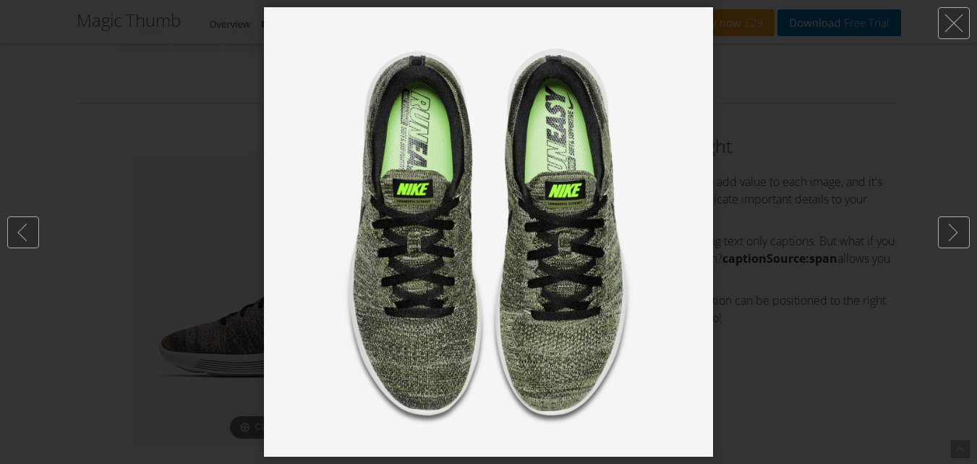
click at [849, 121] on div at bounding box center [488, 232] width 977 height 464
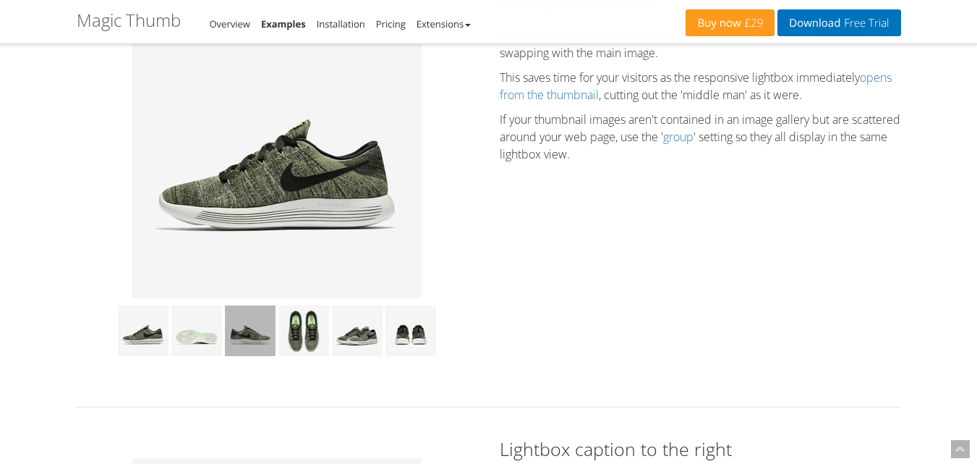
scroll to position [506, 0]
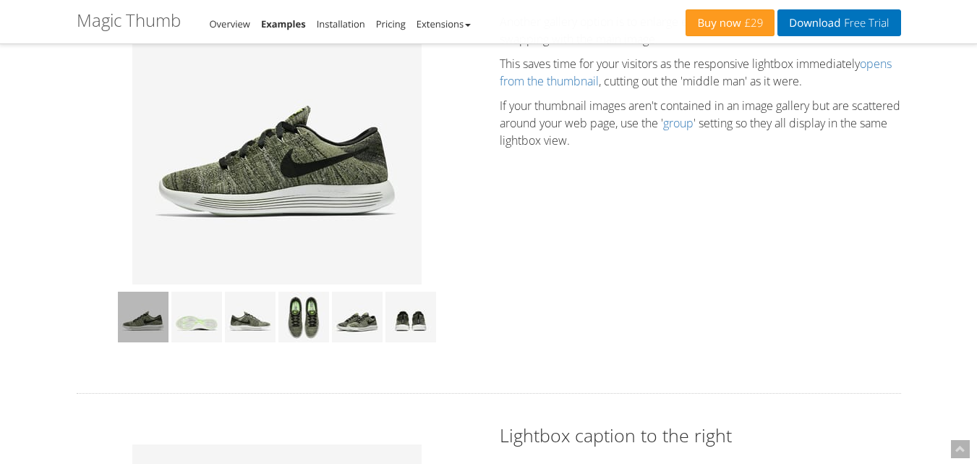
click at [157, 335] on img at bounding box center [143, 317] width 51 height 51
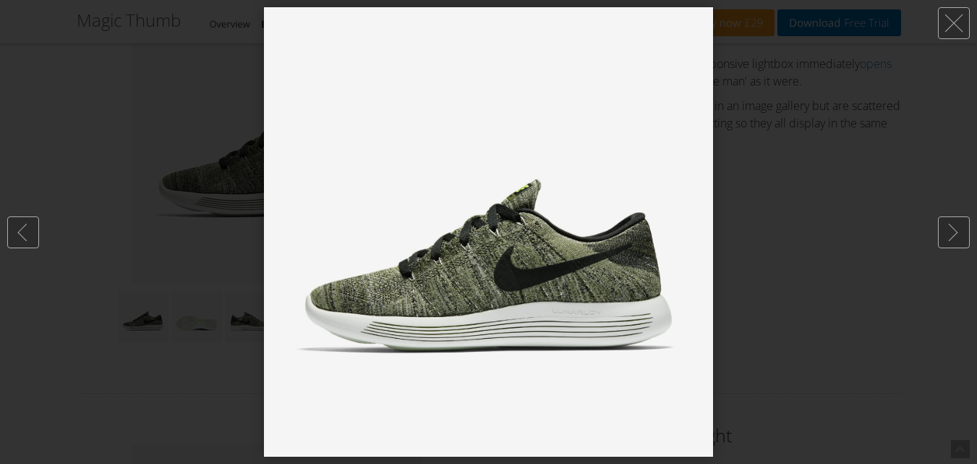
click at [804, 83] on div at bounding box center [488, 232] width 977 height 464
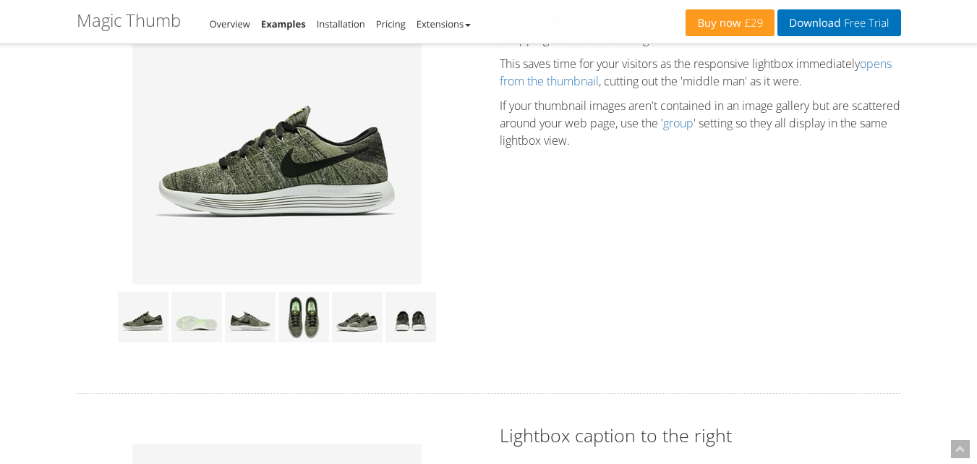
scroll to position [434, 0]
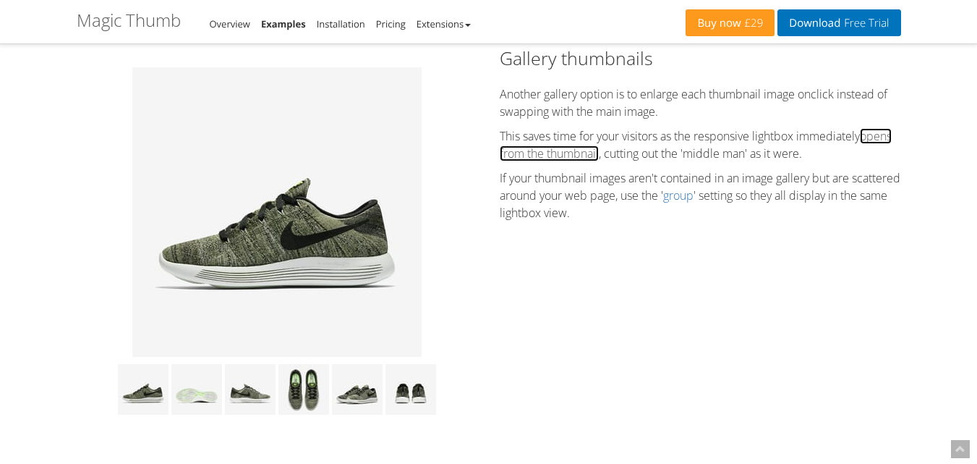
click at [613, 161] on link "opens from the thumbnail" at bounding box center [696, 144] width 392 height 33
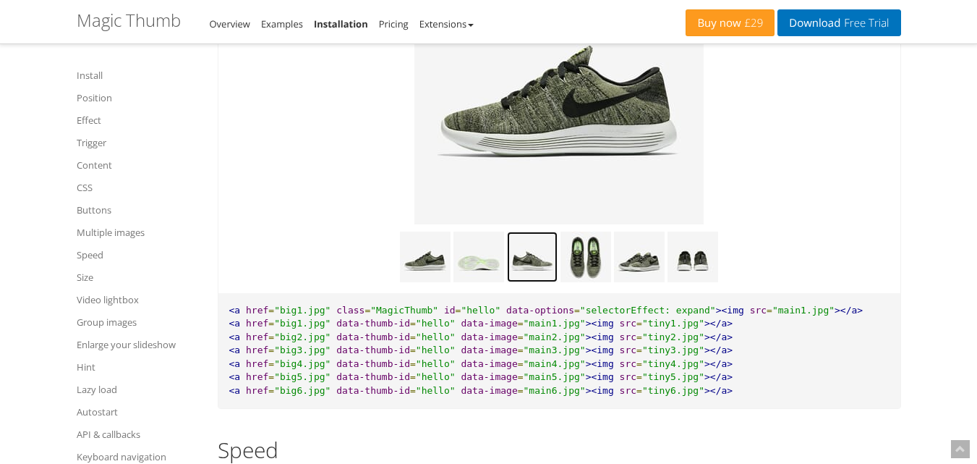
click at [524, 274] on img at bounding box center [532, 256] width 51 height 51
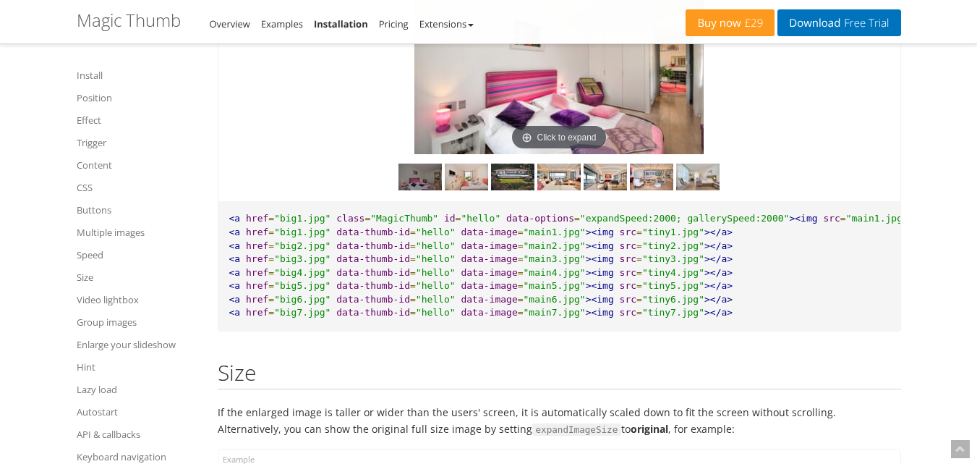
scroll to position [9186, 0]
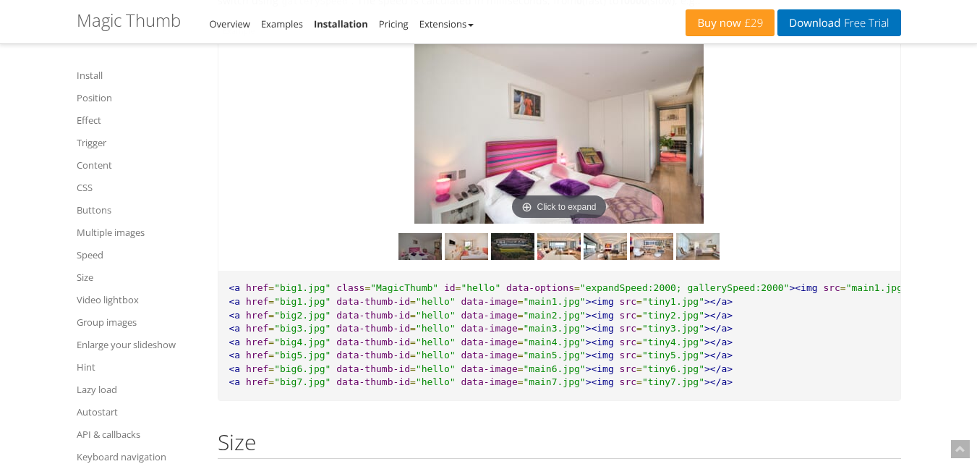
click at [503, 260] on img at bounding box center [512, 246] width 43 height 27
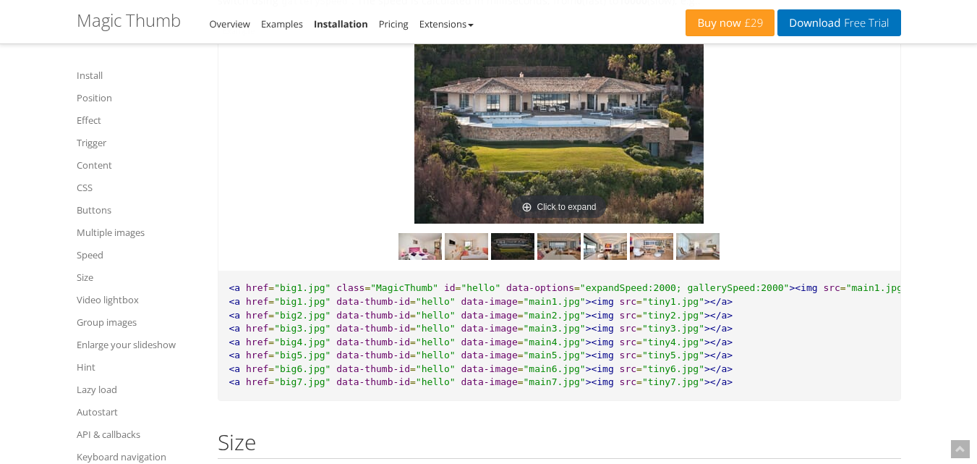
click at [542, 258] on img at bounding box center [558, 246] width 43 height 27
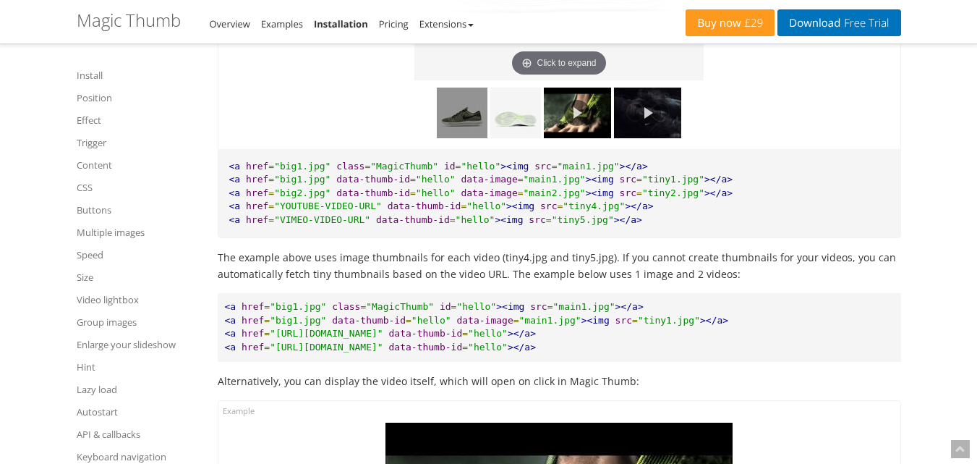
scroll to position [10488, 0]
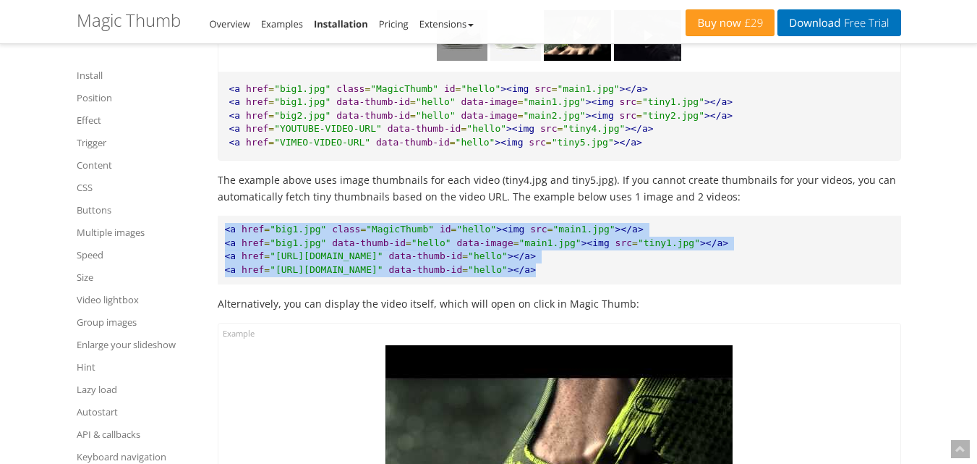
drag, startPoint x: 564, startPoint y: 289, endPoint x: 220, endPoint y: 241, distance: 347.6
click at [220, 241] on pre "<a href = "big1.jpg" class = "MagicThumb" id = "hello" ><img src = "main1.jpg" …" at bounding box center [560, 250] width 684 height 68
copy pre "<a href = "big1.jpg" class = "MagicThumb" id = "hello" ><img src = "main1.jpg" …"
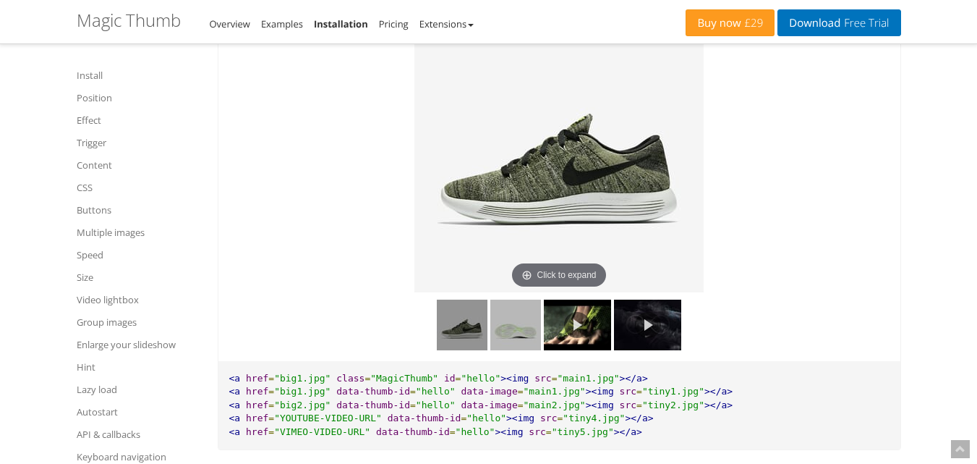
scroll to position [10415, 0]
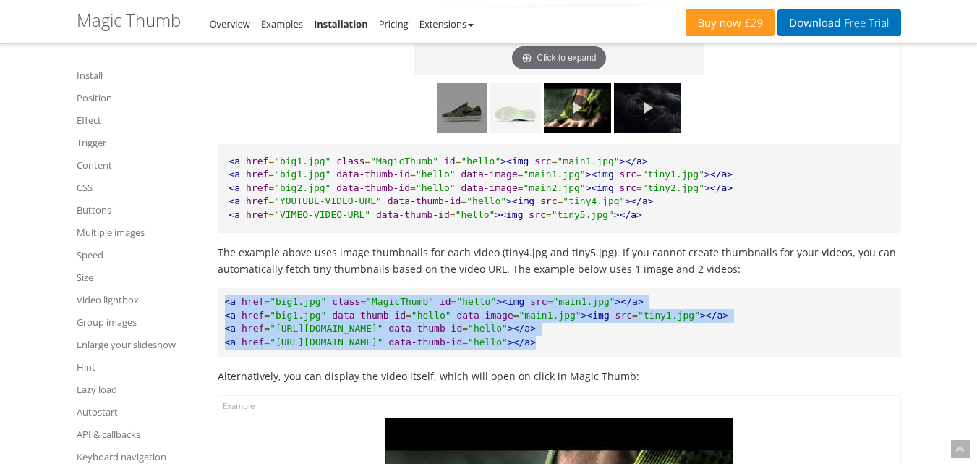
click at [705, 325] on pre "<a href = "big1.jpg" class = "MagicThumb" id = "hello" ><img src = "main1.jpg" …" at bounding box center [560, 322] width 684 height 68
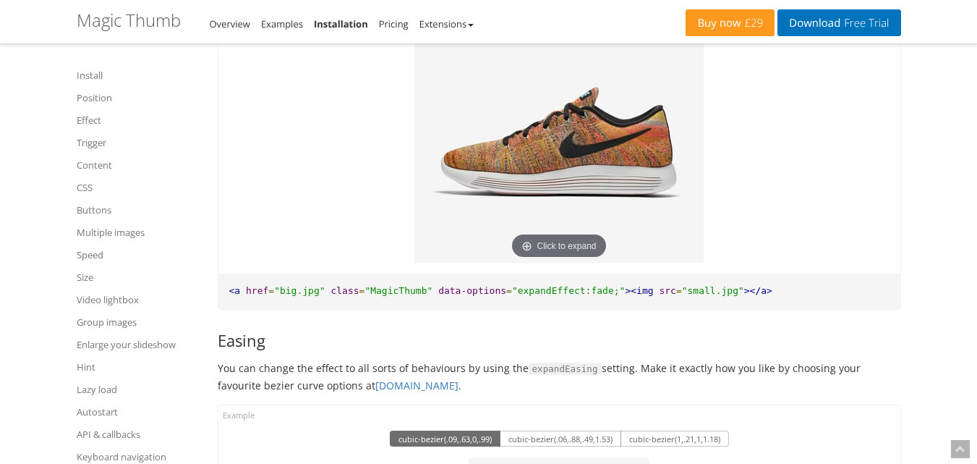
scroll to position [1953, 0]
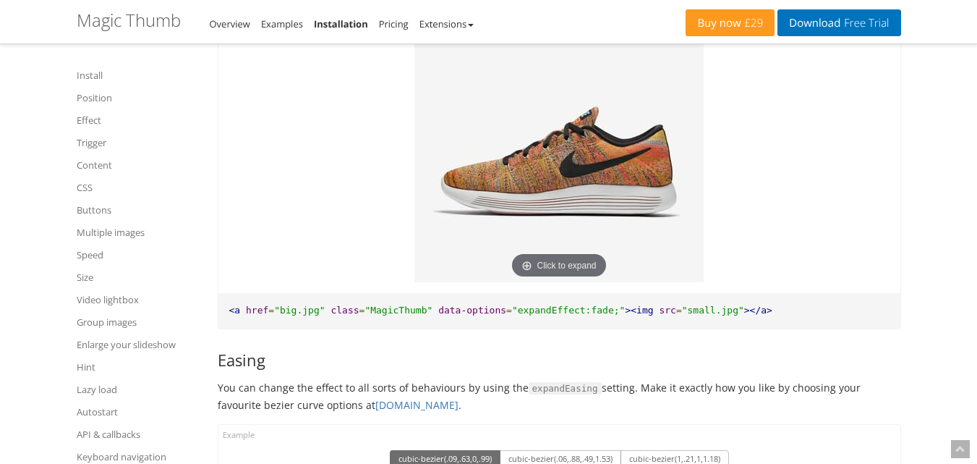
click at [537, 170] on img at bounding box center [559, 137] width 289 height 289
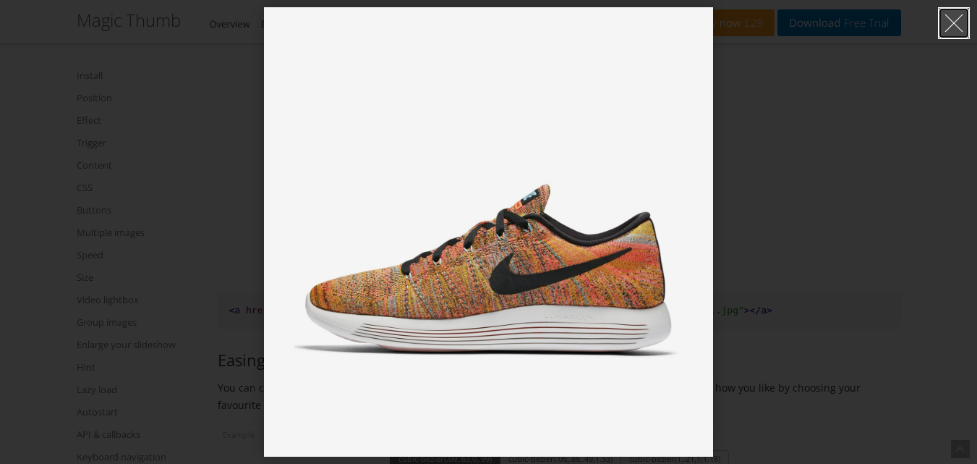
click at [943, 28] on link at bounding box center [954, 23] width 32 height 32
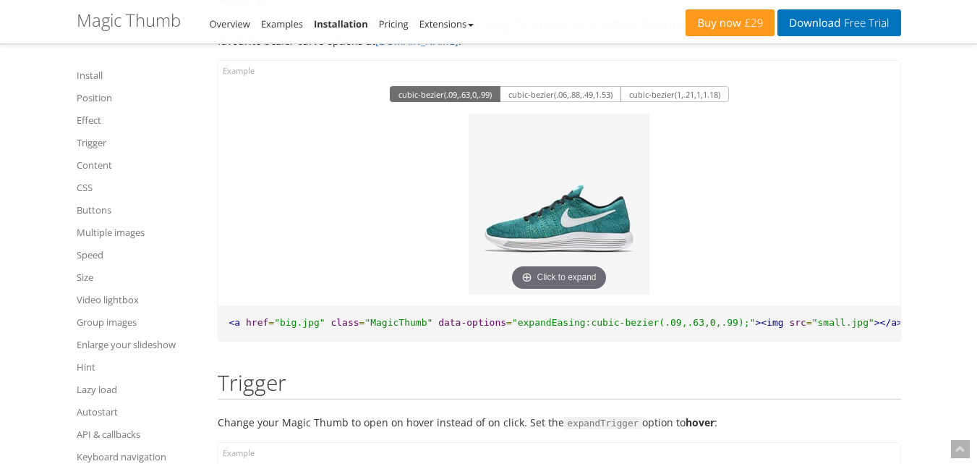
scroll to position [2387, 0]
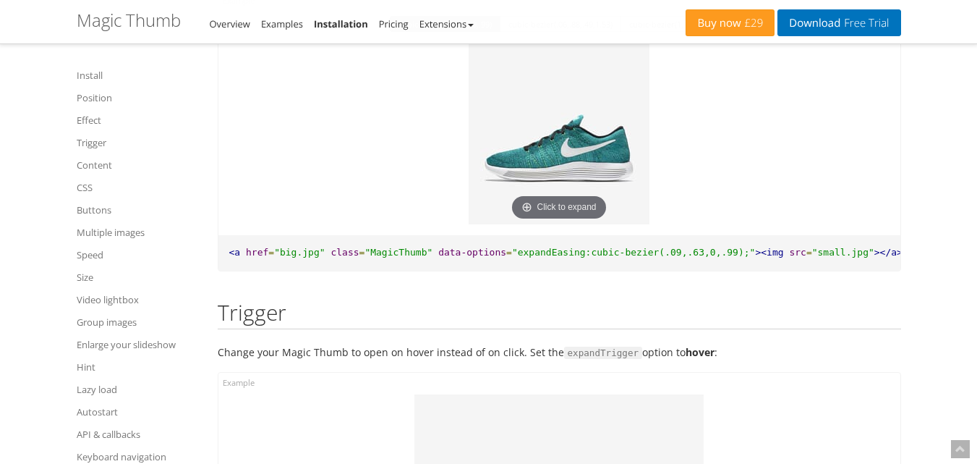
click at [585, 138] on img at bounding box center [559, 133] width 181 height 181
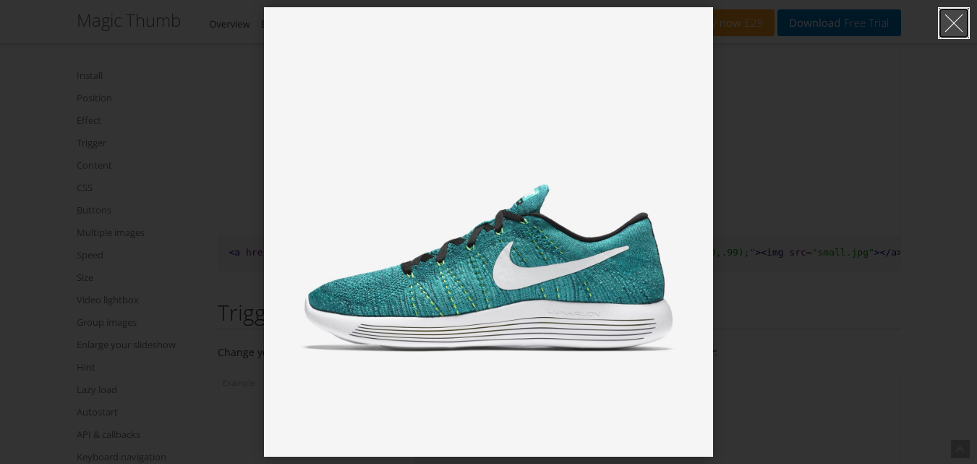
click at [939, 27] on link at bounding box center [954, 23] width 32 height 32
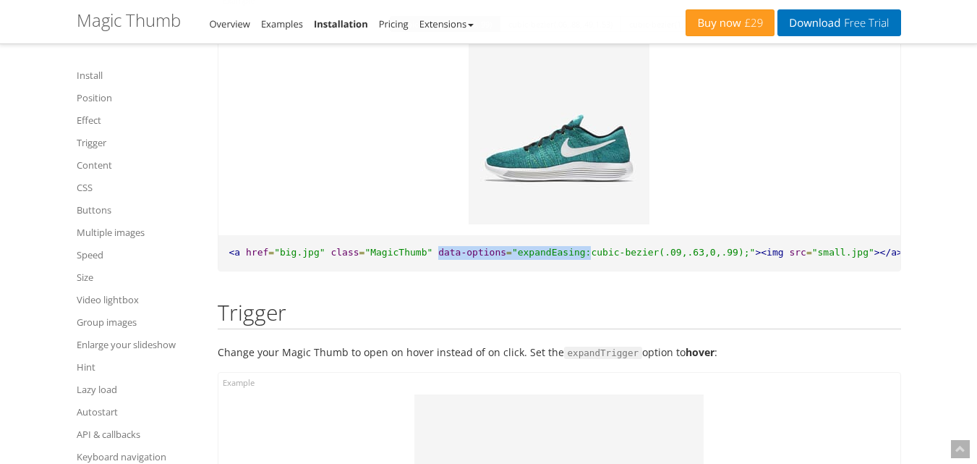
drag, startPoint x: 420, startPoint y: 236, endPoint x: 562, endPoint y: 239, distance: 141.8
click at [562, 239] on pre "<a href = "big.jpg" class = "MagicThumb" data-options = "expandEasing:cubic-bez…" at bounding box center [559, 252] width 682 height 35
click at [630, 247] on span ""expandEasing:cubic-bezier(.09,.63,0,.99);"" at bounding box center [634, 252] width 244 height 11
drag, startPoint x: 417, startPoint y: 234, endPoint x: 713, endPoint y: 239, distance: 295.9
click at [713, 239] on pre "<a href = "big.jpg" class = "MagicThumb" data-options = "expandEasing:cubic-bez…" at bounding box center [559, 252] width 682 height 35
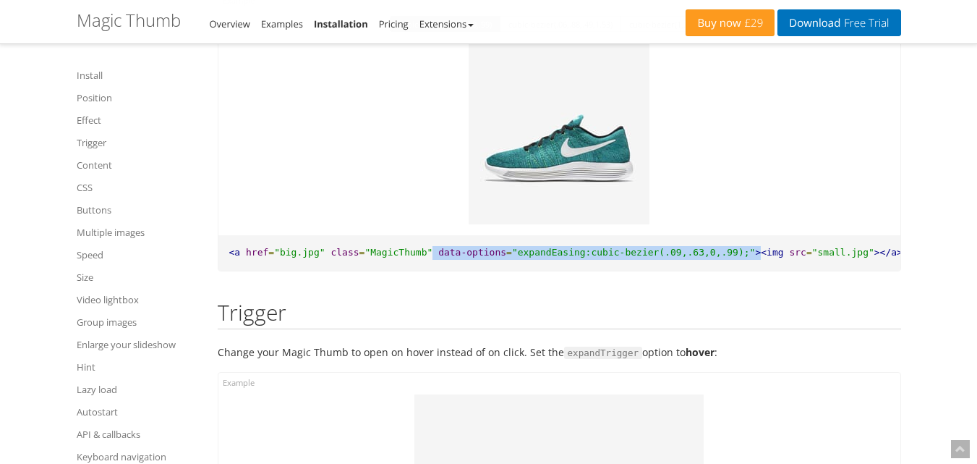
click at [682, 247] on span ""expandEasing:cubic-bezier(.09,.63,0,.99);"" at bounding box center [634, 252] width 244 height 11
drag, startPoint x: 420, startPoint y: 234, endPoint x: 709, endPoint y: 243, distance: 288.8
click at [709, 243] on pre "<a href = "big.jpg" class = "MagicThumb" data-options = "expandEasing:cubic-bez…" at bounding box center [559, 252] width 682 height 35
copy pre "data-options = "expandEasing:cubic-bezier(.09,.63,0,.99);""
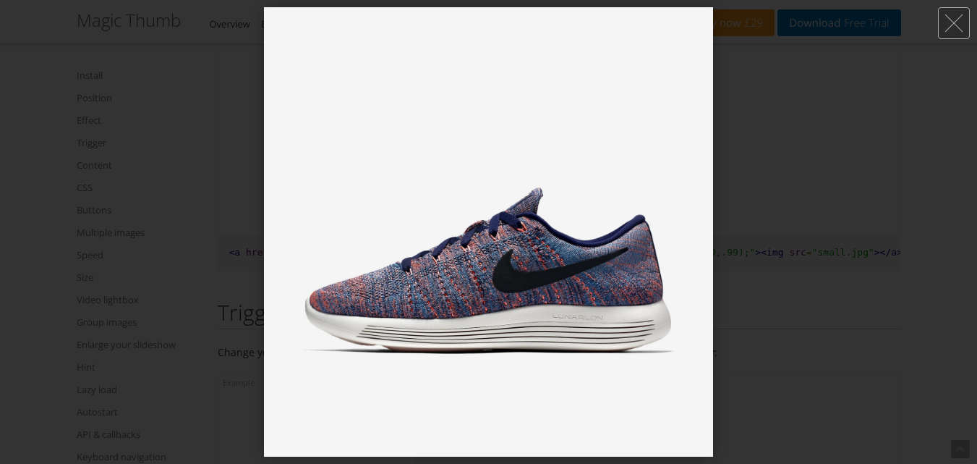
click at [116, 145] on div at bounding box center [488, 232] width 977 height 464
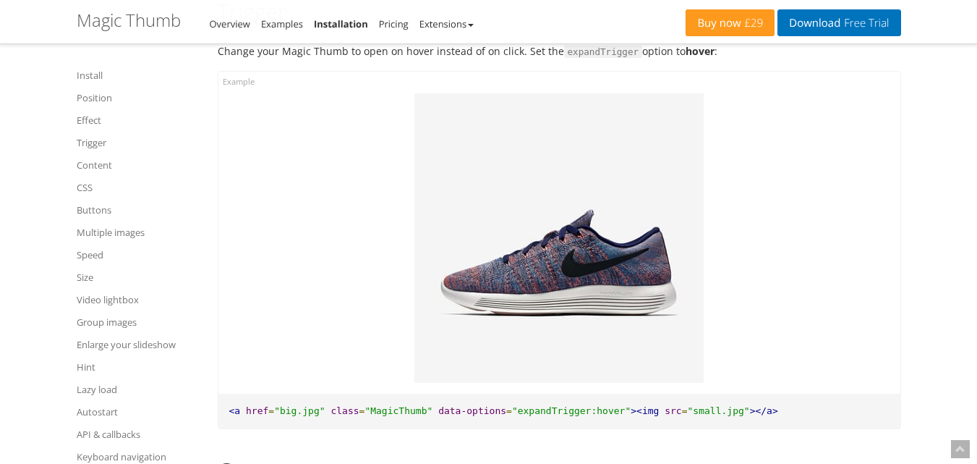
scroll to position [2821, 0]
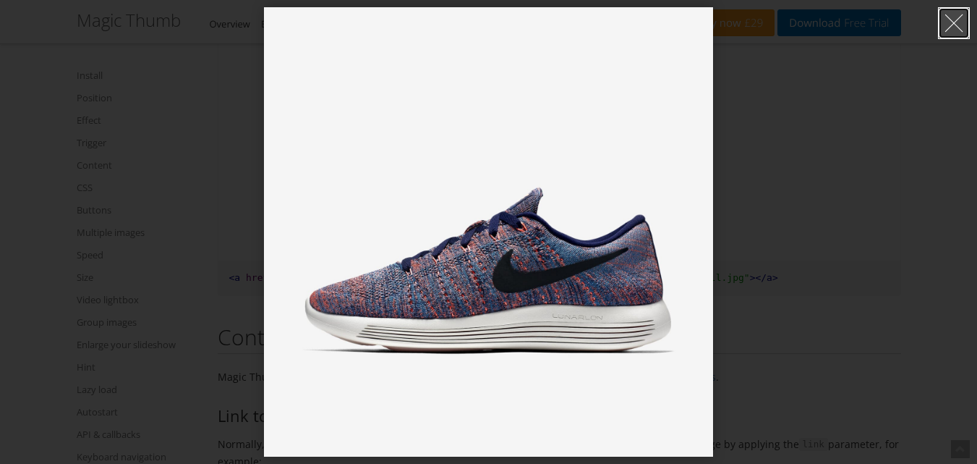
click at [960, 18] on link at bounding box center [954, 23] width 32 height 32
click at [230, 203] on div at bounding box center [488, 232] width 977 height 464
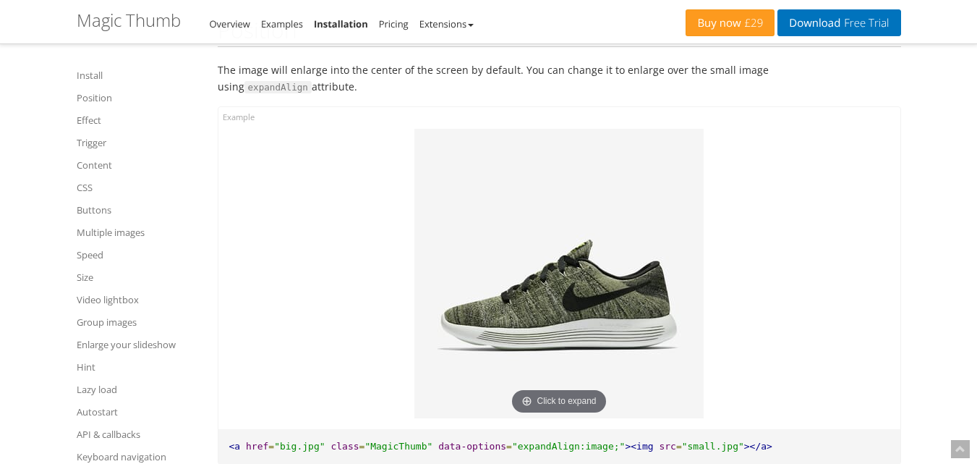
scroll to position [1157, 0]
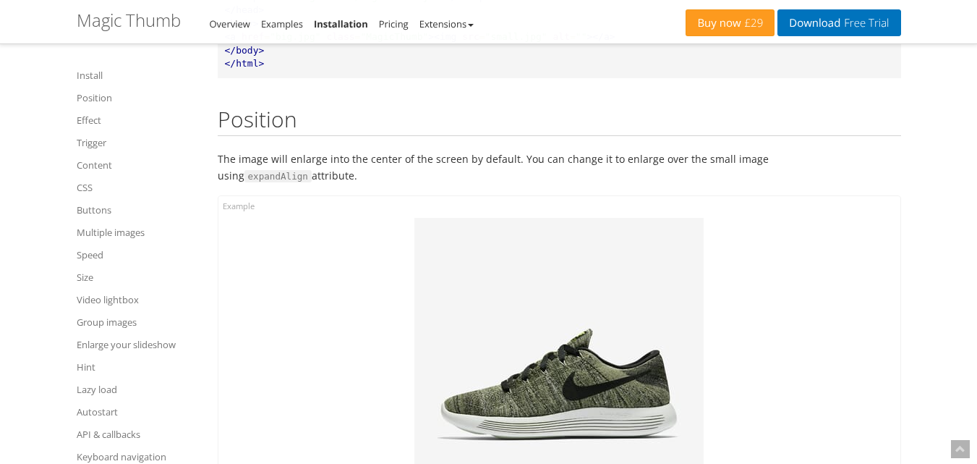
click at [577, 275] on img at bounding box center [559, 362] width 289 height 289
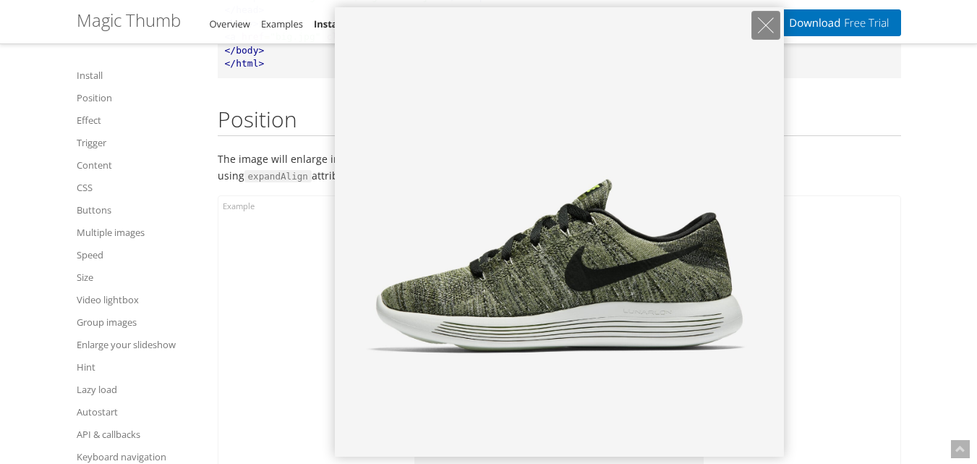
click at [192, 271] on div at bounding box center [488, 232] width 977 height 464
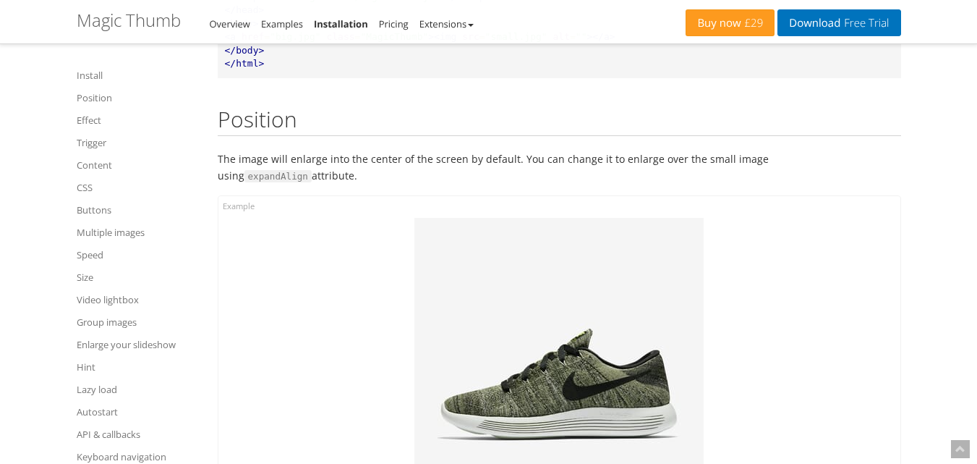
scroll to position [1374, 0]
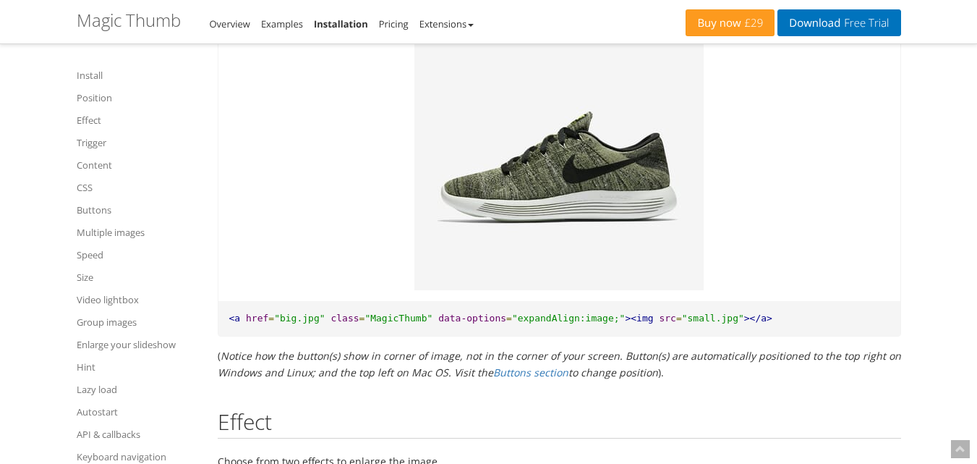
click at [472, 118] on img at bounding box center [559, 145] width 289 height 289
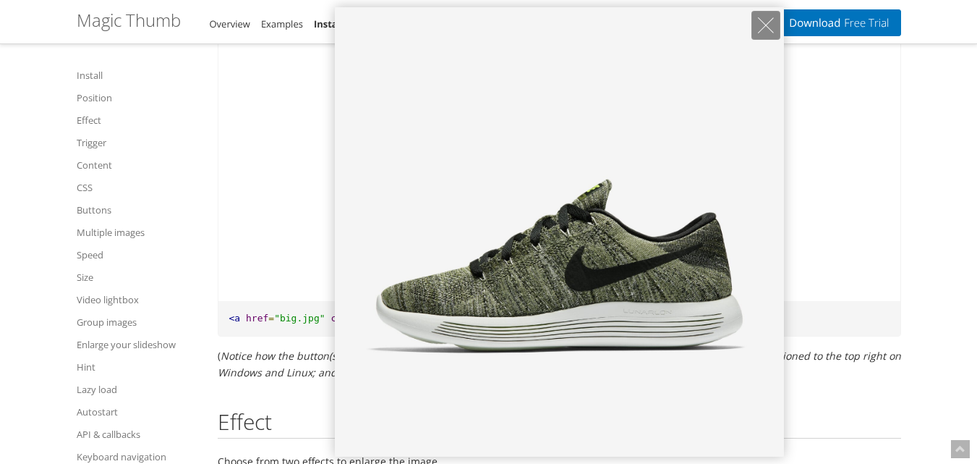
click at [231, 213] on div at bounding box center [488, 232] width 977 height 464
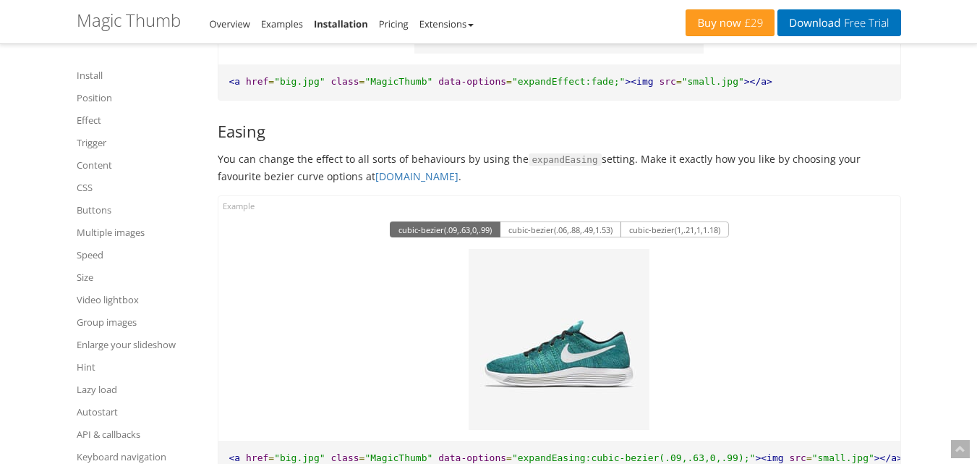
scroll to position [2243, 0]
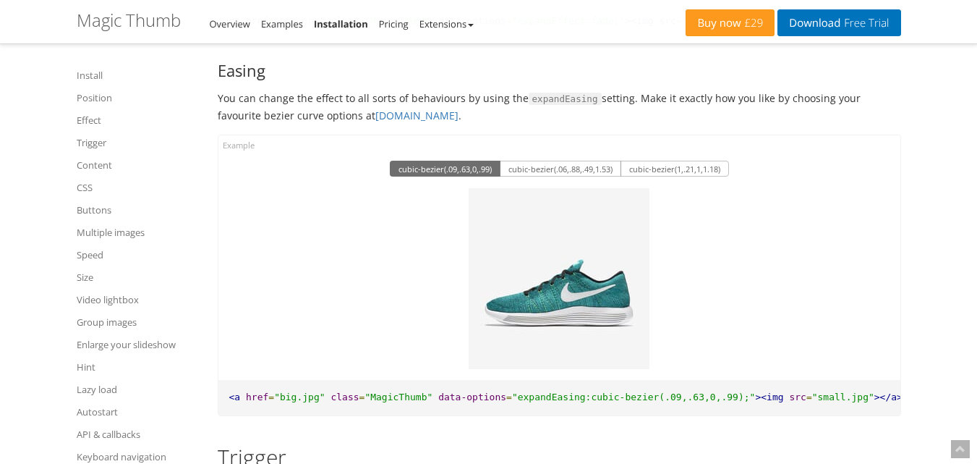
click at [543, 239] on img at bounding box center [559, 278] width 181 height 181
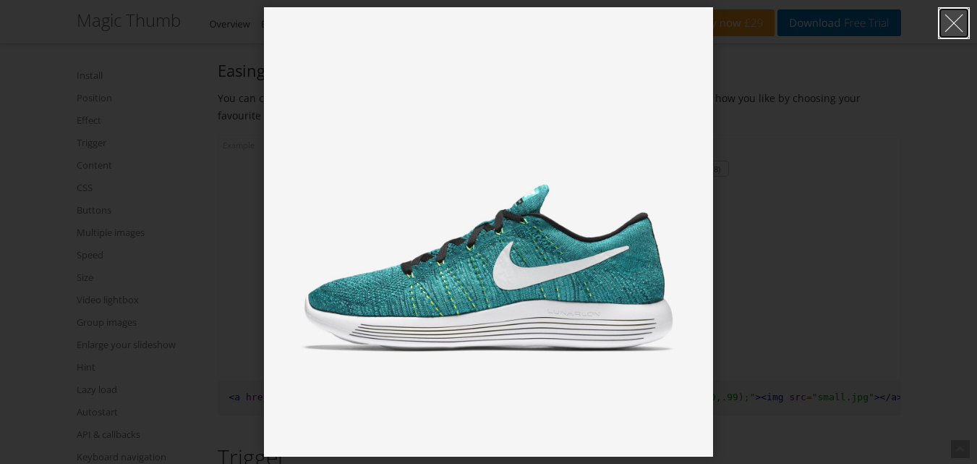
click at [943, 16] on link at bounding box center [954, 23] width 32 height 32
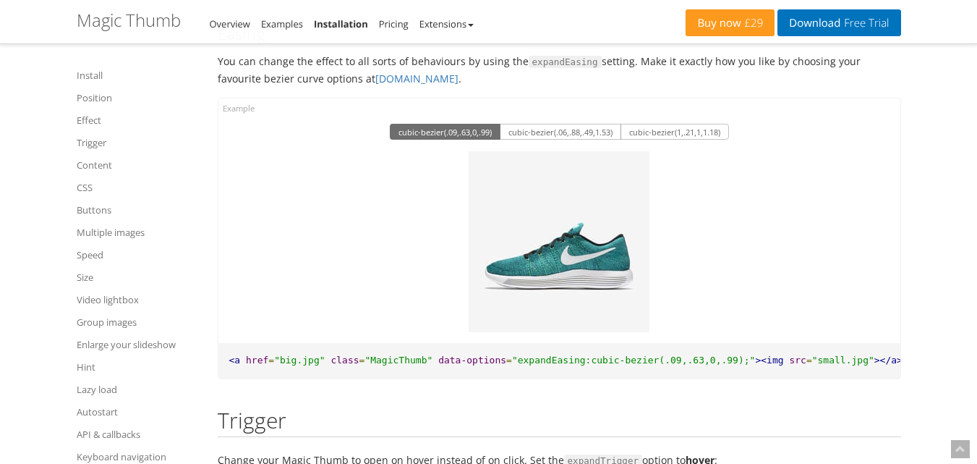
scroll to position [2315, 0]
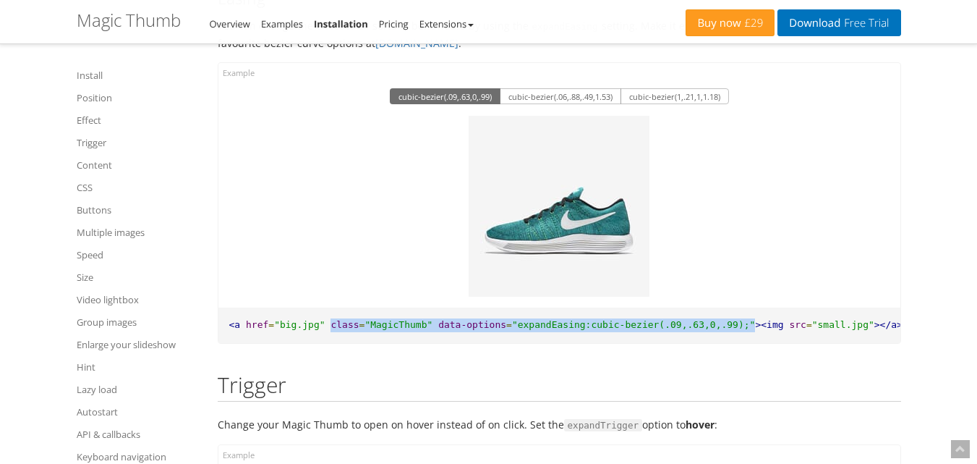
drag, startPoint x: 320, startPoint y: 306, endPoint x: 711, endPoint y: 304, distance: 390.6
click at [711, 307] on pre "<a href = "big.jpg" class = "MagicThumb" data-options = "expandEasing:cubic-bez…" at bounding box center [559, 324] width 682 height 35
copy pre "class = "MagicThumb" data-options = "expandEasing:cubic-bezier(.09,.63,0,.99);""
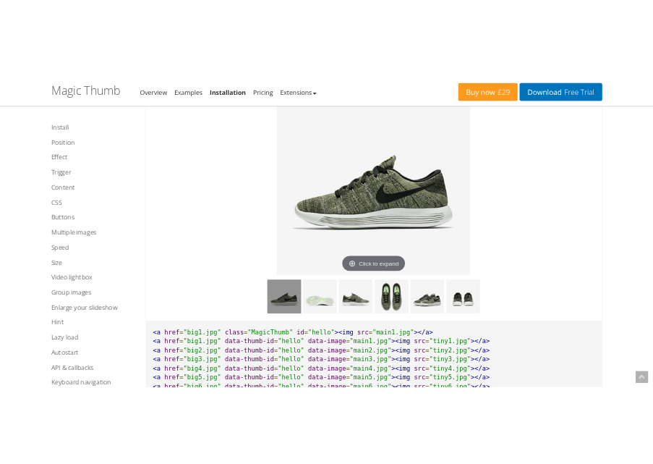
scroll to position [7596, 0]
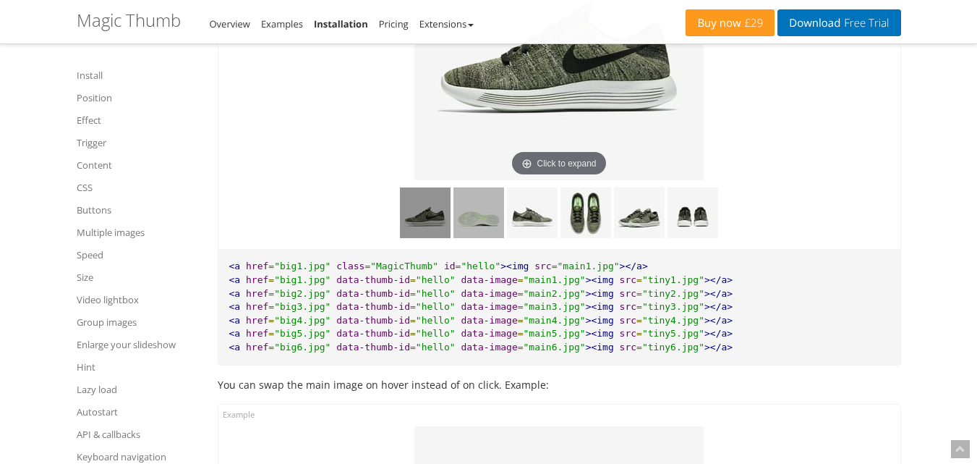
click at [487, 214] on img at bounding box center [479, 212] width 51 height 51
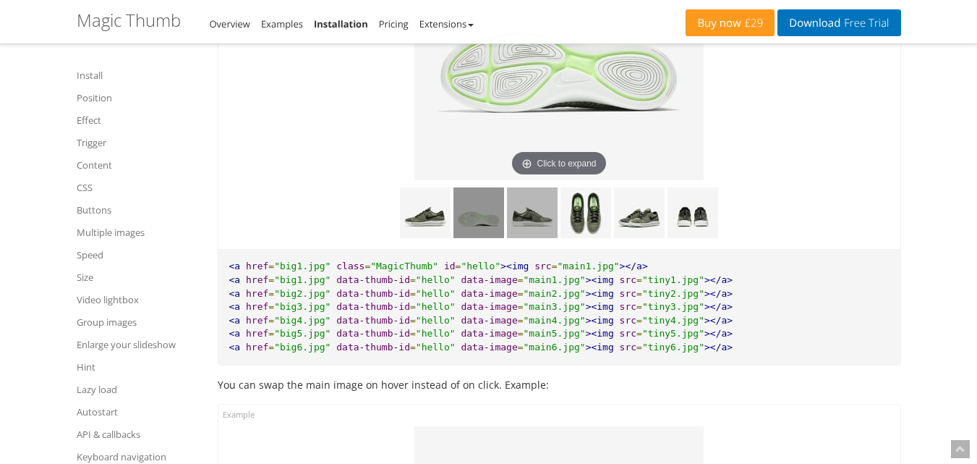
click at [531, 223] on img at bounding box center [532, 212] width 51 height 51
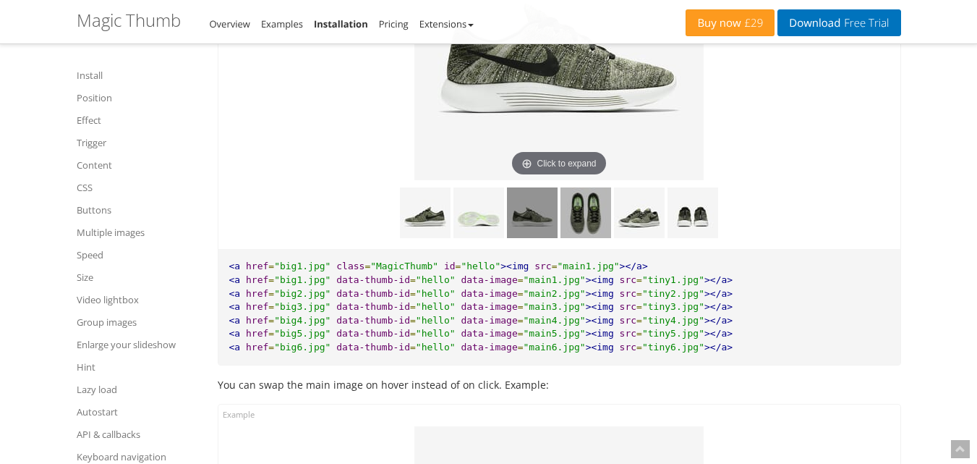
click at [592, 228] on img at bounding box center [586, 212] width 51 height 51
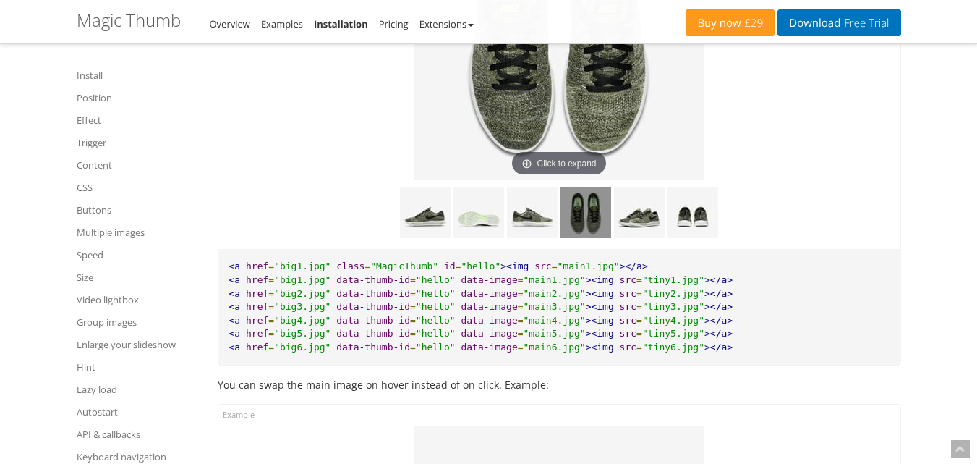
click at [586, 81] on img at bounding box center [559, 35] width 289 height 289
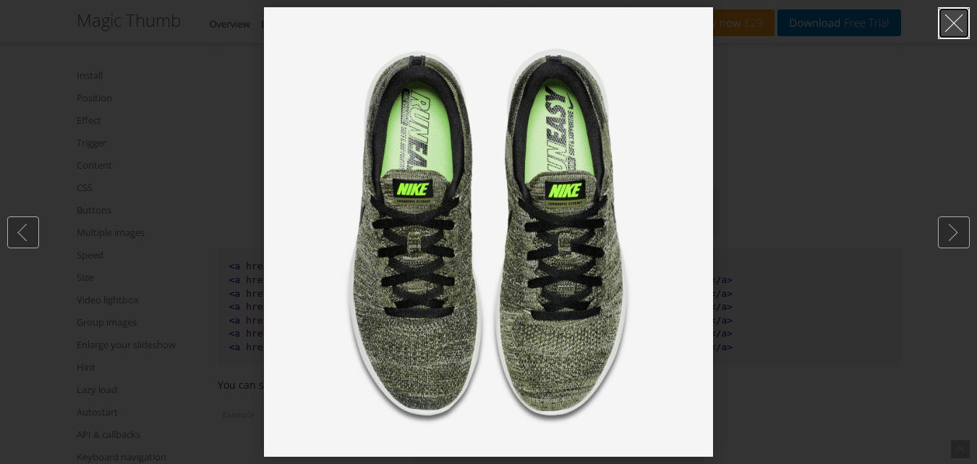
click at [951, 33] on link at bounding box center [954, 23] width 32 height 32
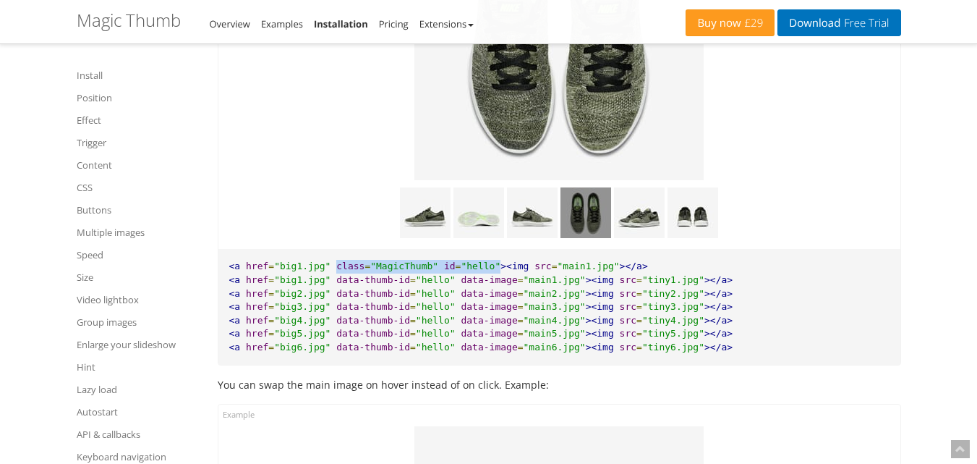
drag, startPoint x: 329, startPoint y: 284, endPoint x: 476, endPoint y: 284, distance: 146.8
click at [476, 284] on pre "<a href = "big1.jpg" class = "MagicThumb" id = "hello" ><img src = "main1.jpg" …" at bounding box center [559, 307] width 682 height 116
copy pre "class = "MagicThumb" id = "hello""
click at [770, 319] on pre "<a href = "big1.jpg" class = "MagicThumb" id = "hello" ><img src = "main1.jpg" …" at bounding box center [559, 307] width 682 height 116
drag, startPoint x: 328, startPoint y: 295, endPoint x: 437, endPoint y: 294, distance: 108.5
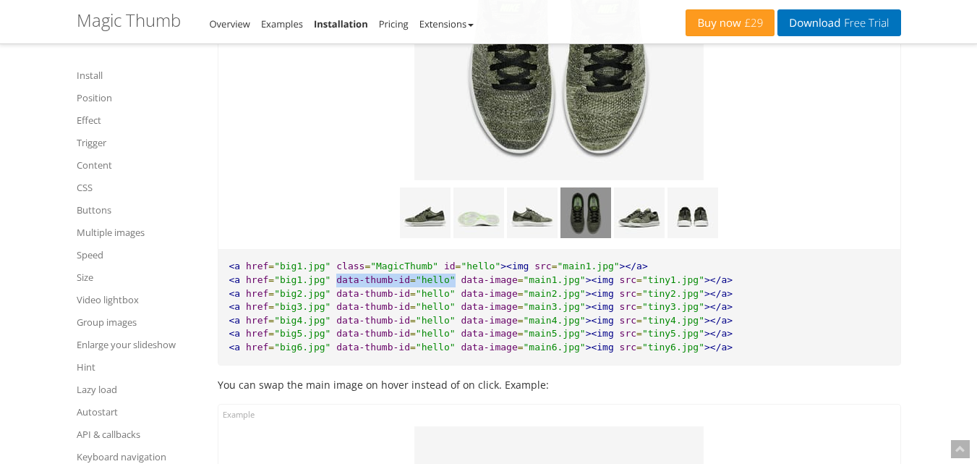
click at [437, 294] on pre "<a href = "big1.jpg" class = "MagicThumb" id = "hello" ><img src = "main1.jpg" …" at bounding box center [559, 307] width 682 height 116
copy pre "data-thumb-id = "hello""
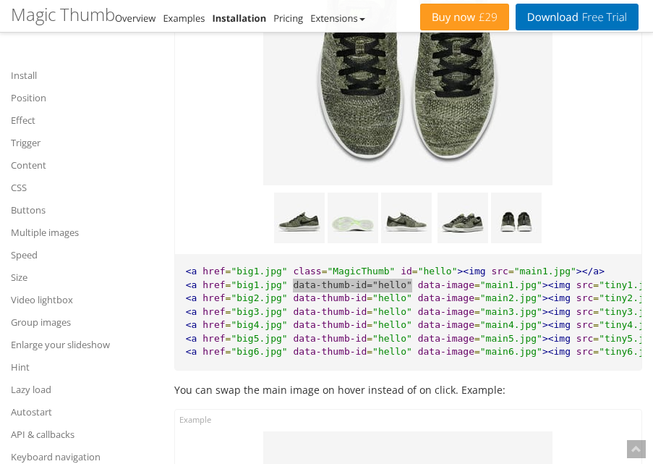
scroll to position [7957, 0]
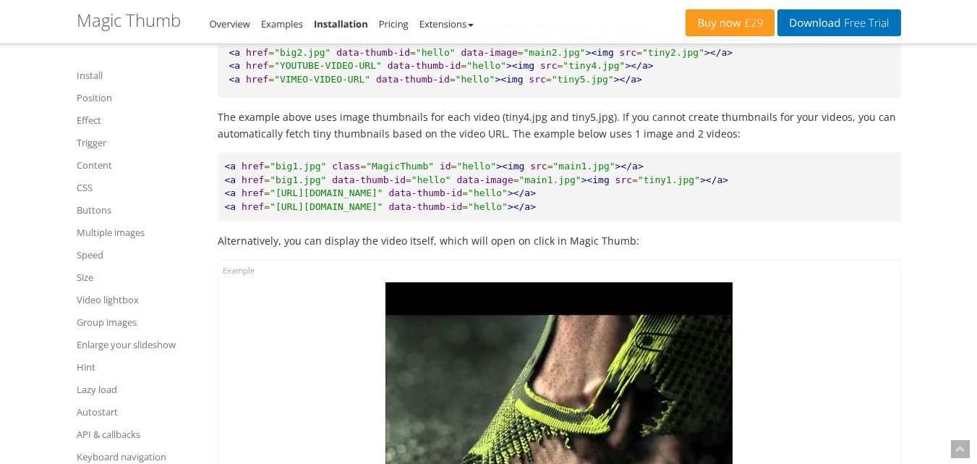
scroll to position [10259, 0]
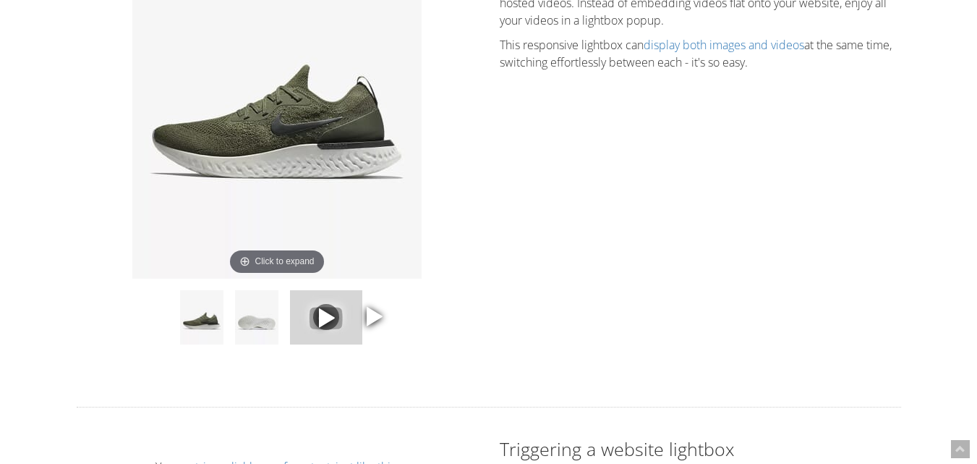
scroll to position [2190, 0]
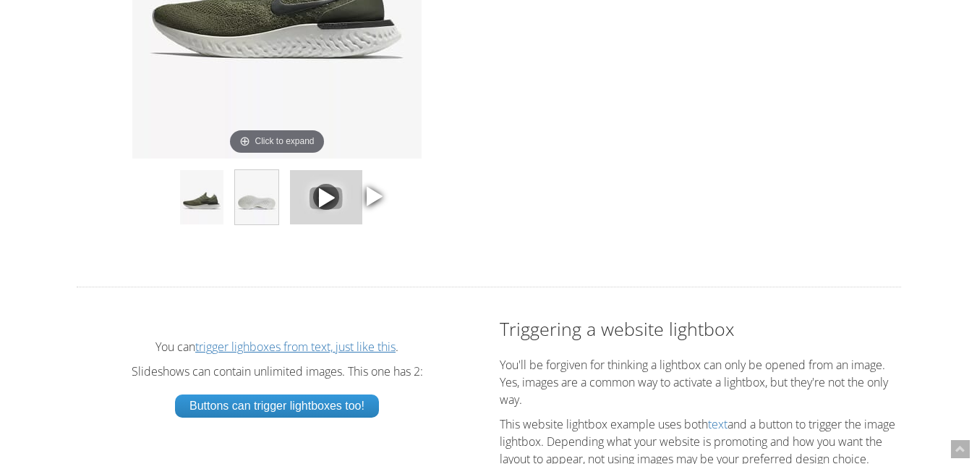
click at [252, 213] on img at bounding box center [256, 197] width 43 height 54
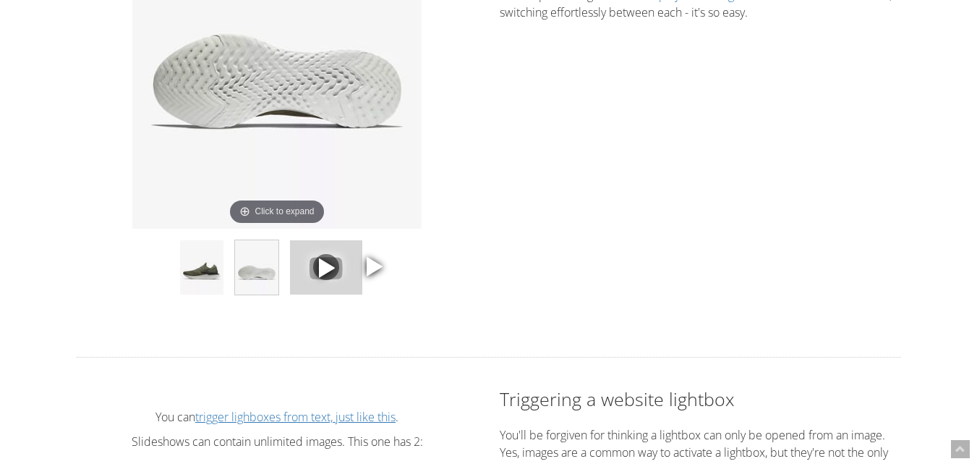
scroll to position [2118, 0]
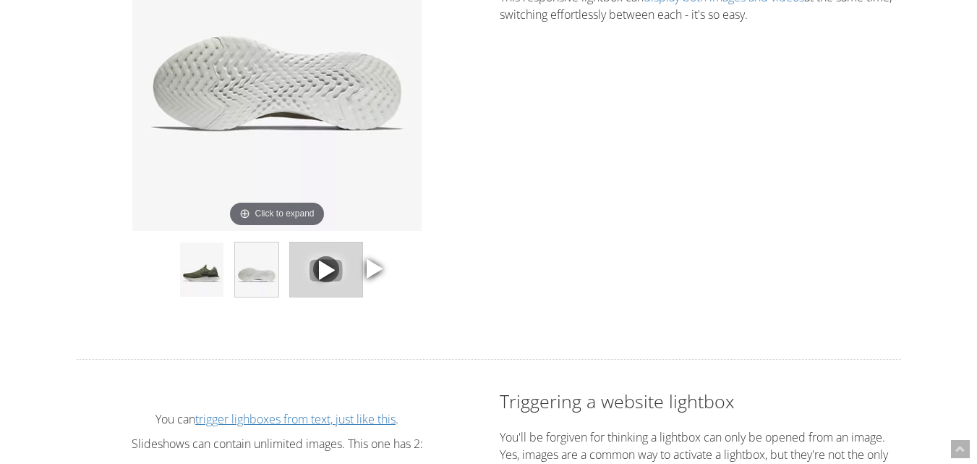
click at [323, 256] on img at bounding box center [326, 269] width 72 height 54
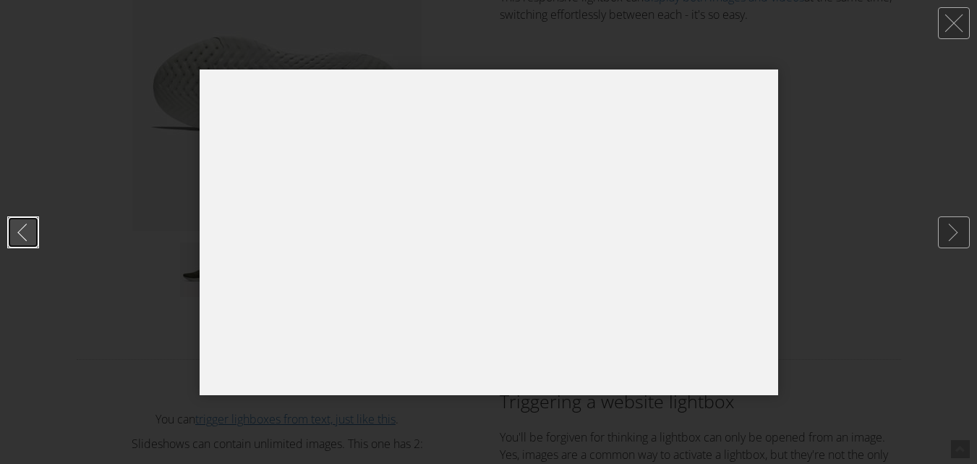
click at [27, 236] on link at bounding box center [23, 232] width 32 height 32
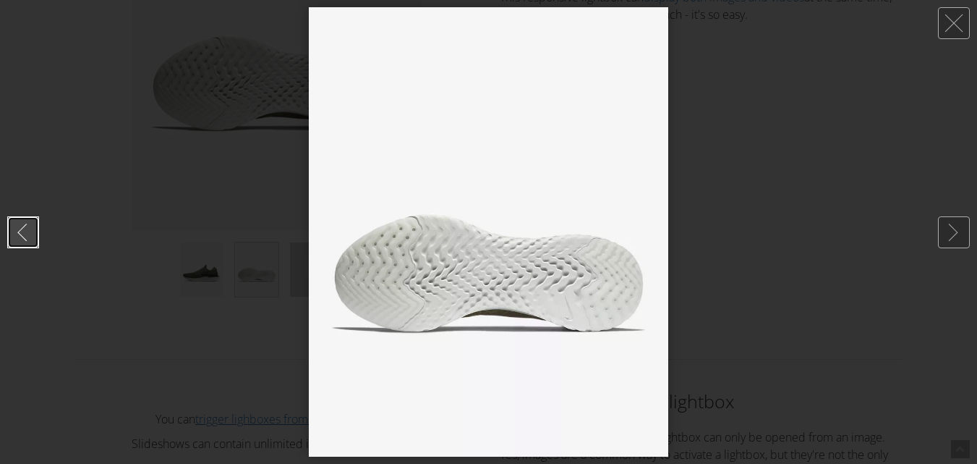
click at [27, 236] on link at bounding box center [23, 232] width 32 height 32
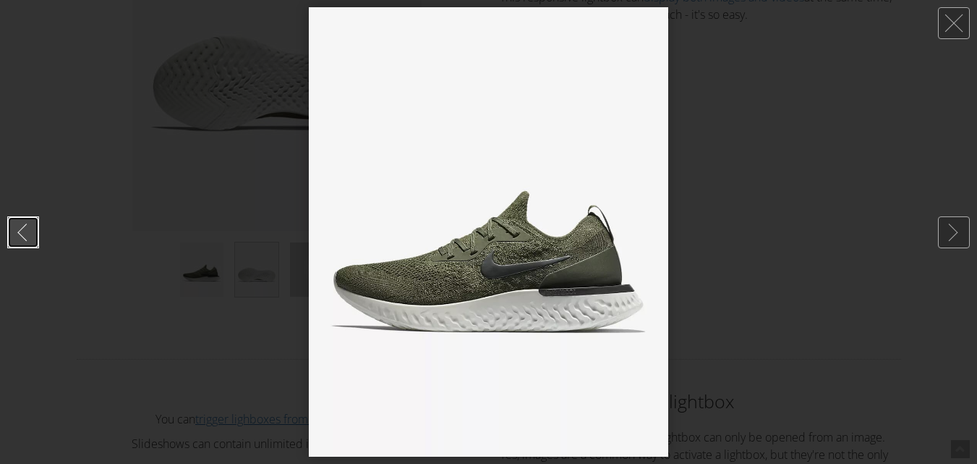
click at [18, 226] on link at bounding box center [23, 232] width 32 height 32
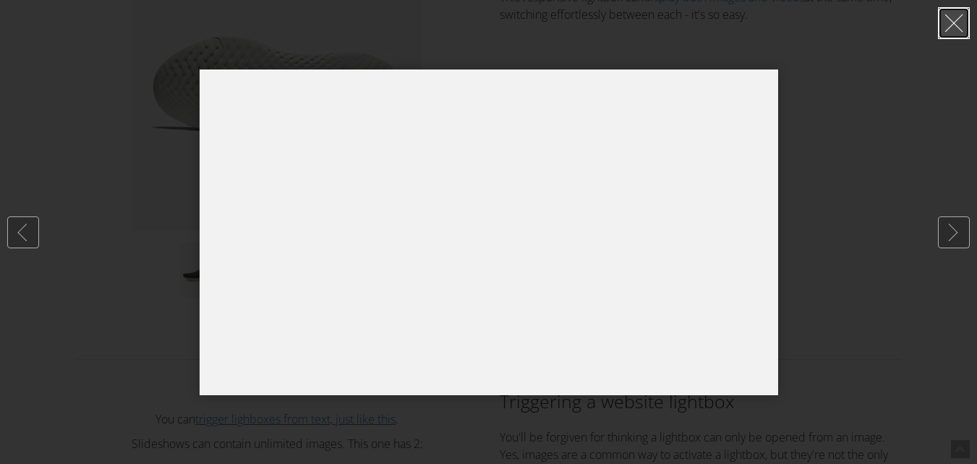
click at [944, 22] on link at bounding box center [954, 23] width 32 height 32
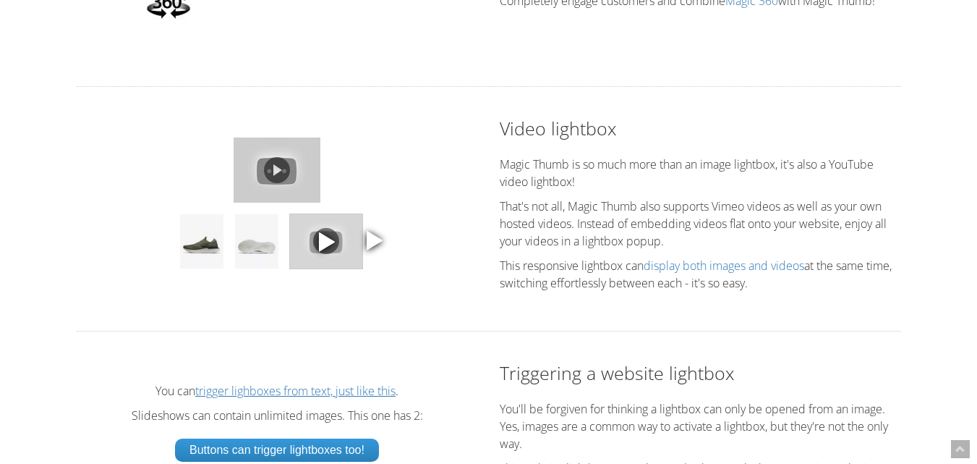
scroll to position [1829, 0]
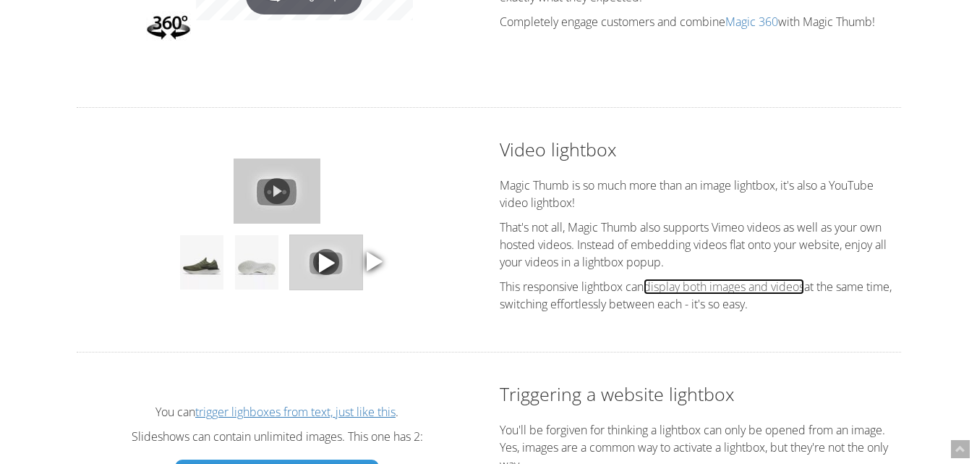
click at [707, 293] on link "display both images and videos" at bounding box center [724, 287] width 161 height 16
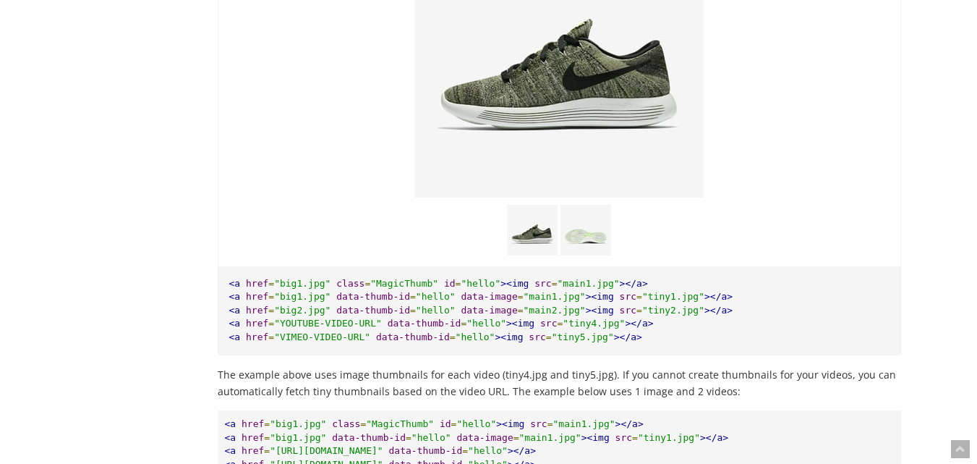
scroll to position [10261, 0]
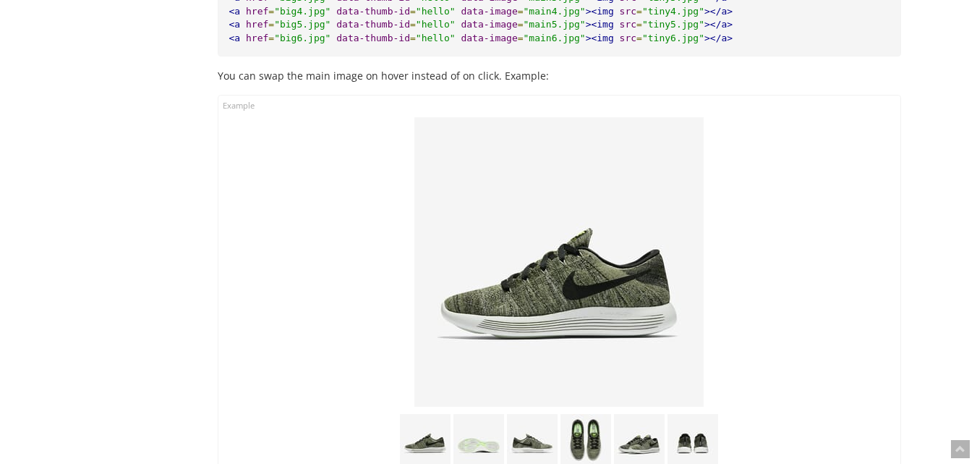
scroll to position [8088, 0]
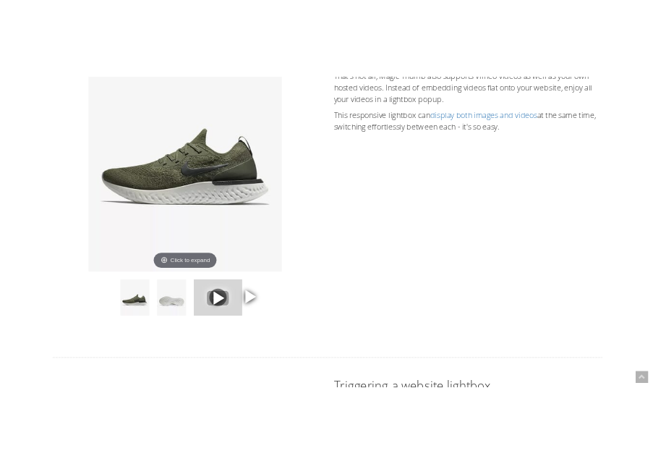
scroll to position [1985, 0]
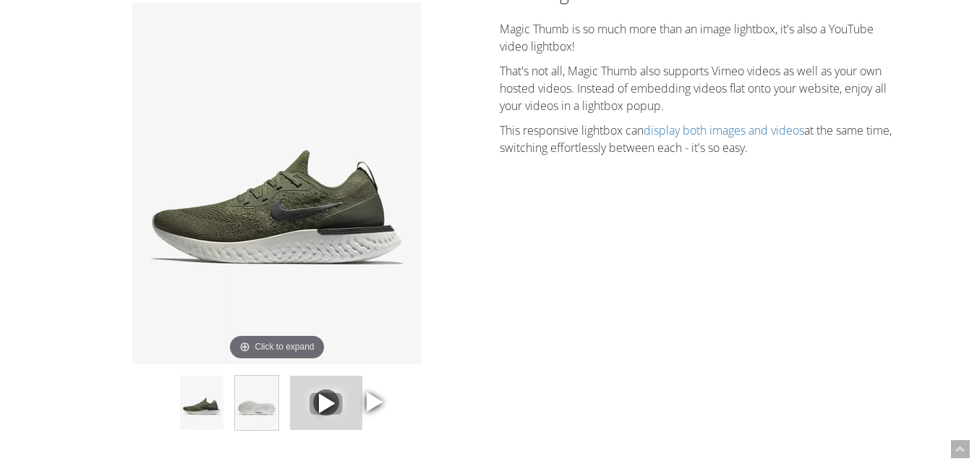
click at [239, 409] on img at bounding box center [256, 402] width 43 height 54
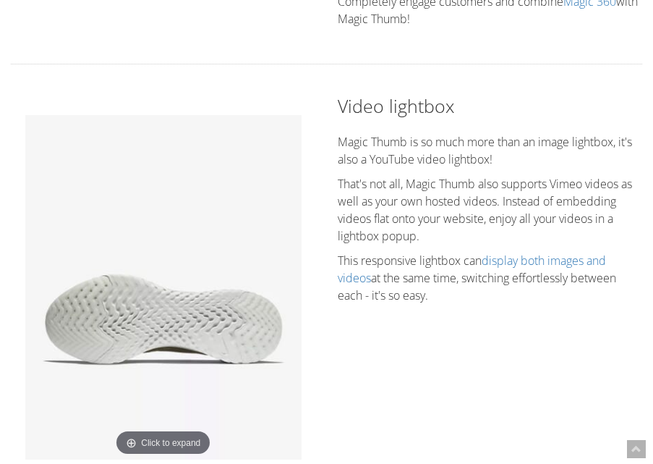
drag, startPoint x: 156, startPoint y: 114, endPoint x: 159, endPoint y: 88, distance: 26.2
click at [159, 88] on div "Enhance your website instantly with an enlarge image zoom 11 examples to custom…" at bounding box center [327, 104] width 632 height 3987
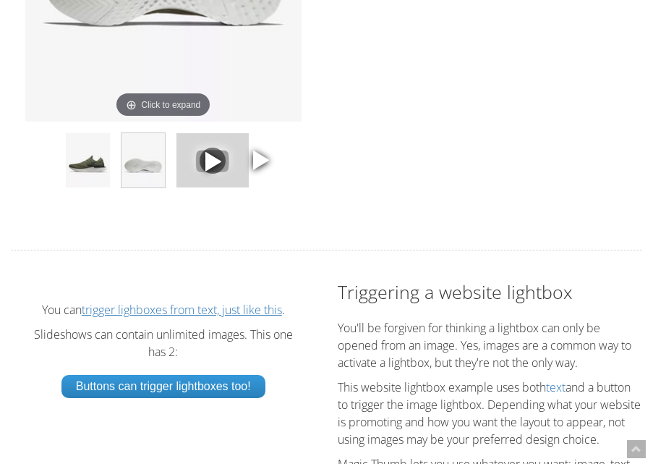
scroll to position [2347, 0]
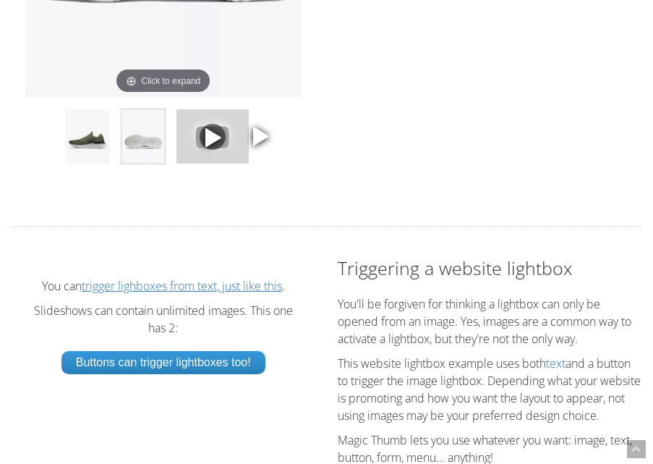
drag, startPoint x: 3, startPoint y: 99, endPoint x: 401, endPoint y: 92, distance: 397.9
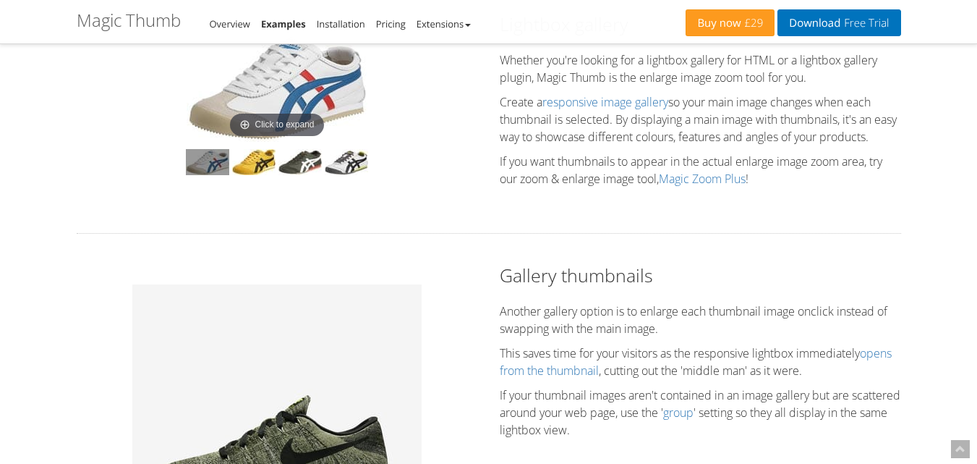
scroll to position [0, 0]
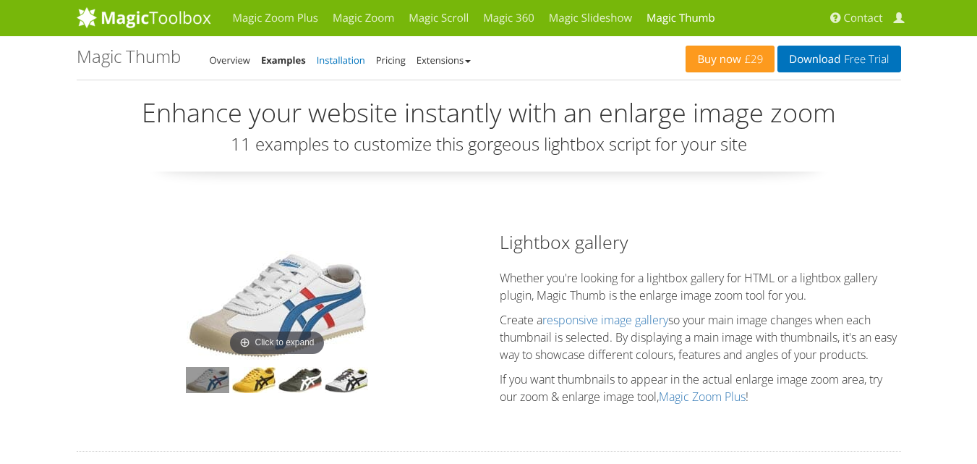
click at [333, 56] on link "Installation" at bounding box center [341, 60] width 48 height 13
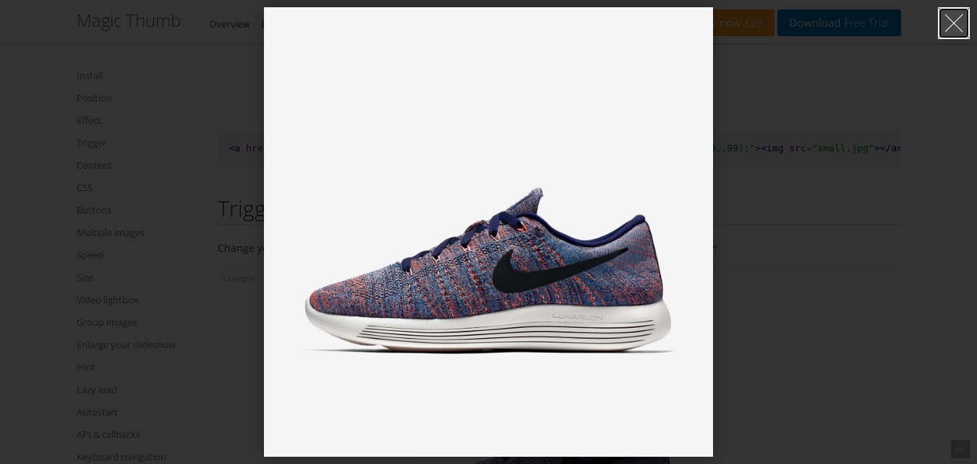
click at [944, 26] on link at bounding box center [954, 23] width 32 height 32
click at [233, 241] on div at bounding box center [488, 232] width 977 height 464
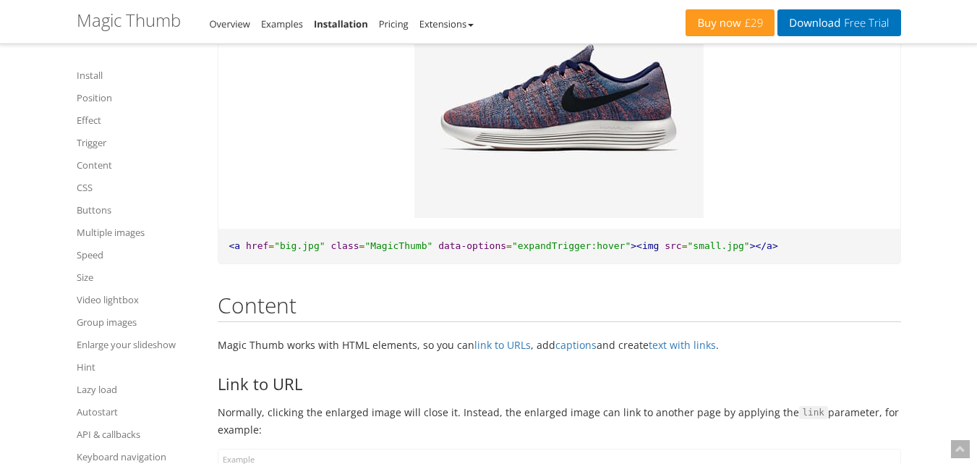
scroll to position [2708, 0]
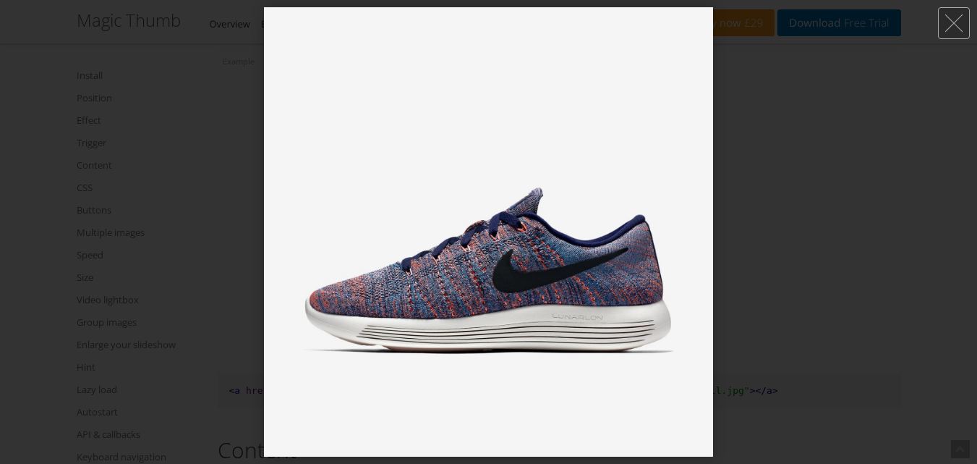
click at [250, 309] on div at bounding box center [488, 232] width 977 height 464
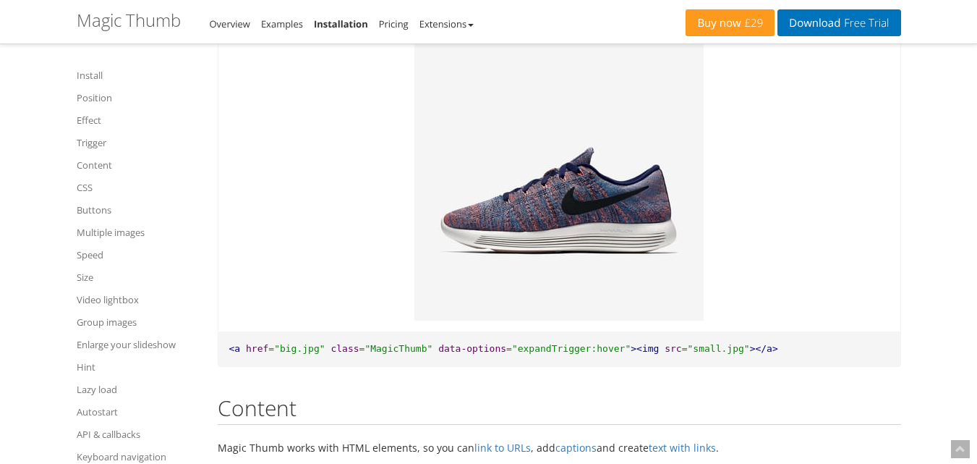
scroll to position [2781, 0]
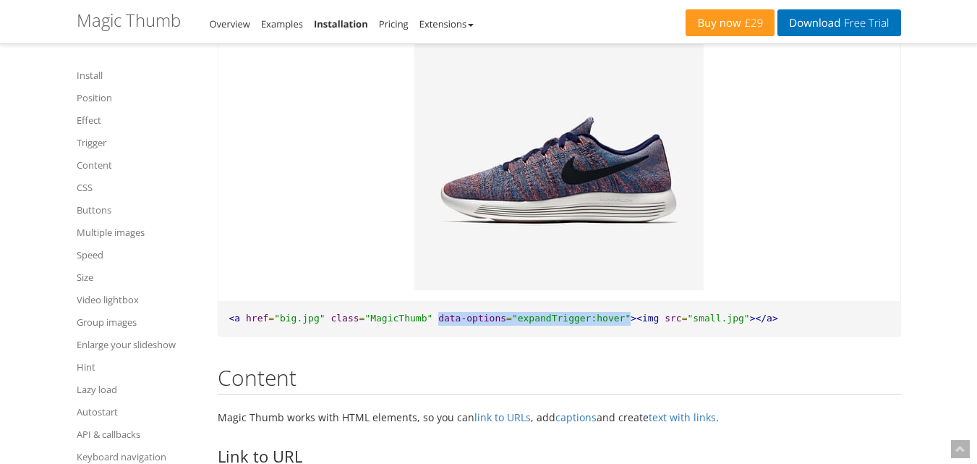
drag, startPoint x: 420, startPoint y: 302, endPoint x: 594, endPoint y: 302, distance: 173.6
click at [596, 303] on pre "<a href = "big.jpg" class = "MagicThumb" data-options = "expandTrigger:hover" >…" at bounding box center [559, 318] width 682 height 35
copy pre "data-options = "expandTrigger:hover""
